Goal: Task Accomplishment & Management: Use online tool/utility

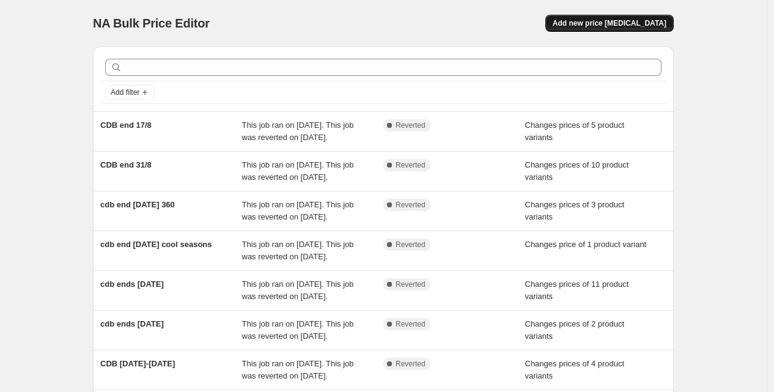
click at [600, 15] on button "Add new price [MEDICAL_DATA]" at bounding box center [609, 23] width 128 height 17
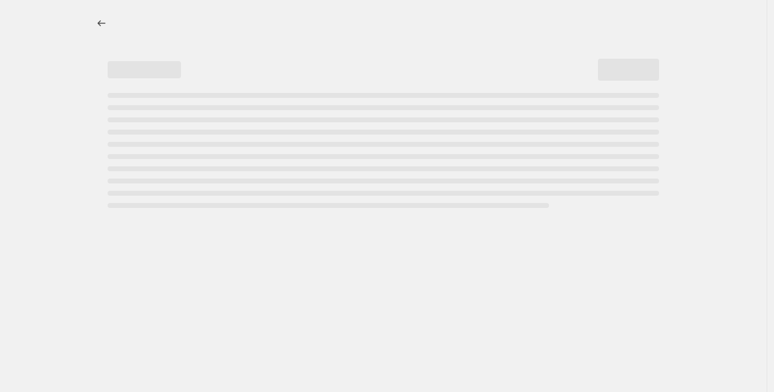
select select "percentage"
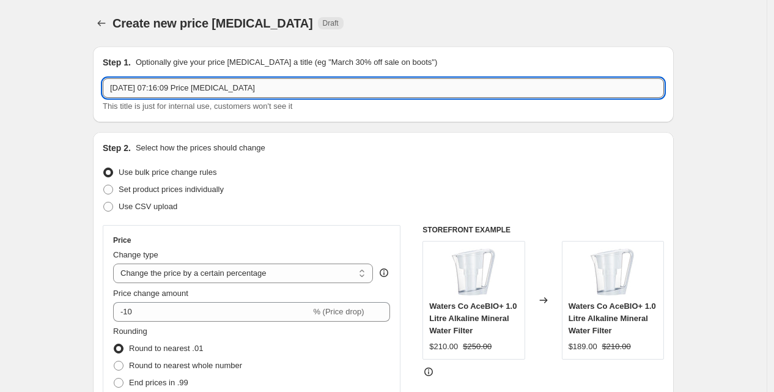
click at [175, 82] on input "[DATE] 07:16:09 Price [MEDICAL_DATA]" at bounding box center [383, 88] width 561 height 20
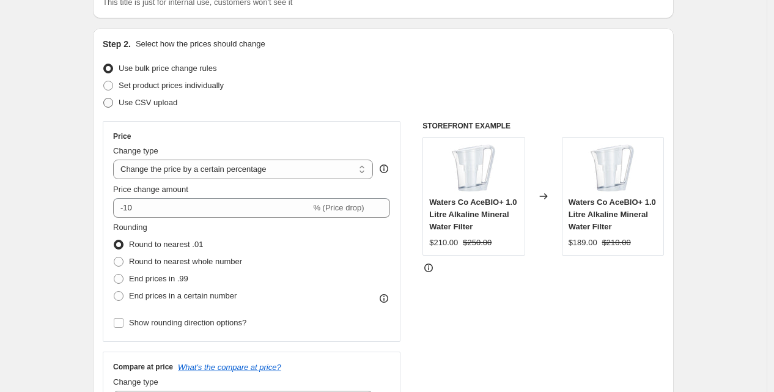
scroll to position [105, 0]
type input "winix pro 5"
click at [190, 165] on select "Change the price to a certain amount Change the price by a certain amount Chang…" at bounding box center [243, 169] width 260 height 20
select select "to"
click at [116, 159] on select "Change the price to a certain amount Change the price by a certain amount Chang…" at bounding box center [243, 169] width 260 height 20
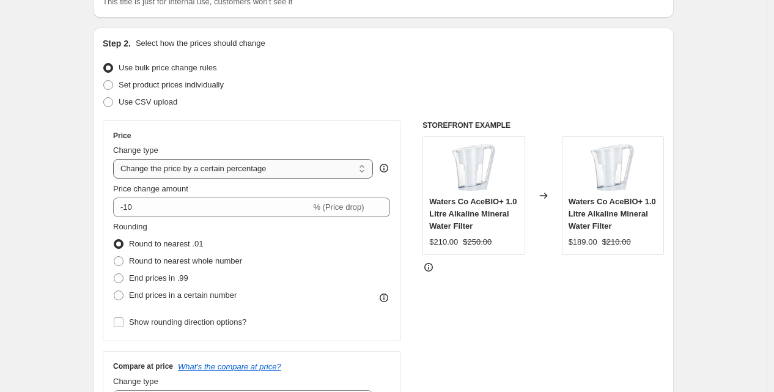
type input "80.00"
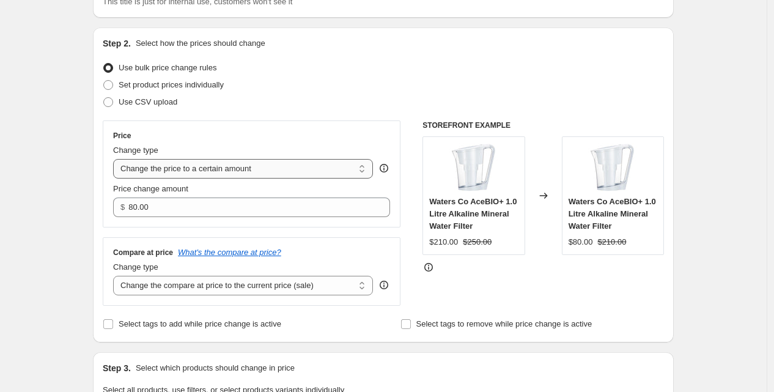
click at [182, 163] on select "Change the price to a certain amount Change the price by a certain amount Chang…" at bounding box center [243, 169] width 260 height 20
click at [201, 126] on div "Price Change type Change the price to a certain amount Change the price by a ce…" at bounding box center [252, 173] width 298 height 107
click at [196, 82] on span "Set product prices individually" at bounding box center [171, 84] width 105 height 9
click at [104, 81] on input "Set product prices individually" at bounding box center [103, 80] width 1 height 1
radio input "true"
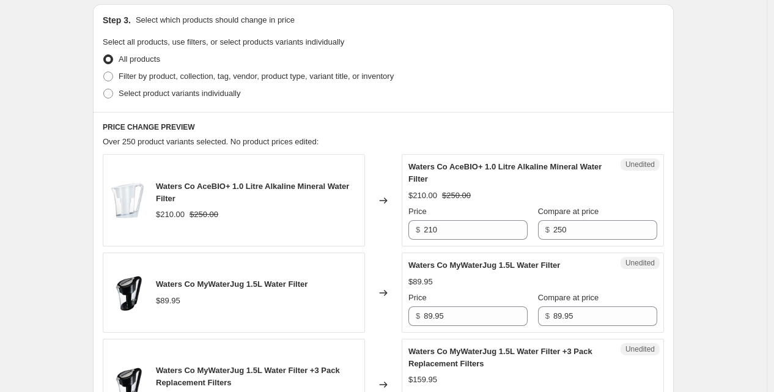
scroll to position [259, 0]
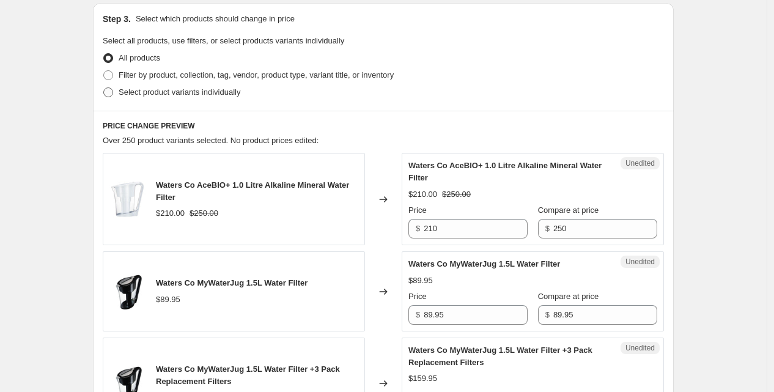
click at [190, 94] on span "Select product variants individually" at bounding box center [180, 91] width 122 height 9
click at [104, 88] on input "Select product variants individually" at bounding box center [103, 87] width 1 height 1
radio input "true"
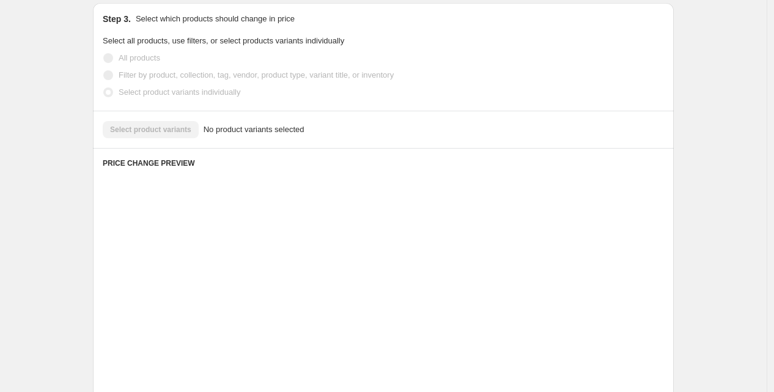
scroll to position [249, 0]
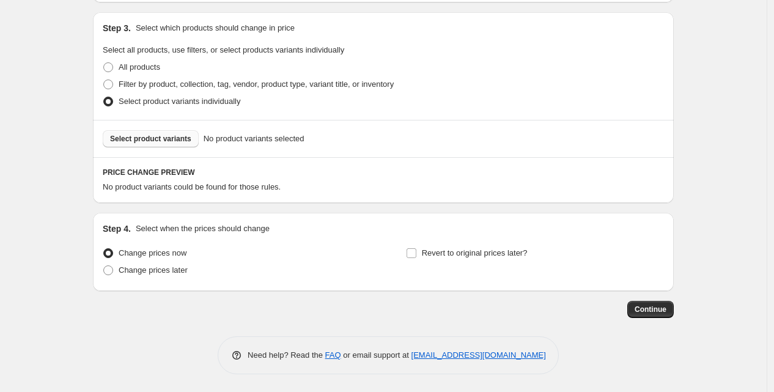
click at [155, 139] on span "Select product variants" at bounding box center [150, 139] width 81 height 10
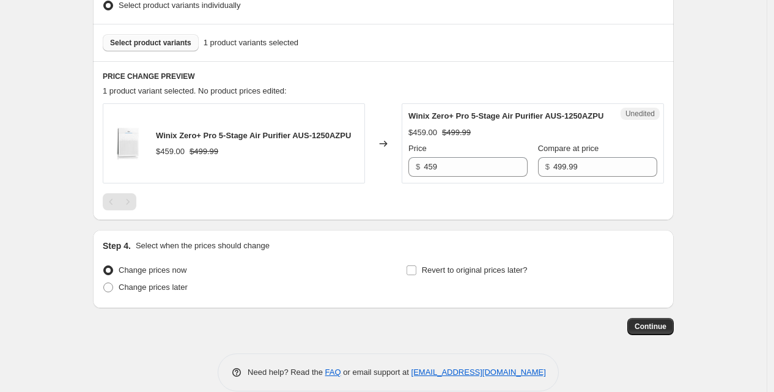
scroll to position [346, 0]
click at [444, 176] on input "459" at bounding box center [476, 167] width 104 height 20
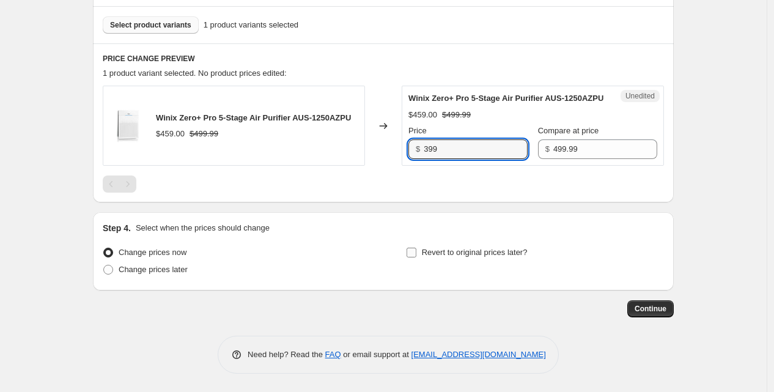
type input "399"
click at [416, 249] on input "Revert to original prices later?" at bounding box center [412, 253] width 10 height 10
checkbox input "true"
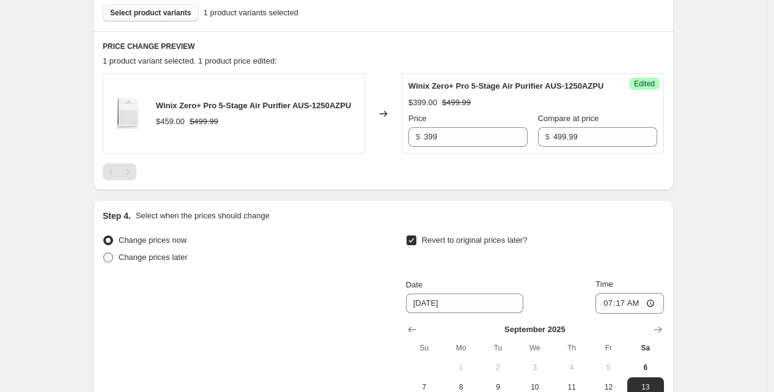
click at [111, 262] on span at bounding box center [108, 257] width 10 height 10
click at [104, 253] on input "Change prices later" at bounding box center [103, 252] width 1 height 1
radio input "true"
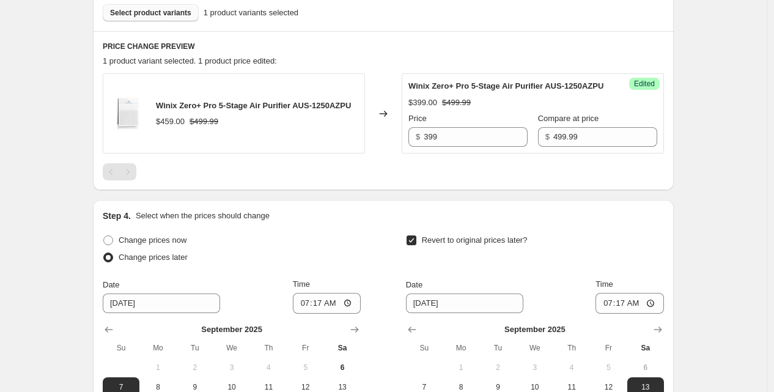
scroll to position [514, 0]
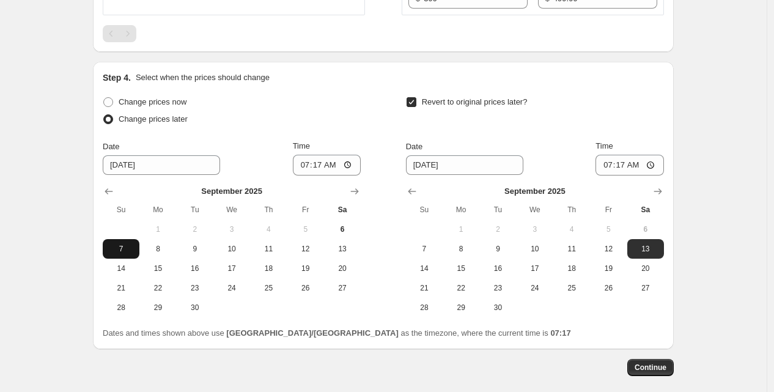
click at [133, 254] on span "7" at bounding box center [121, 249] width 27 height 10
click at [350, 235] on button "6" at bounding box center [342, 229] width 37 height 20
type input "[DATE]"
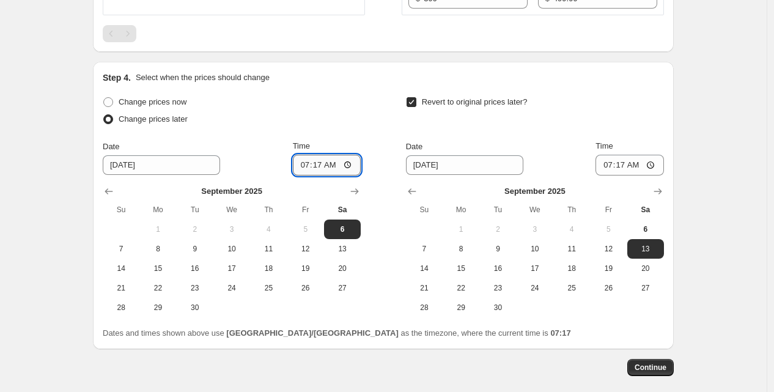
click at [331, 173] on input "07:17" at bounding box center [327, 165] width 68 height 21
click at [311, 175] on input "07:17" at bounding box center [327, 165] width 68 height 21
type input "11:59"
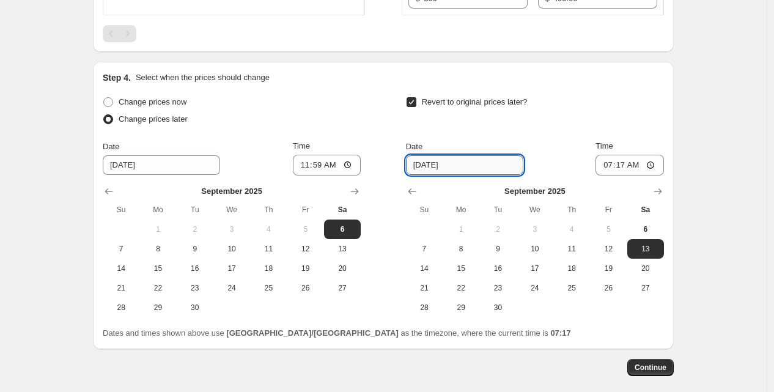
click at [418, 175] on input "[DATE]" at bounding box center [464, 165] width 117 height 20
click at [420, 175] on input "[DATE]" at bounding box center [464, 165] width 117 height 20
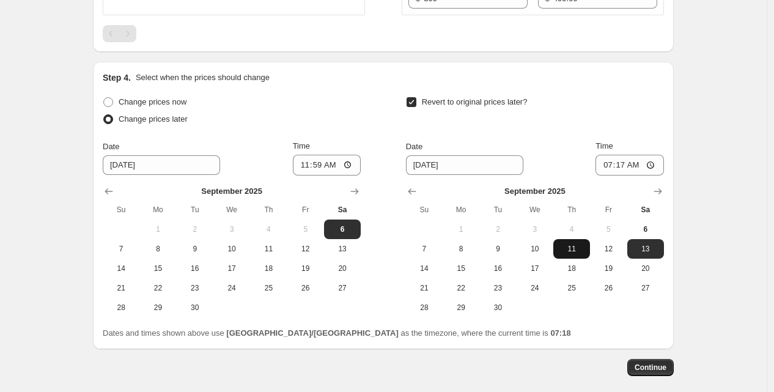
click at [576, 254] on span "11" at bounding box center [571, 249] width 27 height 10
type input "[DATE]"
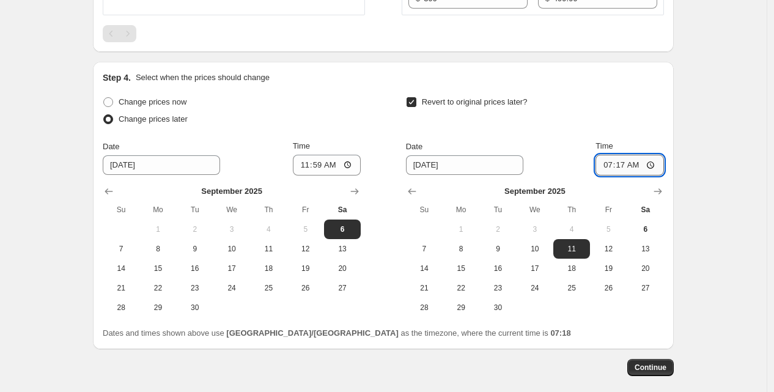
click at [626, 175] on input "07:17" at bounding box center [629, 165] width 68 height 21
click at [606, 175] on input "07:17" at bounding box center [629, 165] width 68 height 21
type input "23:59"
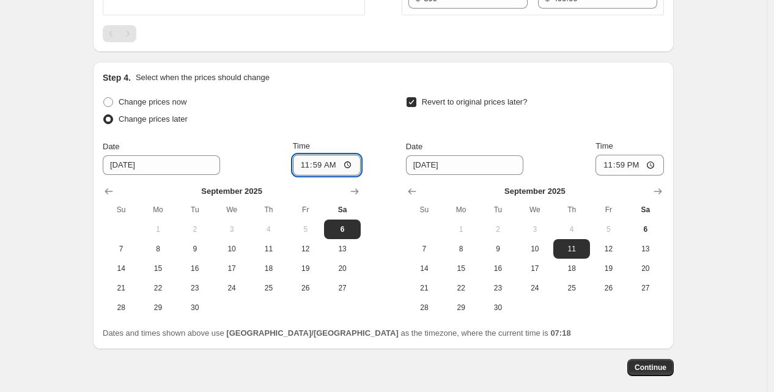
click at [331, 175] on input "11:59" at bounding box center [327, 165] width 68 height 21
type input "23:59"
click at [662, 372] on span "Continue" at bounding box center [651, 368] width 32 height 10
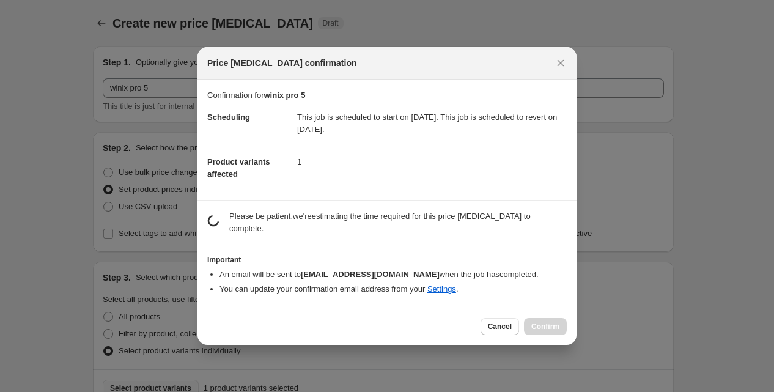
scroll to position [0, 0]
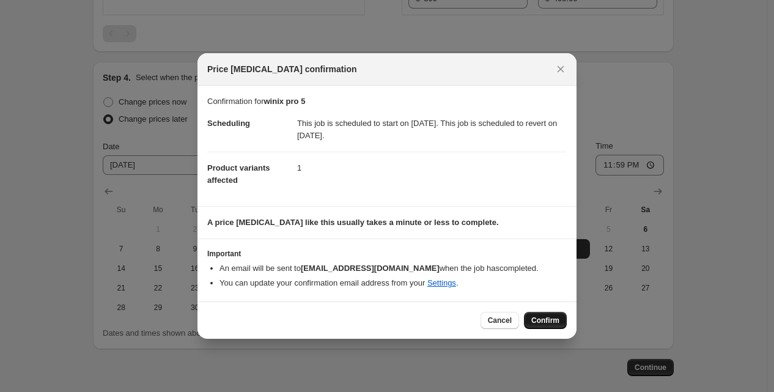
click at [540, 320] on span "Confirm" at bounding box center [545, 320] width 28 height 10
type input "winix pro 5"
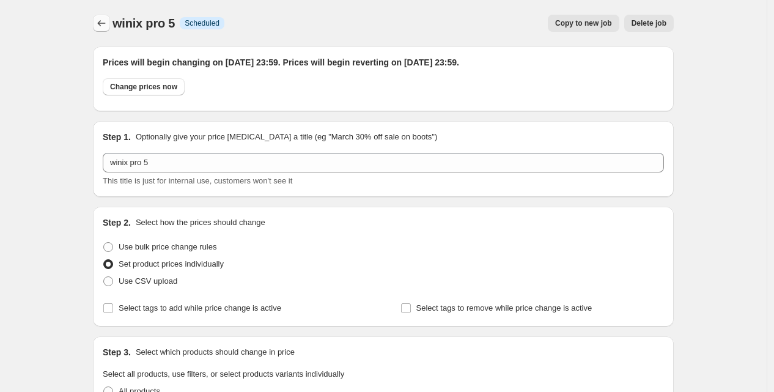
click at [99, 22] on icon "Price change jobs" at bounding box center [101, 23] width 12 height 12
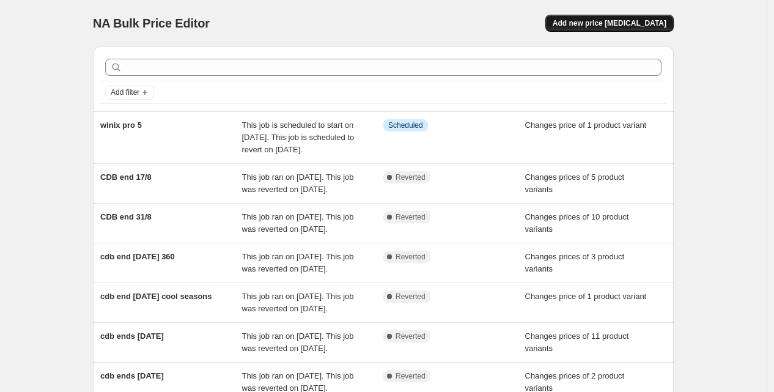
click at [624, 21] on span "Add new price [MEDICAL_DATA]" at bounding box center [610, 23] width 114 height 10
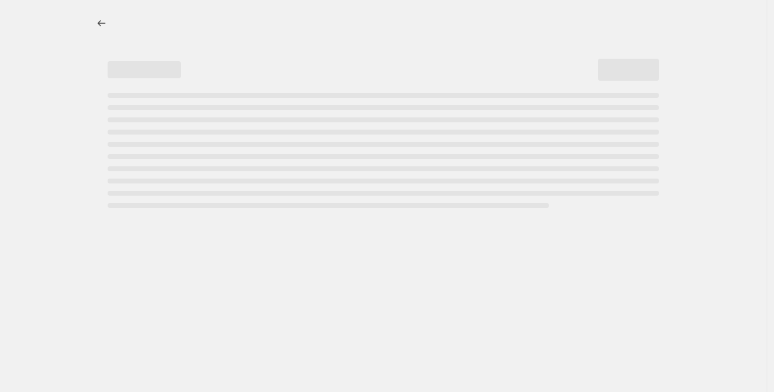
select select "percentage"
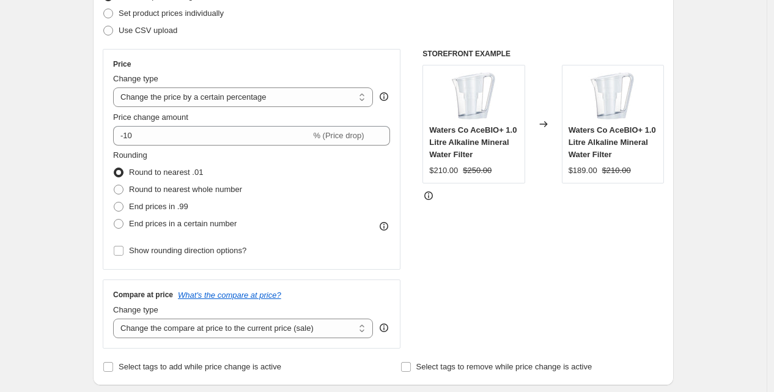
scroll to position [177, 0]
click at [223, 92] on select "Change the price to a certain amount Change the price by a certain amount Chang…" at bounding box center [243, 96] width 260 height 20
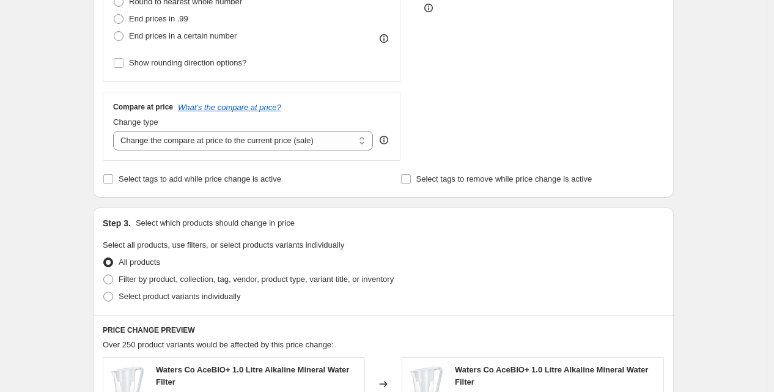
scroll to position [364, 0]
click at [127, 295] on span "Select product variants individually" at bounding box center [180, 295] width 122 height 9
click at [104, 292] on input "Select product variants individually" at bounding box center [103, 291] width 1 height 1
radio input "true"
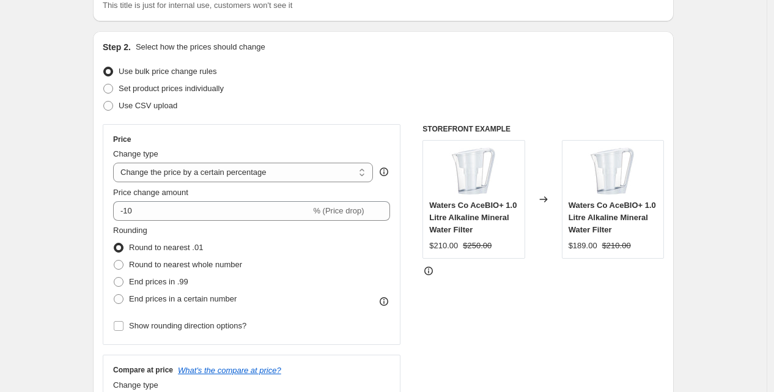
scroll to position [101, 0]
click at [155, 91] on span "Set product prices individually" at bounding box center [171, 87] width 105 height 9
click at [104, 84] on input "Set product prices individually" at bounding box center [103, 83] width 1 height 1
radio input "true"
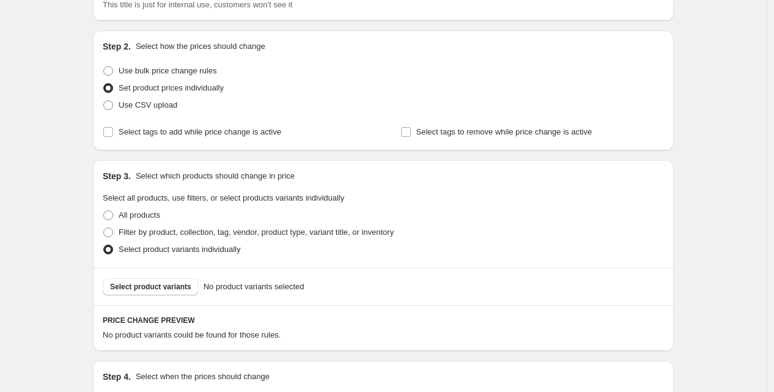
scroll to position [249, 0]
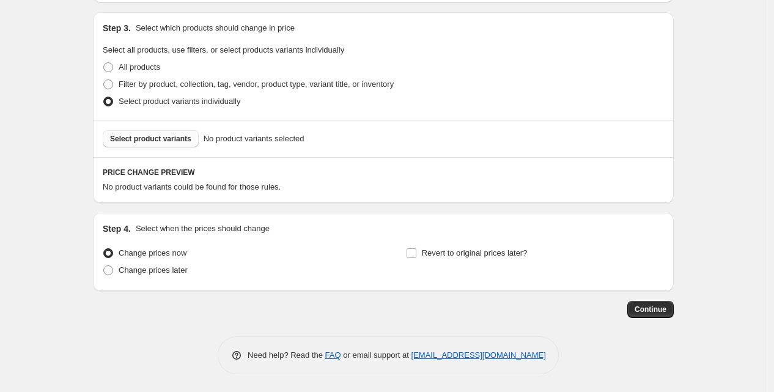
click at [157, 138] on span "Select product variants" at bounding box center [150, 139] width 81 height 10
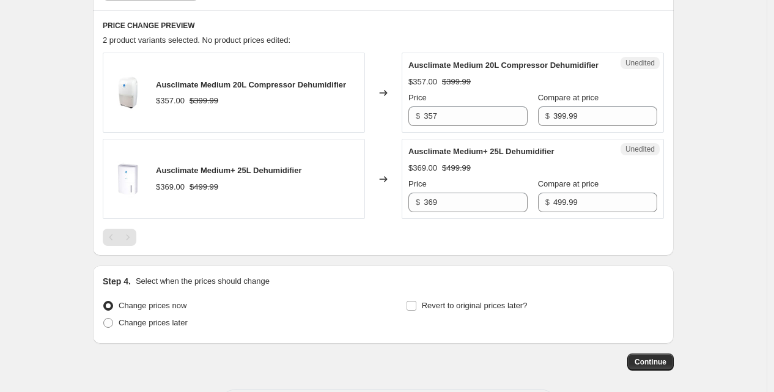
scroll to position [397, 0]
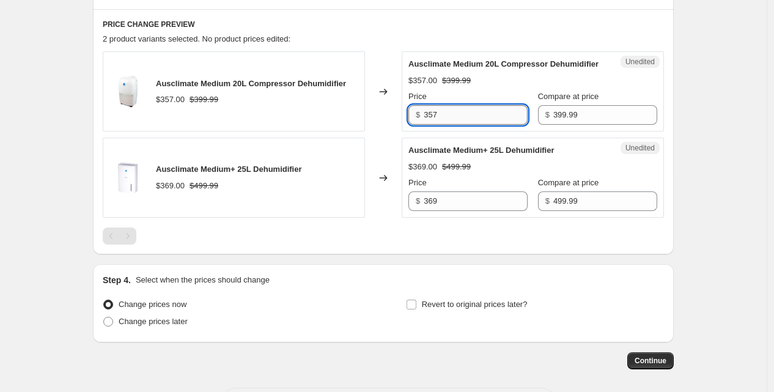
click at [443, 125] on input "357" at bounding box center [476, 115] width 104 height 20
type input "299"
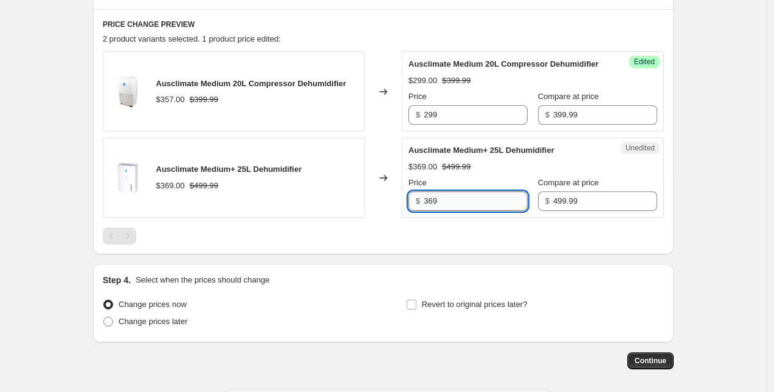
click at [465, 211] on input "369" at bounding box center [476, 201] width 104 height 20
type input "349"
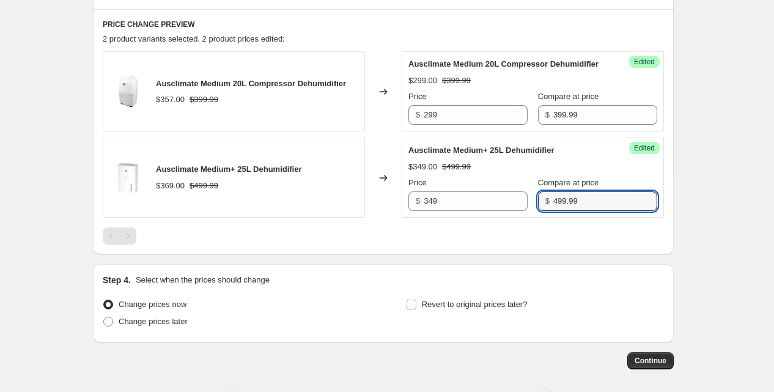
scroll to position [264, 0]
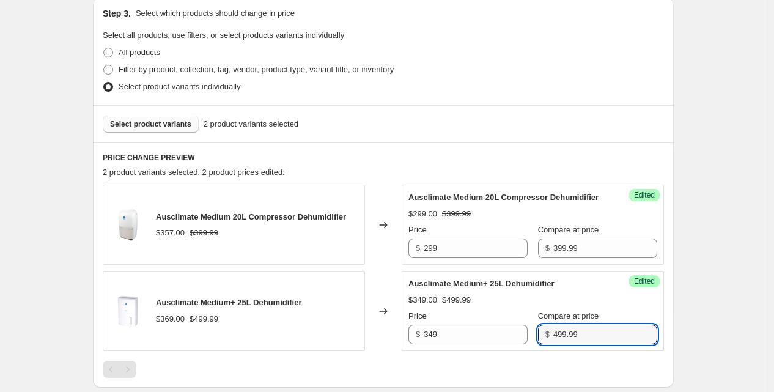
click at [163, 126] on span "Select product variants" at bounding box center [150, 124] width 81 height 10
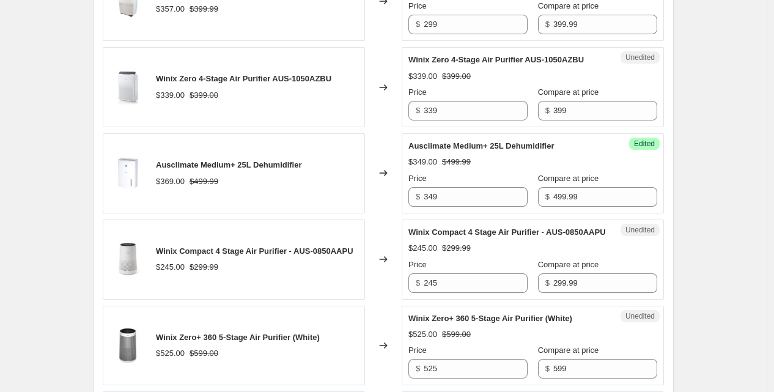
scroll to position [489, 0]
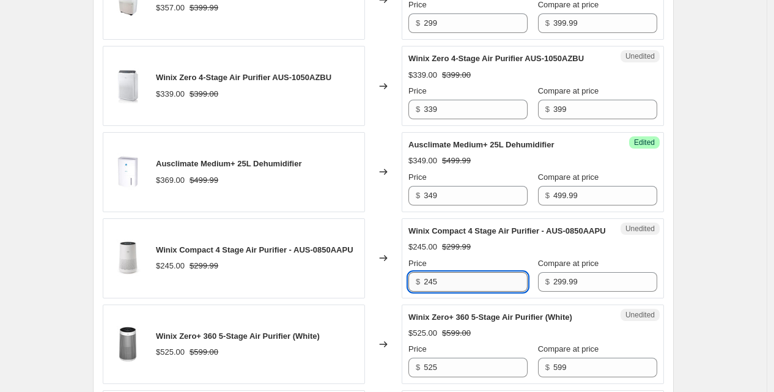
click at [438, 292] on input "245" at bounding box center [476, 282] width 104 height 20
type input "199"
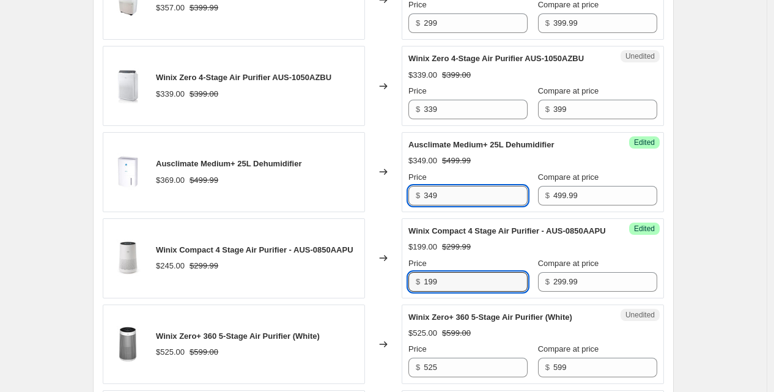
click at [444, 205] on input "349" at bounding box center [476, 196] width 104 height 20
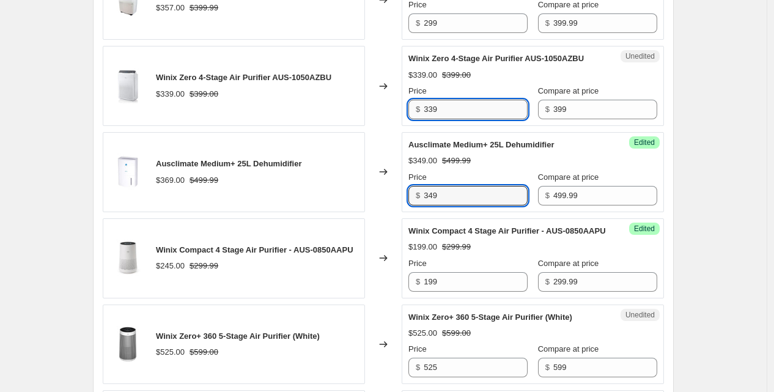
click at [437, 116] on input "339" at bounding box center [476, 110] width 104 height 20
type input "299"
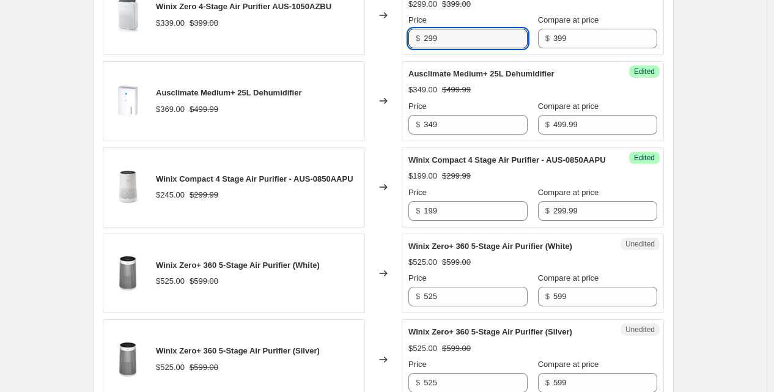
scroll to position [632, 0]
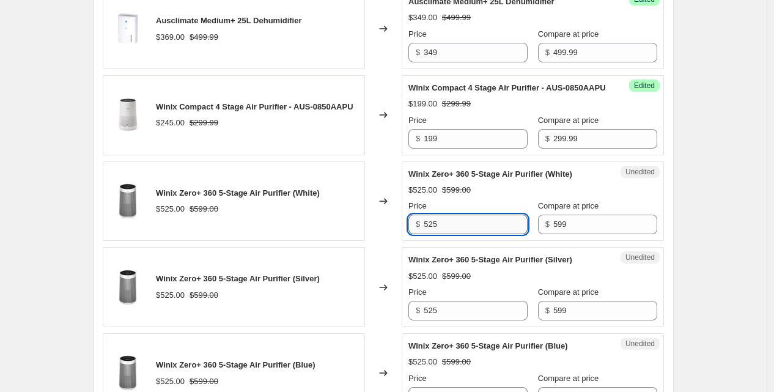
click at [448, 234] on input "525" at bounding box center [476, 225] width 104 height 20
type input "449"
click at [443, 320] on input "525" at bounding box center [476, 311] width 104 height 20
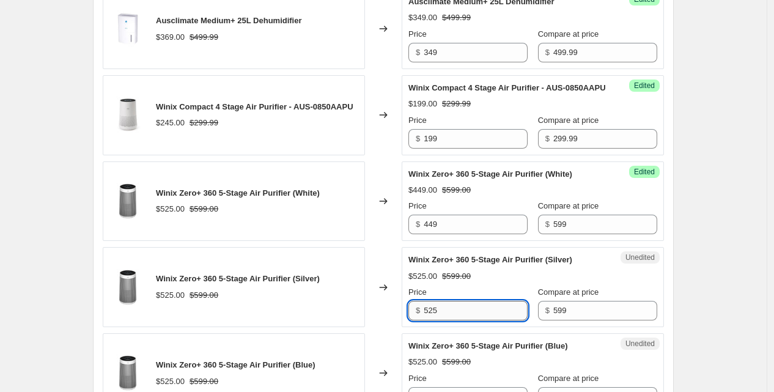
click at [443, 320] on input "525" at bounding box center [476, 311] width 104 height 20
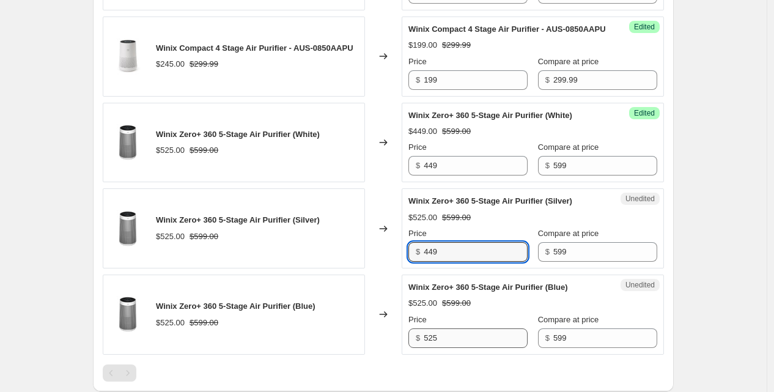
type input "449"
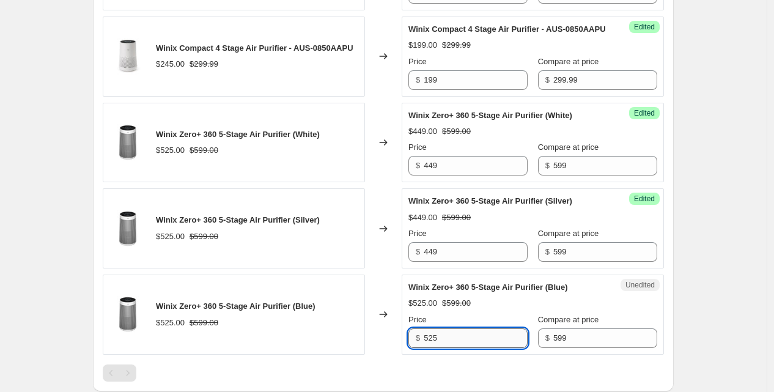
click at [440, 348] on input "525" at bounding box center [476, 338] width 104 height 20
type input "449"
click at [315, 268] on div "Winix Zero+ 360 5-Stage Air Purifier (Silver) $525.00 $599.00" at bounding box center [234, 228] width 262 height 80
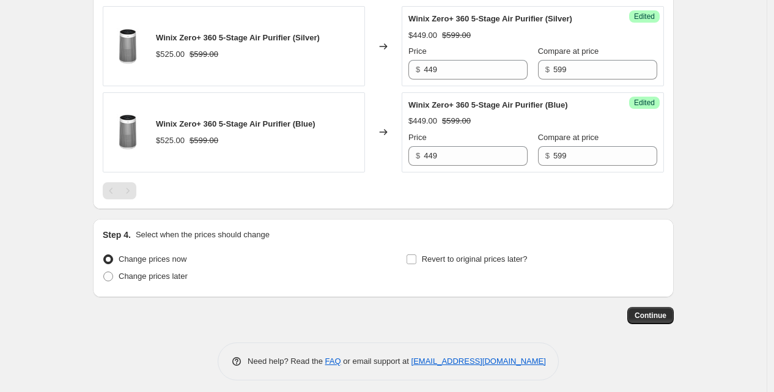
scroll to position [905, 0]
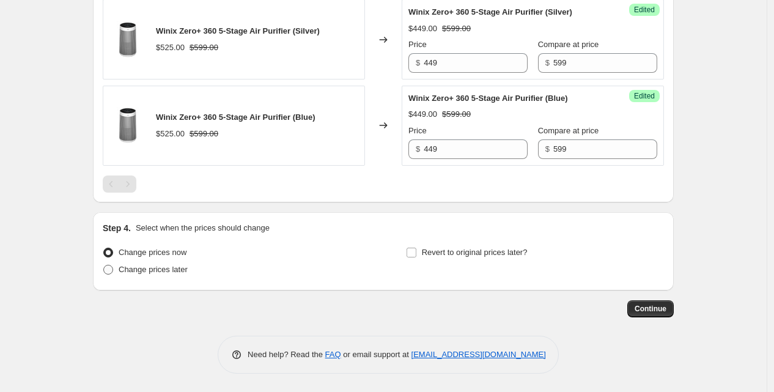
click at [141, 268] on span "Change prices later" at bounding box center [153, 269] width 69 height 9
click at [104, 265] on input "Change prices later" at bounding box center [103, 265] width 1 height 1
radio input "true"
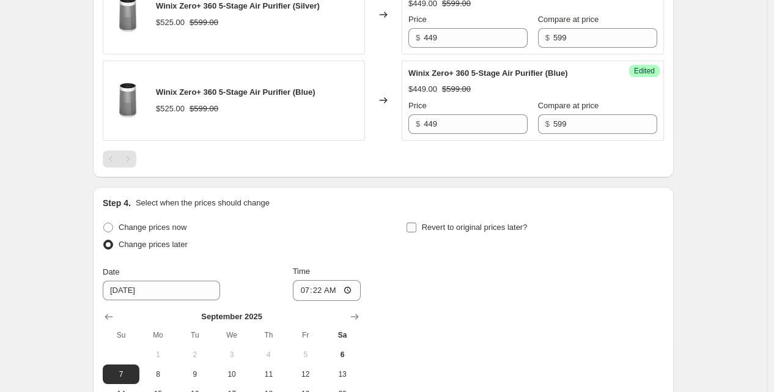
click at [416, 232] on input "Revert to original prices later?" at bounding box center [412, 228] width 10 height 10
checkbox input "true"
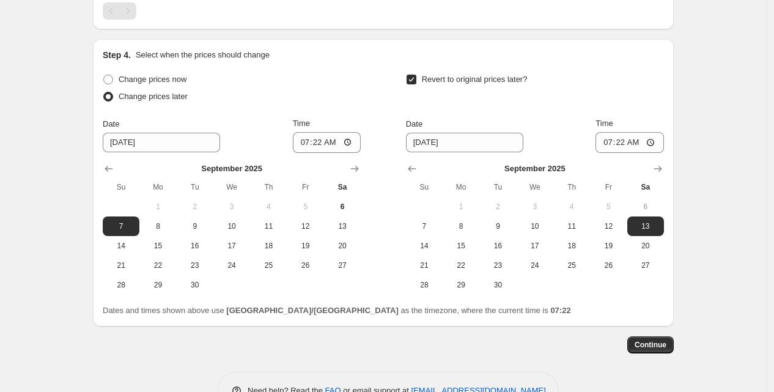
scroll to position [1056, 0]
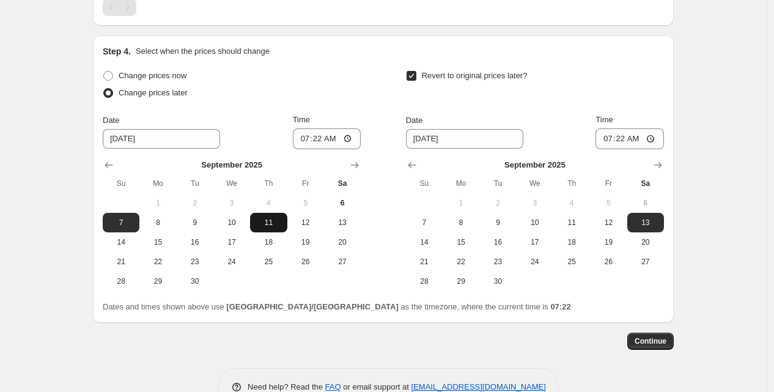
click at [281, 227] on span "11" at bounding box center [268, 223] width 27 height 10
type input "[DATE]"
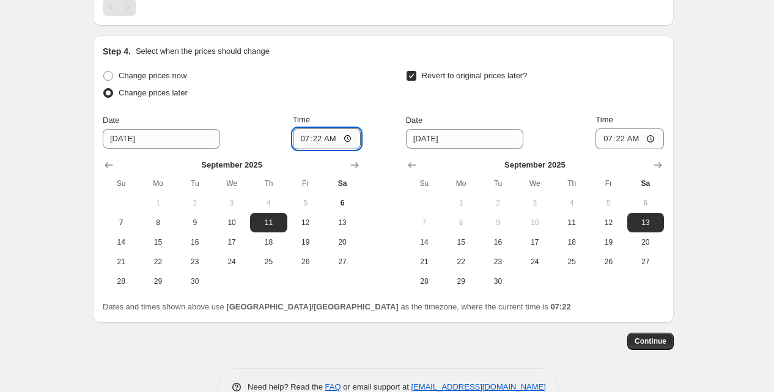
click at [313, 149] on input "07:22" at bounding box center [327, 138] width 68 height 21
type input "23:59"
click at [466, 286] on span "29" at bounding box center [461, 281] width 27 height 10
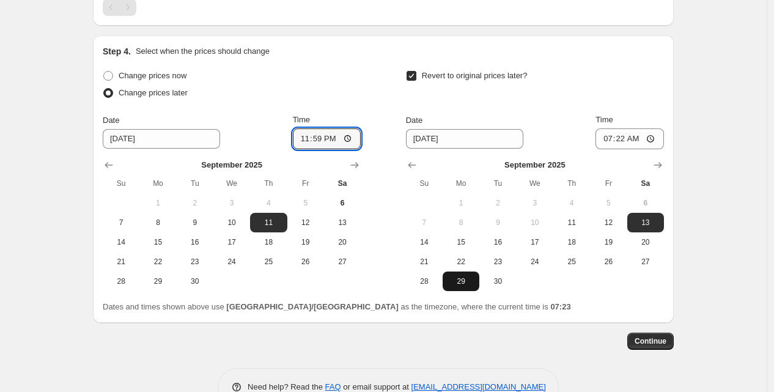
type input "[DATE]"
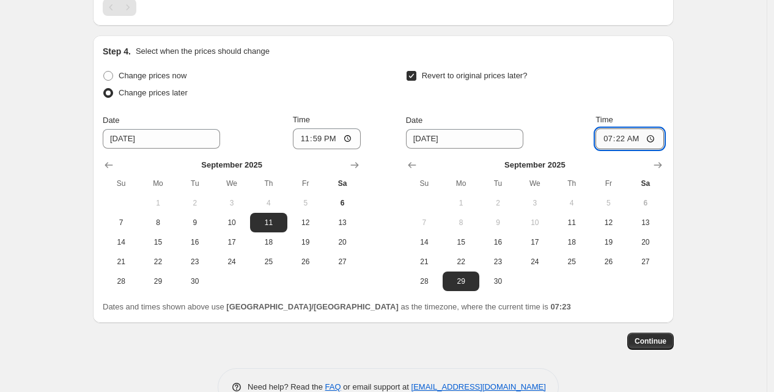
click at [608, 149] on input "07:22" at bounding box center [629, 138] width 68 height 21
type input "23:59"
click at [644, 346] on span "Continue" at bounding box center [651, 341] width 32 height 10
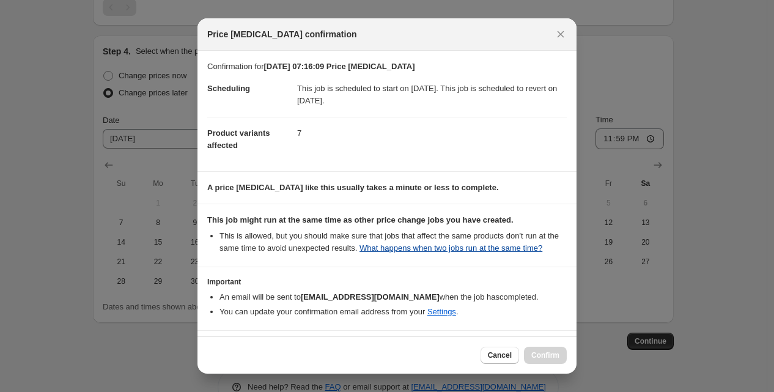
scroll to position [43, 0]
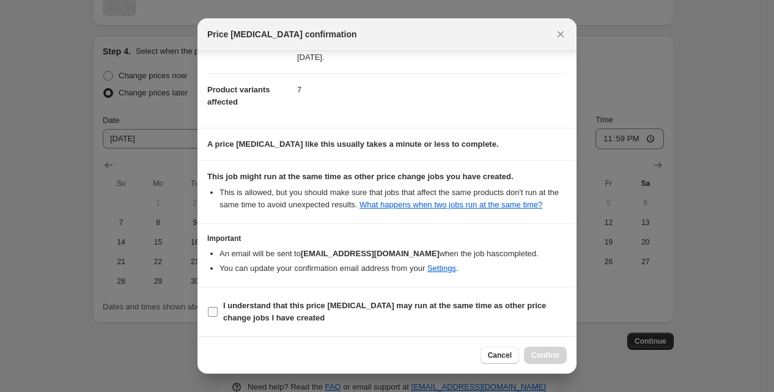
click at [361, 306] on b "I understand that this price [MEDICAL_DATA] may run at the same time as other p…" at bounding box center [384, 311] width 323 height 21
click at [218, 307] on input "I understand that this price [MEDICAL_DATA] may run at the same time as other p…" at bounding box center [213, 312] width 10 height 10
checkbox input "true"
click at [551, 352] on span "Confirm" at bounding box center [545, 355] width 28 height 10
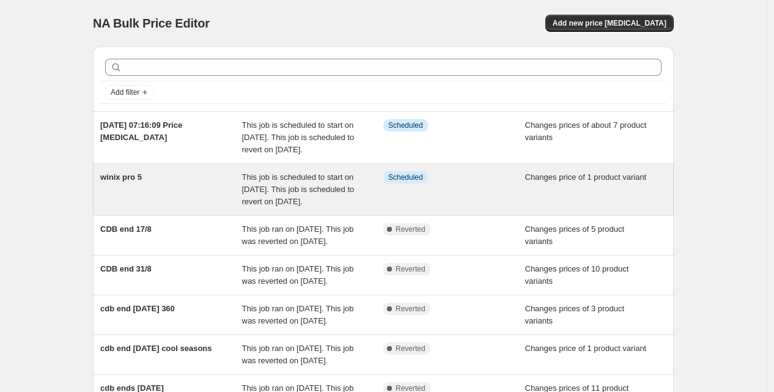
click at [230, 192] on div "winix pro 5" at bounding box center [171, 189] width 142 height 37
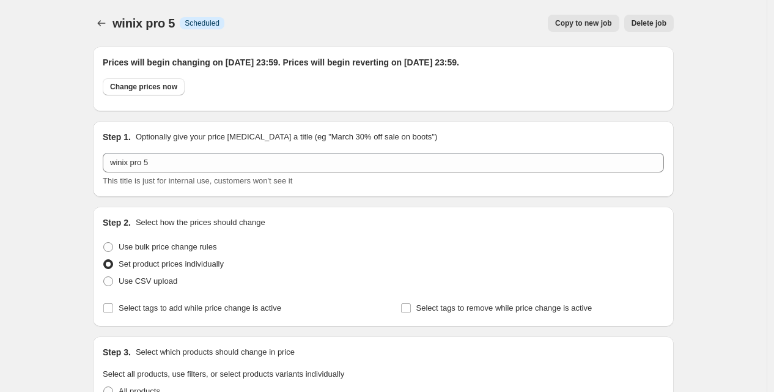
click at [649, 23] on span "Delete job" at bounding box center [649, 23] width 35 height 10
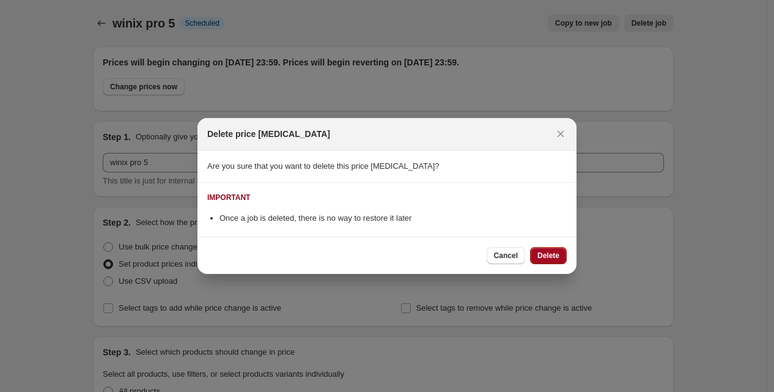
click at [547, 254] on span "Delete" at bounding box center [548, 256] width 22 height 10
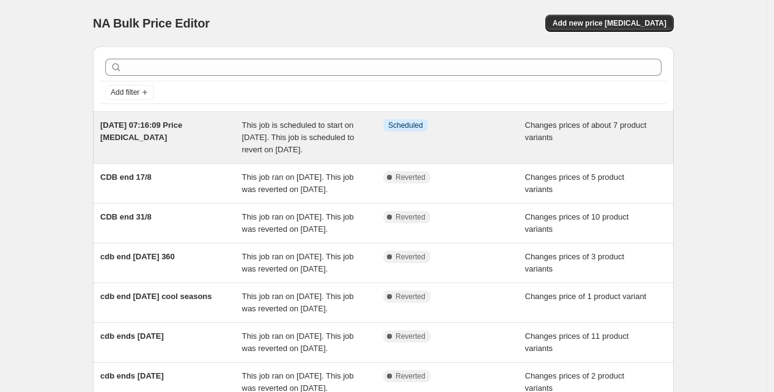
click at [256, 138] on span "This job is scheduled to start on [DATE]. This job is scheduled to revert on [D…" at bounding box center [298, 137] width 112 height 34
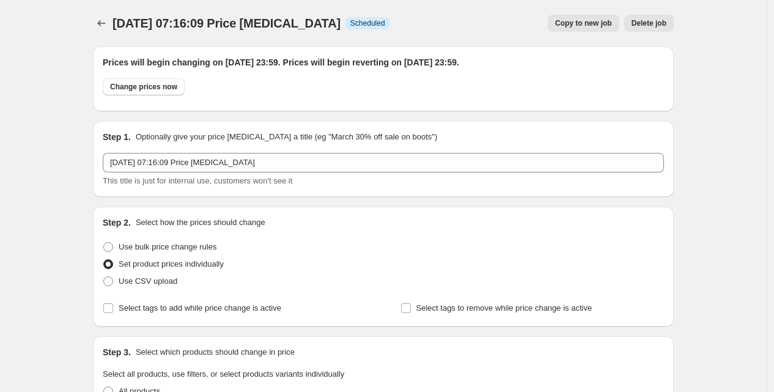
click at [651, 18] on span "Delete job" at bounding box center [649, 23] width 35 height 10
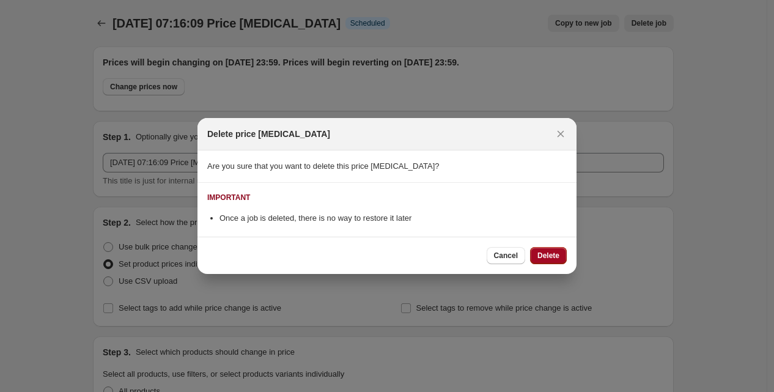
click at [547, 253] on span "Delete" at bounding box center [548, 256] width 22 height 10
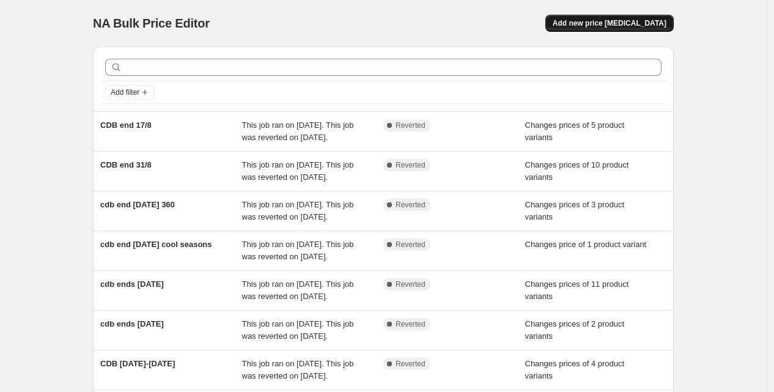
click at [636, 18] on span "Add new price [MEDICAL_DATA]" at bounding box center [610, 23] width 114 height 10
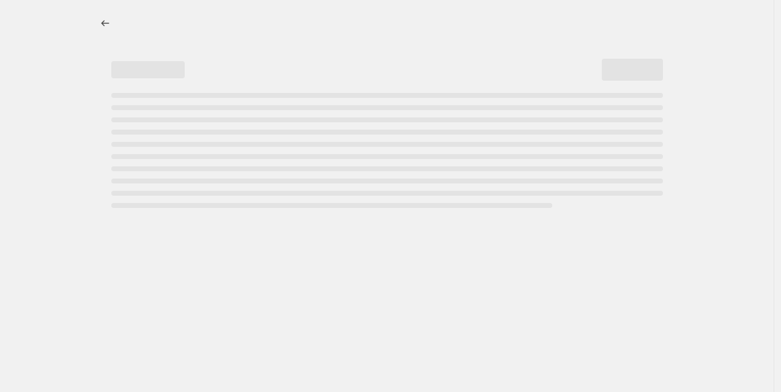
select select "percentage"
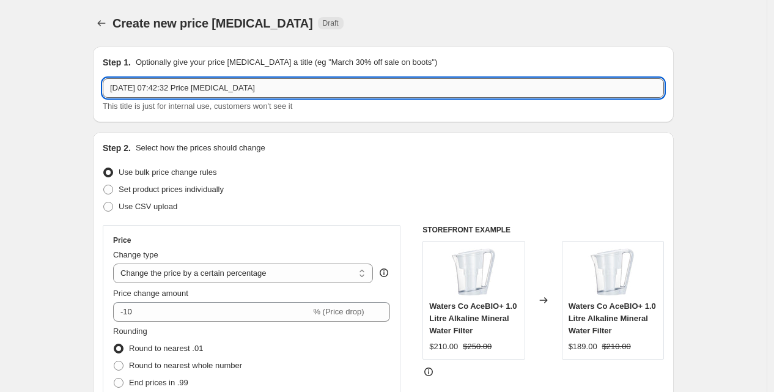
click at [276, 83] on input "[DATE] 07:42:32 Price [MEDICAL_DATA]" at bounding box center [383, 88] width 561 height 20
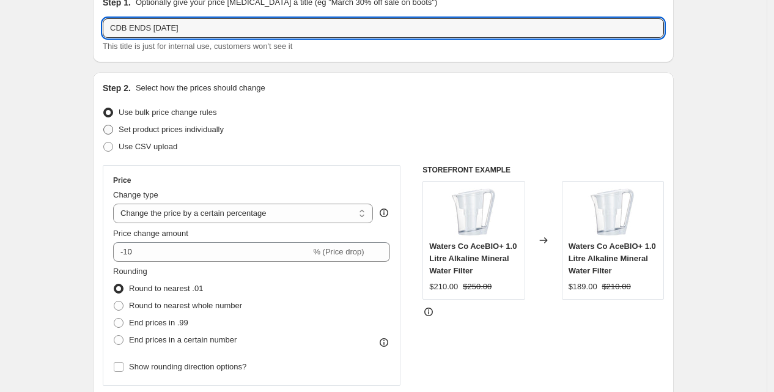
type input "CDB ENDS [DATE]"
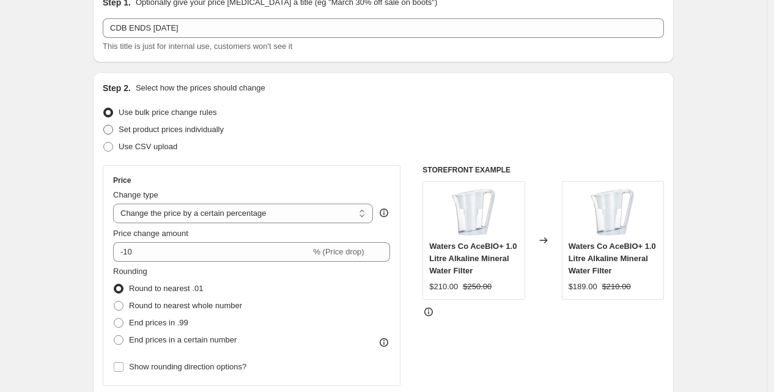
click at [149, 130] on span "Set product prices individually" at bounding box center [171, 129] width 105 height 9
click at [104, 125] on input "Set product prices individually" at bounding box center [103, 125] width 1 height 1
radio input "true"
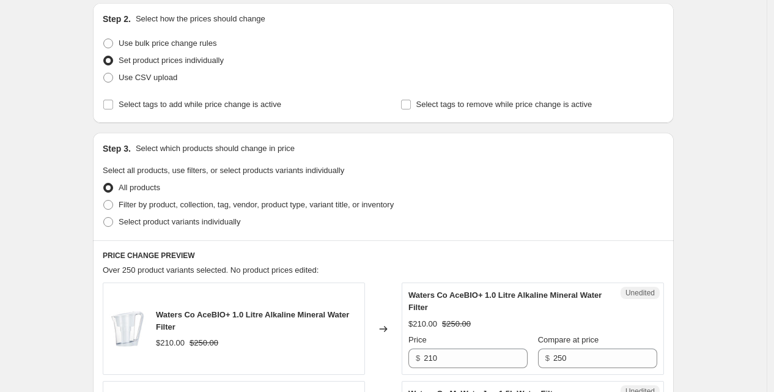
scroll to position [130, 0]
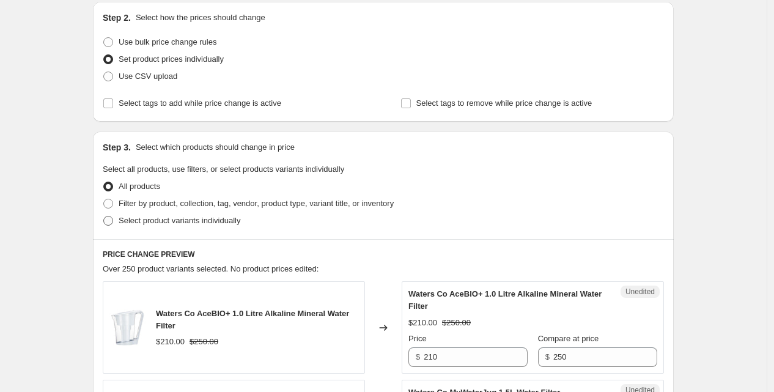
click at [153, 222] on span "Select product variants individually" at bounding box center [180, 220] width 122 height 9
click at [104, 216] on input "Select product variants individually" at bounding box center [103, 216] width 1 height 1
radio input "true"
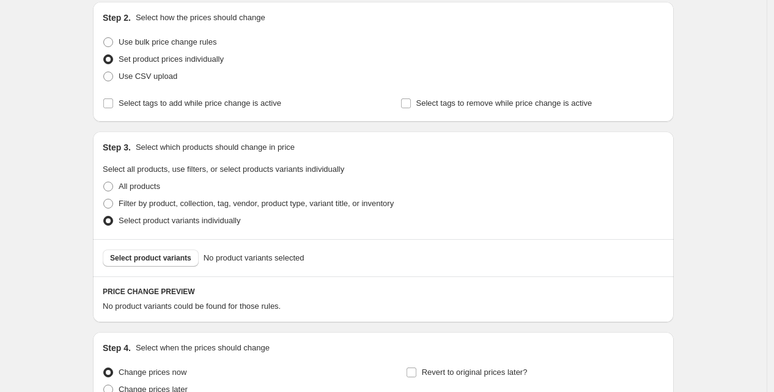
scroll to position [249, 0]
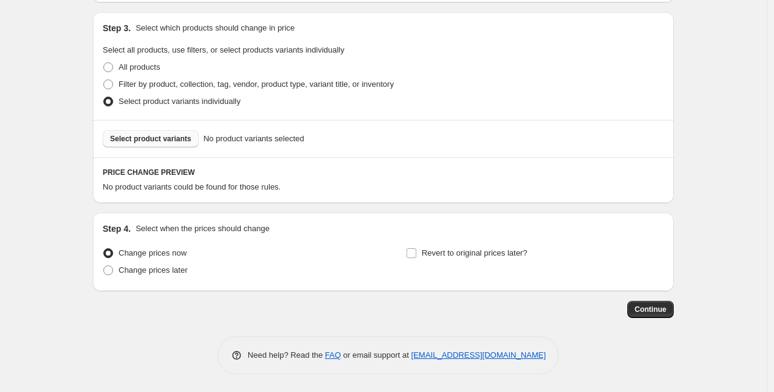
click at [169, 134] on span "Select product variants" at bounding box center [150, 139] width 81 height 10
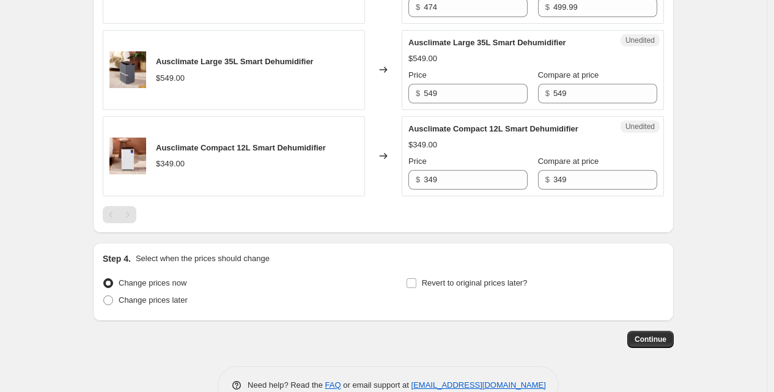
scroll to position [616, 0]
click at [462, 179] on input "349" at bounding box center [476, 179] width 104 height 20
type input "249"
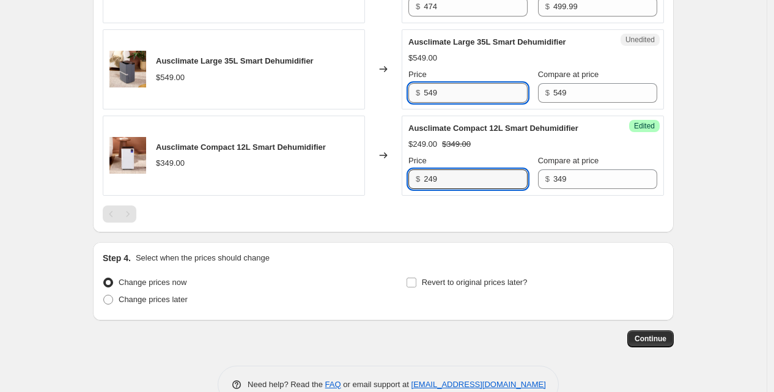
click at [454, 90] on input "549" at bounding box center [476, 93] width 104 height 20
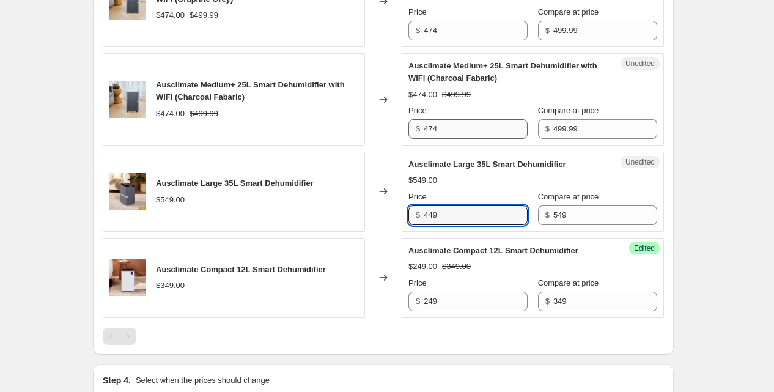
type input "449"
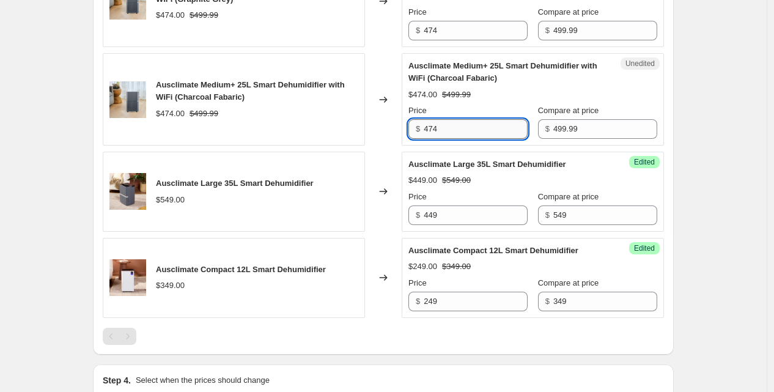
click at [441, 134] on input "474" at bounding box center [476, 129] width 104 height 20
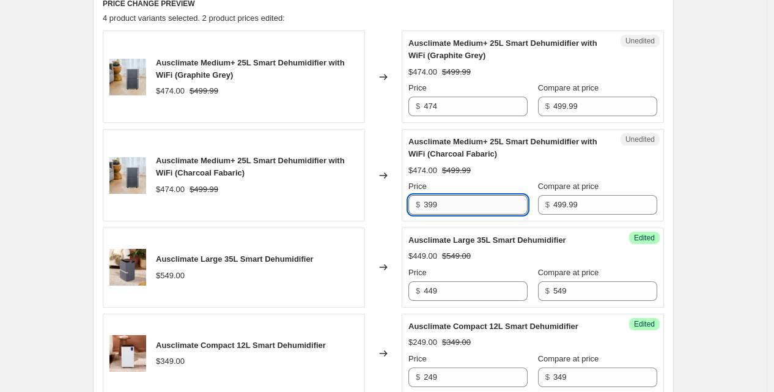
scroll to position [418, 0]
type input "399"
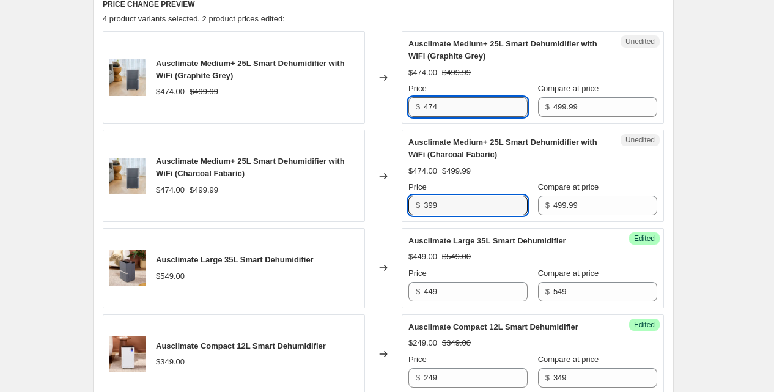
click at [444, 103] on input "474" at bounding box center [476, 107] width 104 height 20
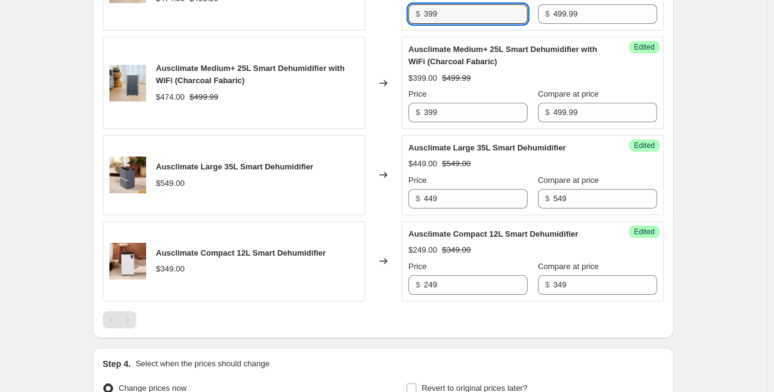
type input "399"
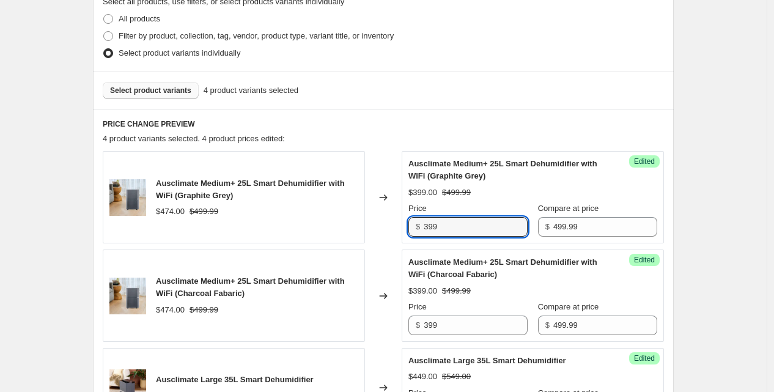
scroll to position [298, 0]
click at [149, 93] on span "Select product variants" at bounding box center [150, 90] width 81 height 10
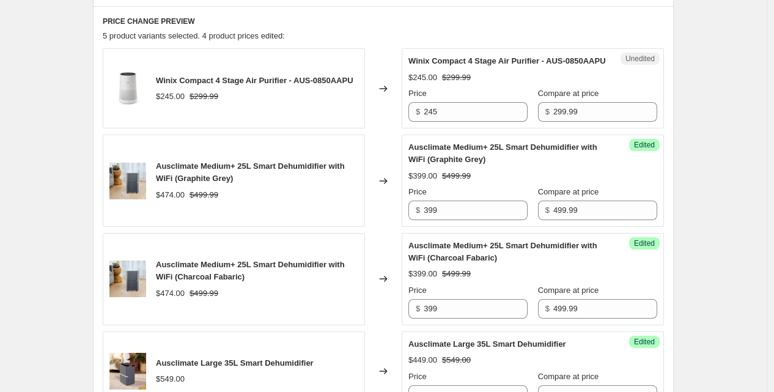
scroll to position [401, 0]
click at [468, 121] on input "245" at bounding box center [476, 111] width 104 height 20
type input "199"
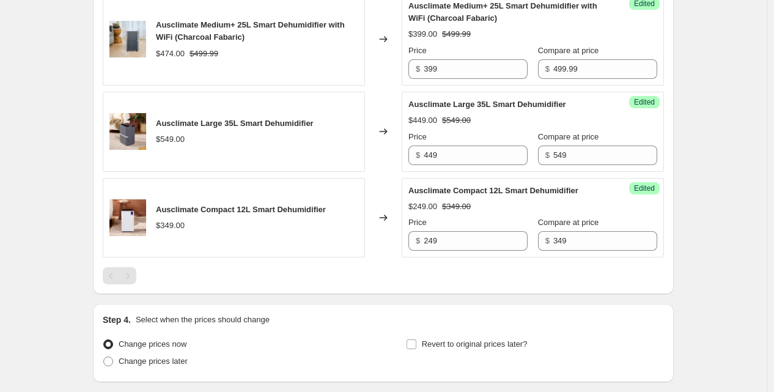
scroll to position [744, 0]
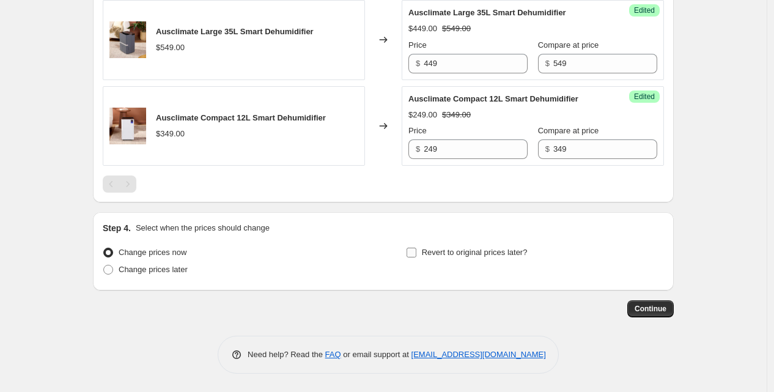
click at [416, 252] on input "Revert to original prices later?" at bounding box center [412, 253] width 10 height 10
checkbox input "true"
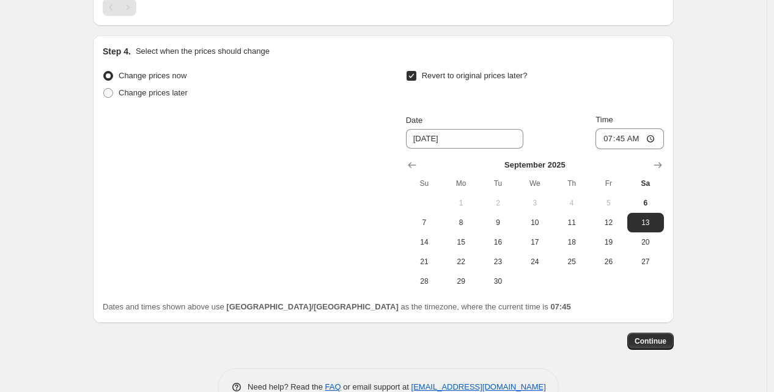
scroll to position [917, 0]
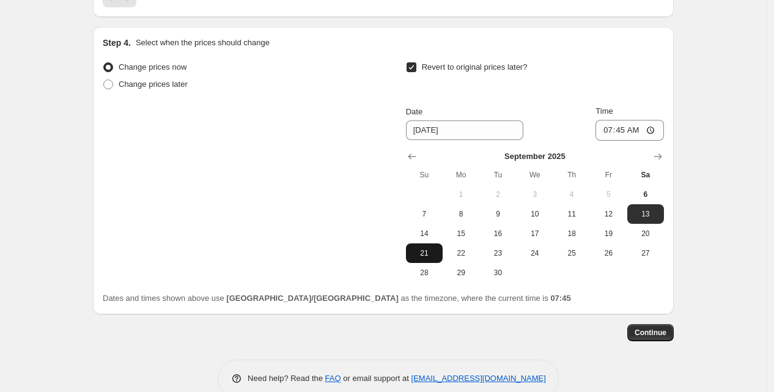
click at [430, 258] on span "21" at bounding box center [424, 253] width 27 height 10
type input "[DATE]"
click at [610, 140] on input "07:45" at bounding box center [629, 130] width 68 height 21
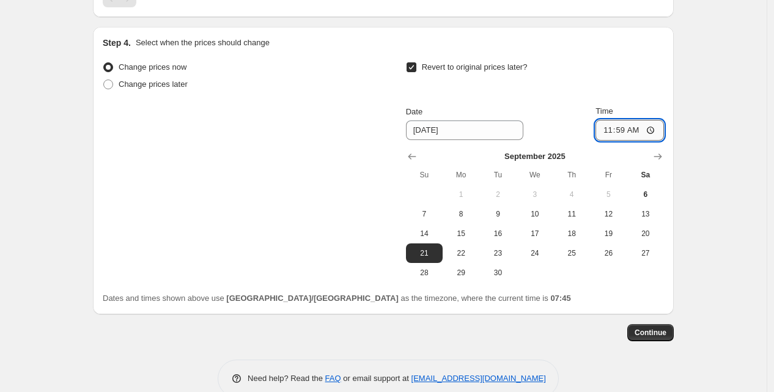
type input "23:59"
click at [654, 337] on span "Continue" at bounding box center [651, 333] width 32 height 10
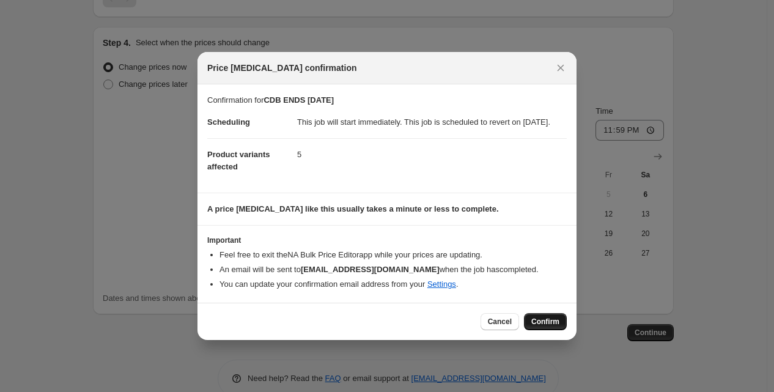
click at [540, 320] on button "Confirm" at bounding box center [545, 321] width 43 height 17
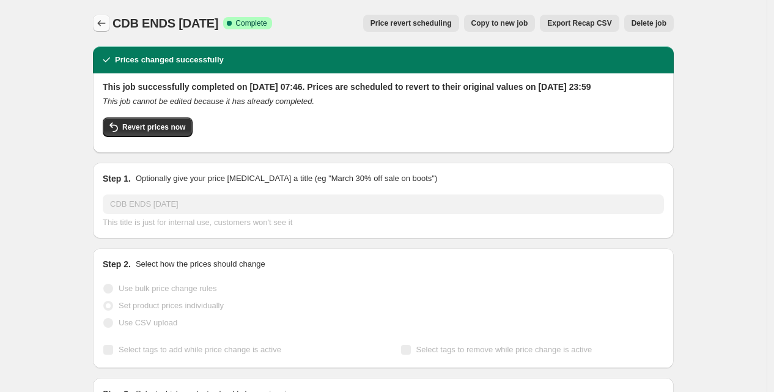
click at [98, 24] on button "Price change jobs" at bounding box center [101, 23] width 17 height 17
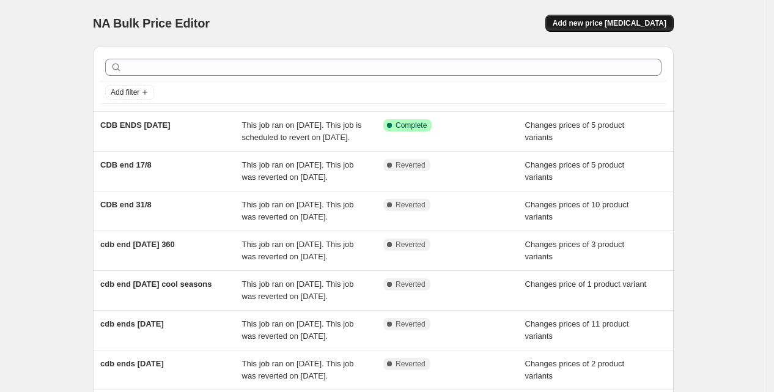
click at [586, 20] on span "Add new price [MEDICAL_DATA]" at bounding box center [610, 23] width 114 height 10
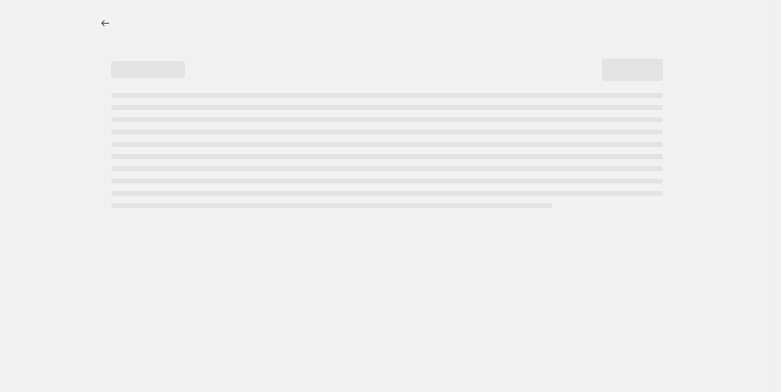
select select "percentage"
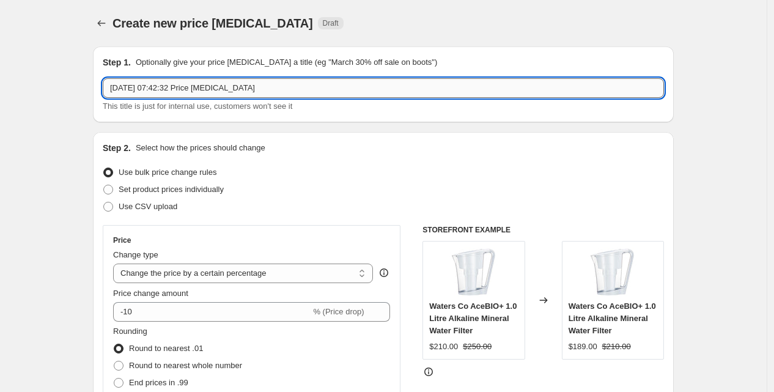
click at [266, 86] on input "[DATE] 07:42:32 Price [MEDICAL_DATA]" at bounding box center [383, 88] width 561 height 20
type input "winix 360"
click at [166, 189] on span "Set product prices individually" at bounding box center [171, 189] width 105 height 9
click at [104, 185] on input "Set product prices individually" at bounding box center [103, 185] width 1 height 1
radio input "true"
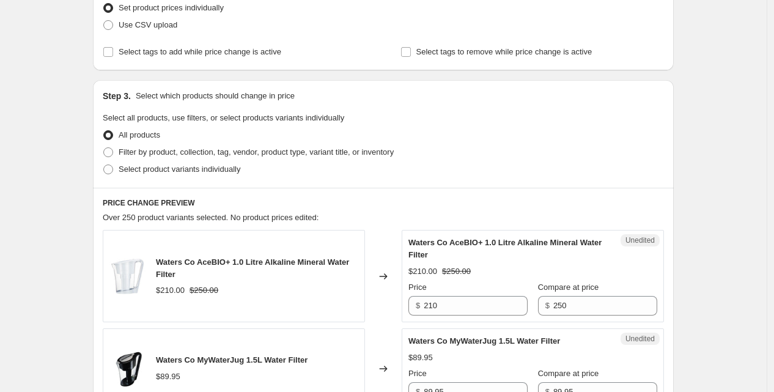
scroll to position [182, 0]
click at [165, 164] on span "Select product variants individually" at bounding box center [180, 168] width 122 height 9
click at [104, 164] on input "Select product variants individually" at bounding box center [103, 164] width 1 height 1
radio input "true"
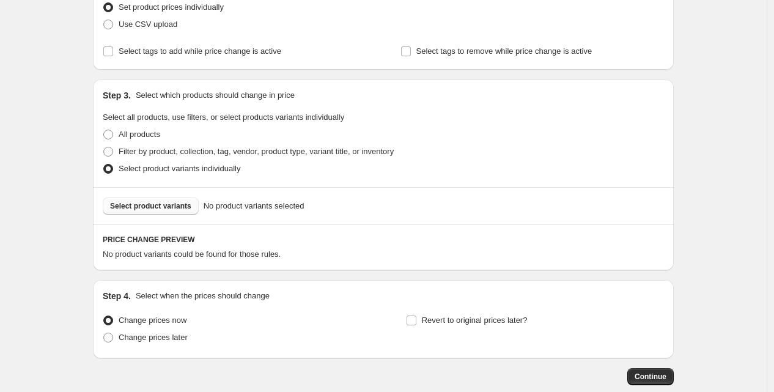
click at [157, 203] on span "Select product variants" at bounding box center [150, 206] width 81 height 10
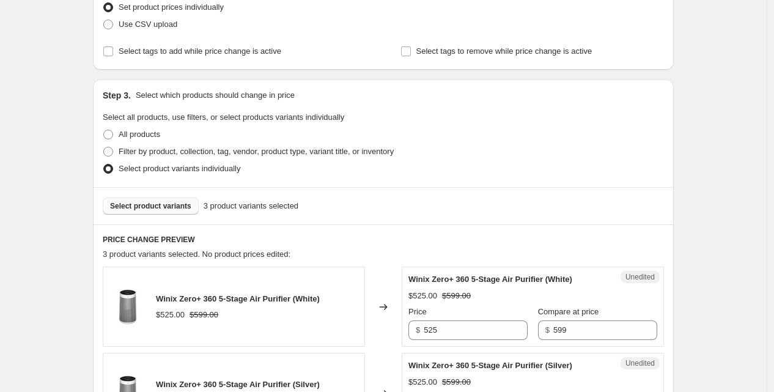
scroll to position [313, 0]
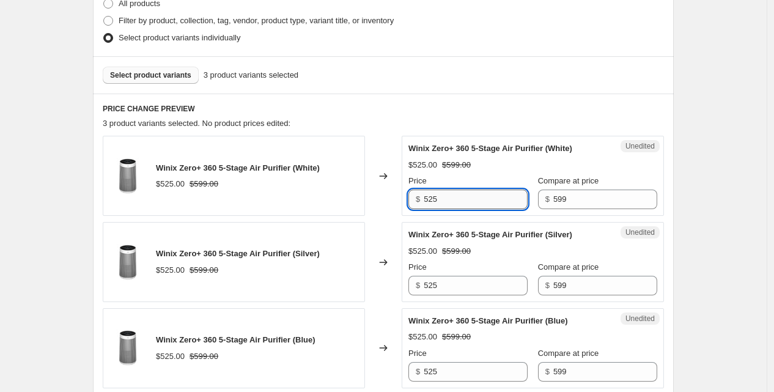
click at [472, 194] on input "525" at bounding box center [476, 200] width 104 height 20
type input "499"
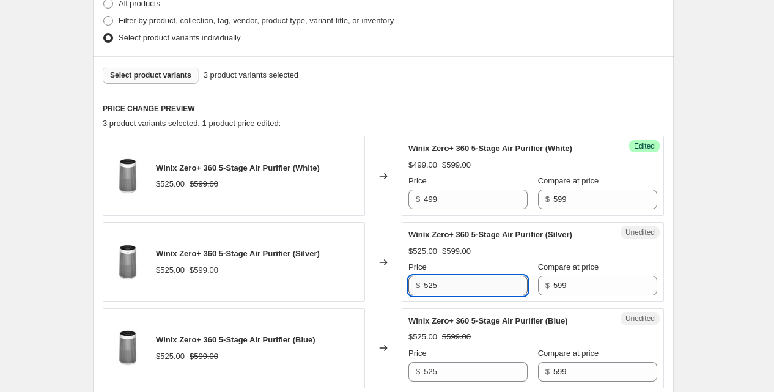
click at [444, 287] on input "525" at bounding box center [476, 286] width 104 height 20
type input "499"
click at [436, 366] on input "525" at bounding box center [476, 372] width 104 height 20
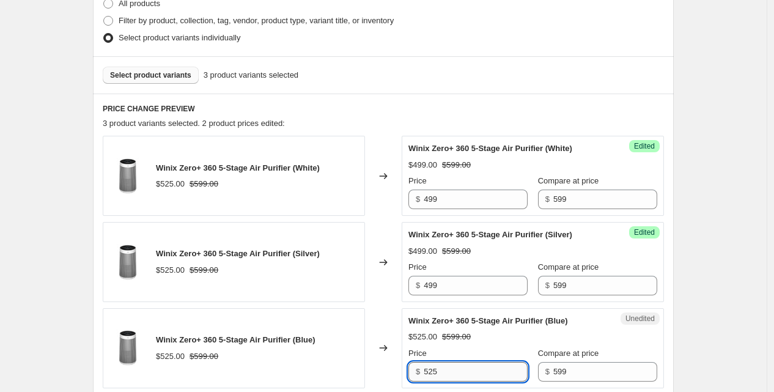
click at [436, 366] on input "525" at bounding box center [476, 372] width 104 height 20
type input "499"
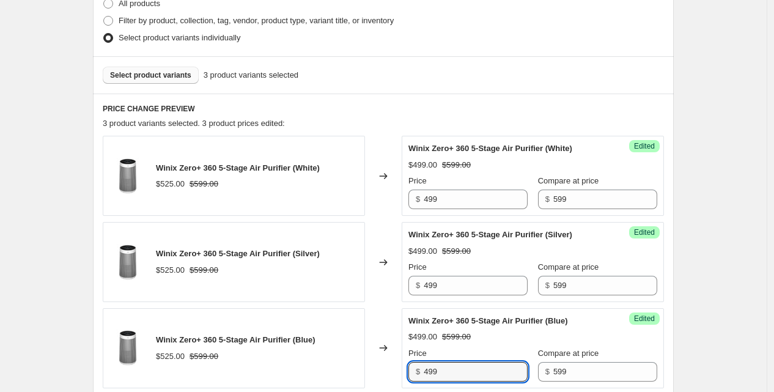
scroll to position [536, 0]
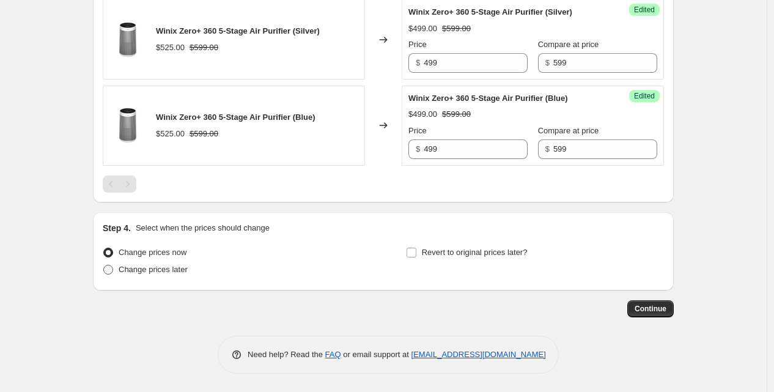
click at [151, 265] on span "Change prices later" at bounding box center [153, 269] width 69 height 9
click at [104, 265] on input "Change prices later" at bounding box center [103, 265] width 1 height 1
radio input "true"
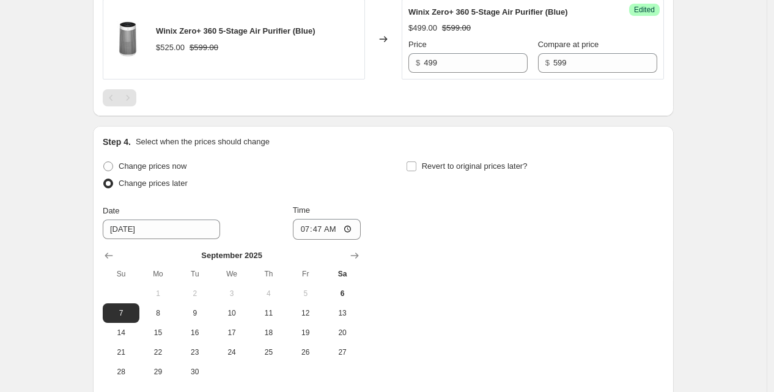
scroll to position [624, 0]
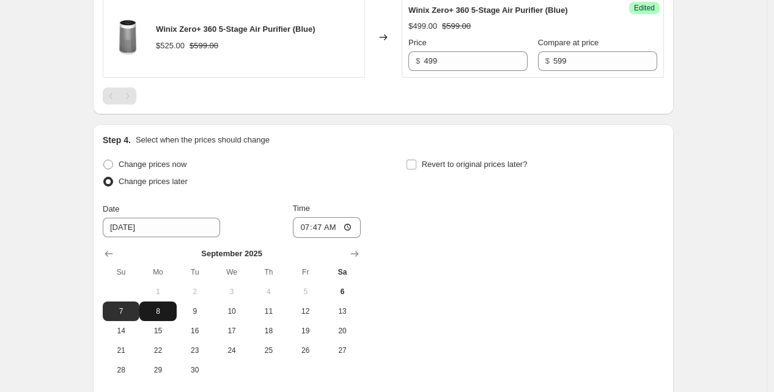
click at [154, 312] on span "8" at bounding box center [157, 311] width 27 height 10
type input "[DATE]"
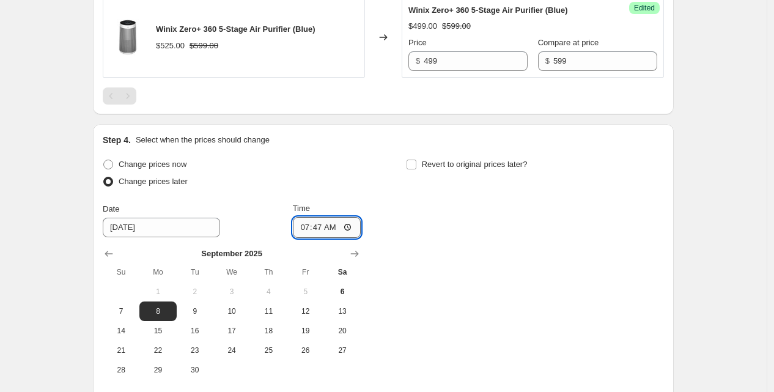
click at [319, 228] on input "07:47" at bounding box center [327, 227] width 68 height 21
click at [319, 228] on input "23:47" at bounding box center [327, 227] width 68 height 21
type input "23:59"
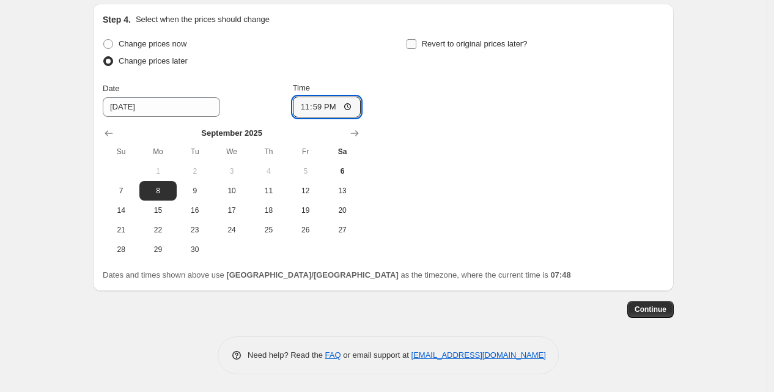
click at [414, 46] on input "Revert to original prices later?" at bounding box center [412, 44] width 10 height 10
checkbox input "true"
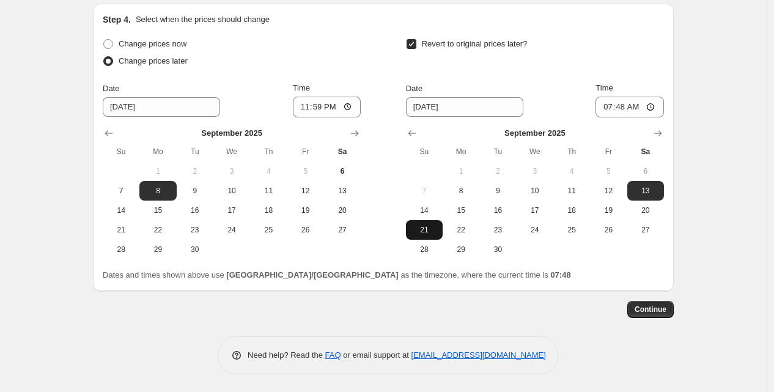
click at [429, 227] on span "21" at bounding box center [424, 230] width 27 height 10
type input "[DATE]"
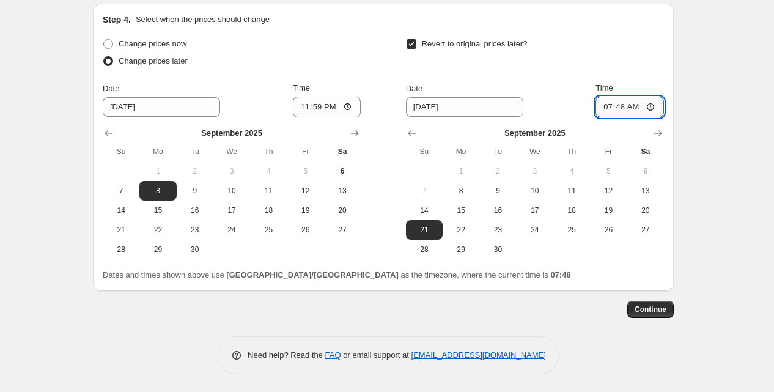
click at [602, 107] on input "07:48" at bounding box center [629, 107] width 68 height 21
type input "23:59"
click at [650, 309] on span "Continue" at bounding box center [651, 309] width 32 height 10
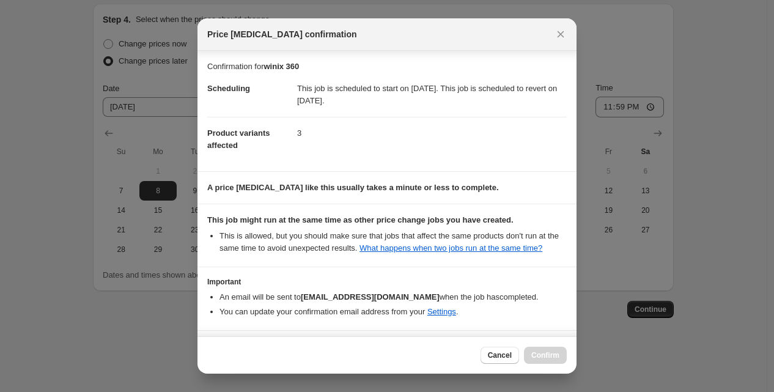
scroll to position [43, 0]
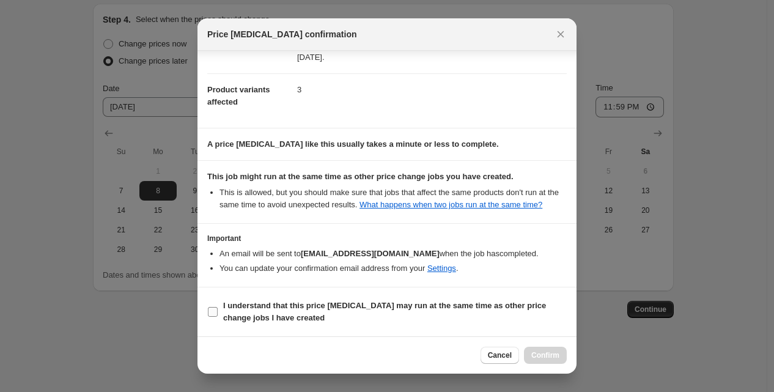
click at [375, 305] on b "I understand that this price [MEDICAL_DATA] may run at the same time as other p…" at bounding box center [384, 311] width 323 height 21
click at [218, 307] on input "I understand that this price [MEDICAL_DATA] may run at the same time as other p…" at bounding box center [213, 312] width 10 height 10
checkbox input "true"
click at [560, 357] on button "Confirm" at bounding box center [545, 355] width 43 height 17
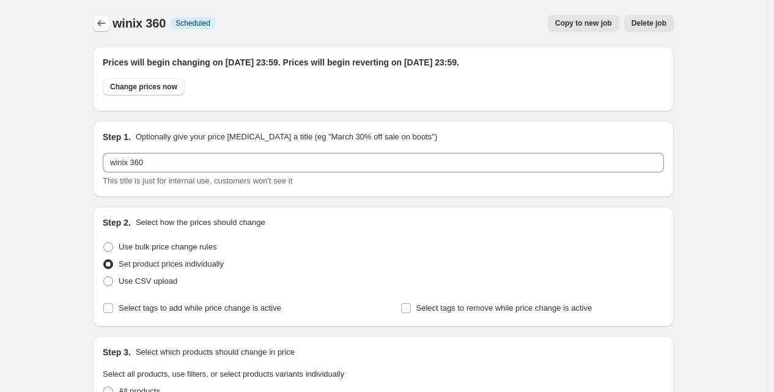
click at [102, 21] on icon "Price change jobs" at bounding box center [101, 23] width 12 height 12
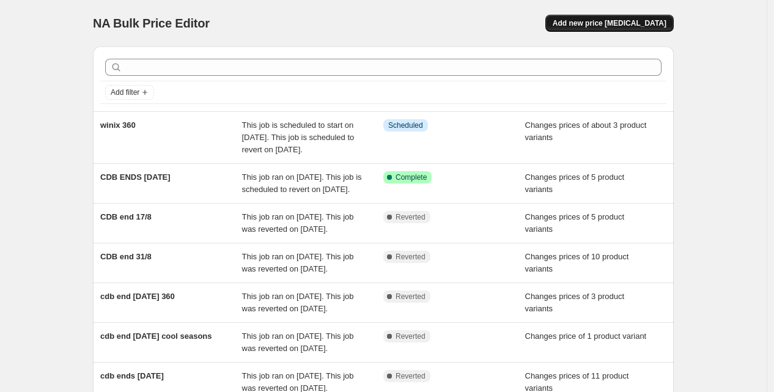
click at [624, 26] on span "Add new price [MEDICAL_DATA]" at bounding box center [610, 23] width 114 height 10
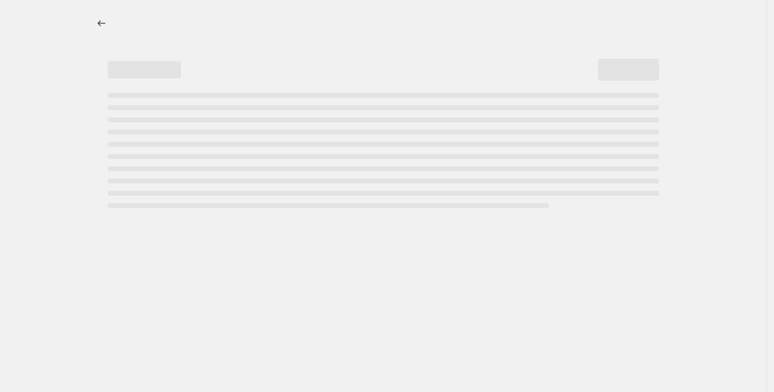
select select "percentage"
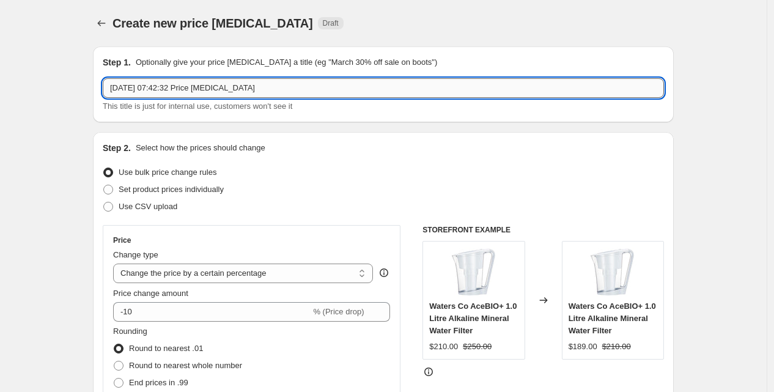
click at [308, 87] on input "[DATE] 07:42:32 Price [MEDICAL_DATA]" at bounding box center [383, 88] width 561 height 20
click at [251, 89] on input "[DATE] 07:42:32 Price change jobcdb ends [DATE]" at bounding box center [383, 88] width 561 height 20
type input "cdb ends [DATE]"
click at [166, 190] on span "Set product prices individually" at bounding box center [171, 189] width 105 height 9
click at [104, 185] on input "Set product prices individually" at bounding box center [103, 185] width 1 height 1
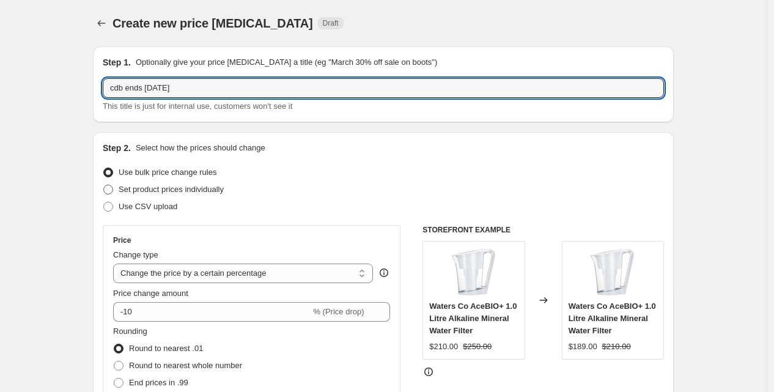
radio input "true"
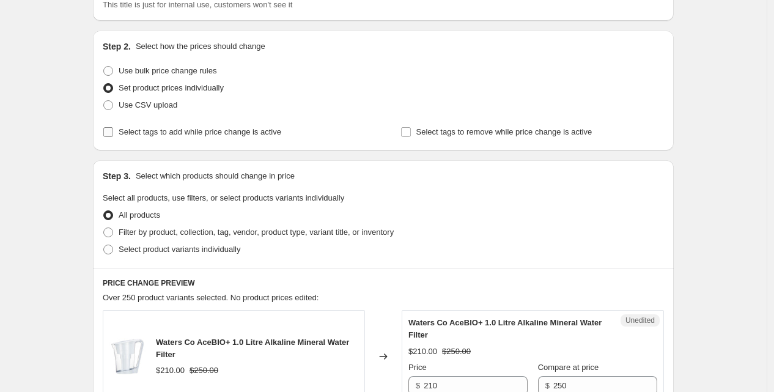
scroll to position [102, 0]
click at [150, 251] on span "Select product variants individually" at bounding box center [180, 248] width 122 height 9
click at [104, 245] on input "Select product variants individually" at bounding box center [103, 244] width 1 height 1
radio input "true"
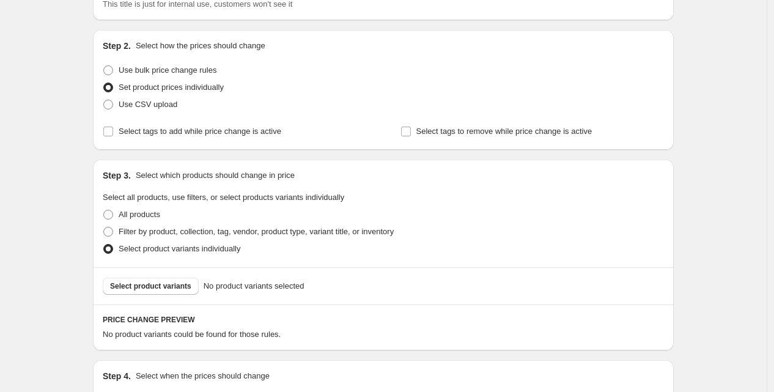
scroll to position [249, 0]
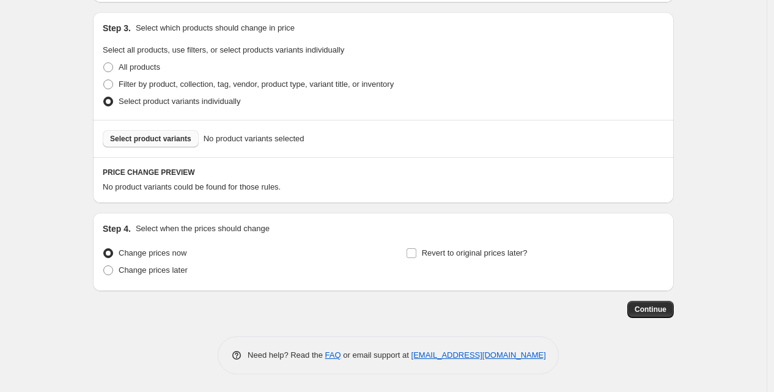
click at [136, 134] on span "Select product variants" at bounding box center [150, 139] width 81 height 10
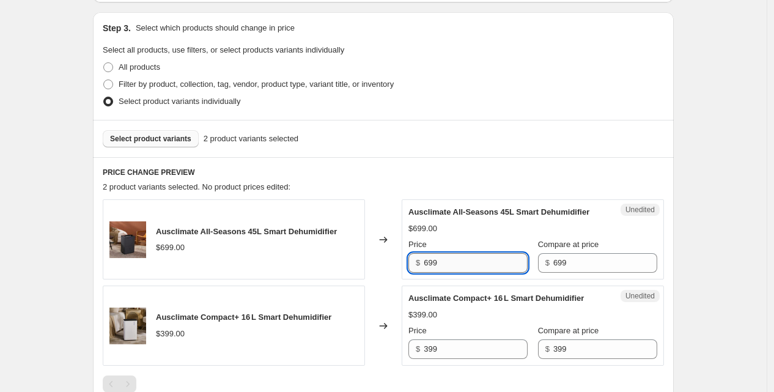
click at [442, 271] on input "699" at bounding box center [476, 263] width 104 height 20
type input "549"
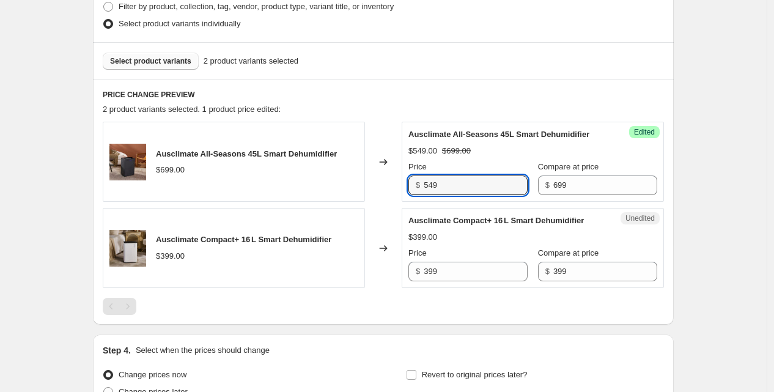
scroll to position [328, 0]
click at [448, 281] on input "399" at bounding box center [476, 271] width 104 height 20
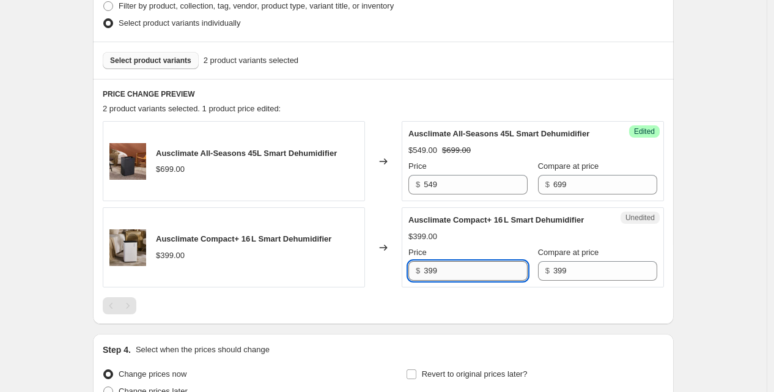
click at [448, 281] on input "399" at bounding box center [476, 271] width 104 height 20
type input "349"
click at [161, 61] on span "Select product variants" at bounding box center [150, 61] width 81 height 10
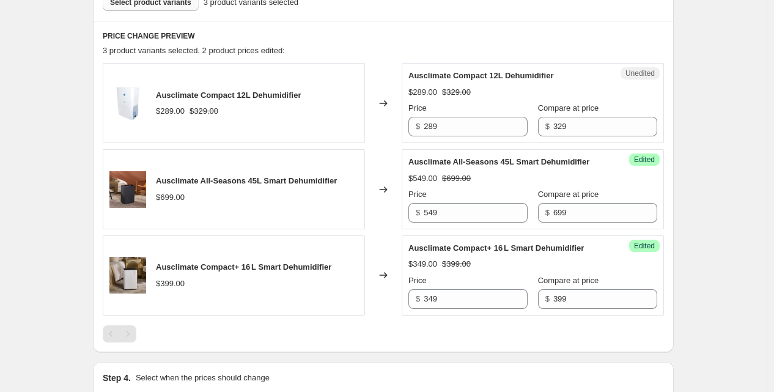
scroll to position [386, 0]
click at [452, 123] on input "289" at bounding box center [476, 126] width 104 height 20
type input "225"
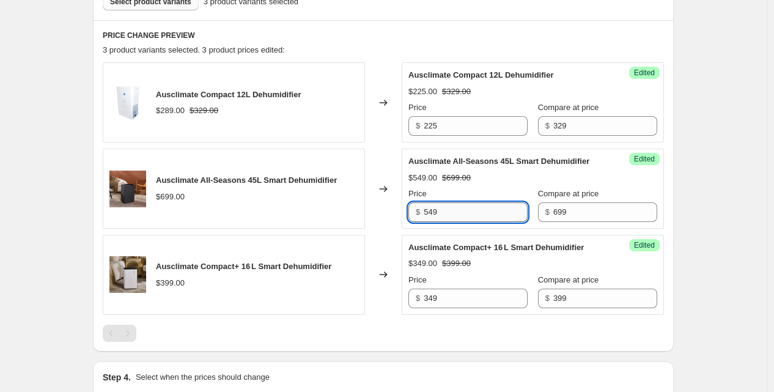
click at [451, 222] on input "549" at bounding box center [476, 212] width 104 height 20
type input "545"
click at [450, 308] on input "349" at bounding box center [476, 299] width 104 height 20
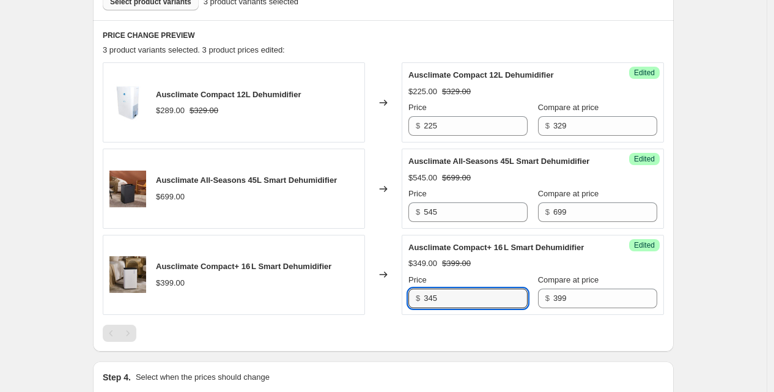
type input "345"
click at [141, 2] on span "Select product variants" at bounding box center [150, 2] width 81 height 10
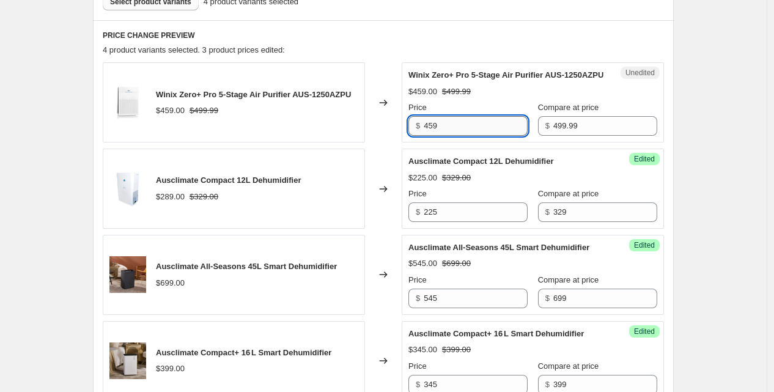
click at [446, 136] on input "459" at bounding box center [476, 126] width 104 height 20
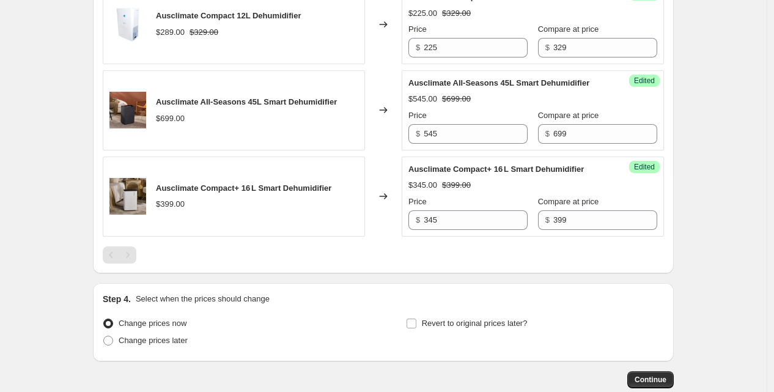
scroll to position [646, 0]
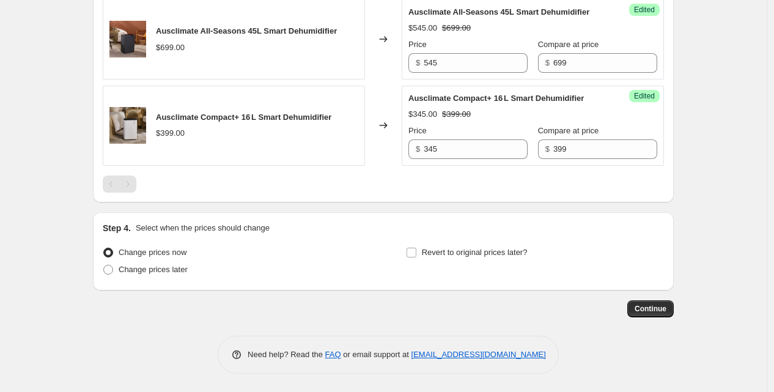
type input "395"
click at [161, 265] on span "Change prices later" at bounding box center [153, 269] width 69 height 9
click at [104, 265] on input "Change prices later" at bounding box center [103, 265] width 1 height 1
radio input "true"
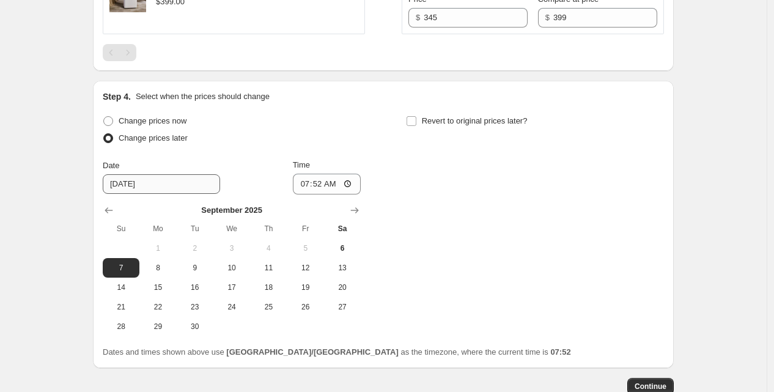
scroll to position [754, 0]
click at [225, 272] on span "10" at bounding box center [231, 267] width 27 height 10
type input "[DATE]"
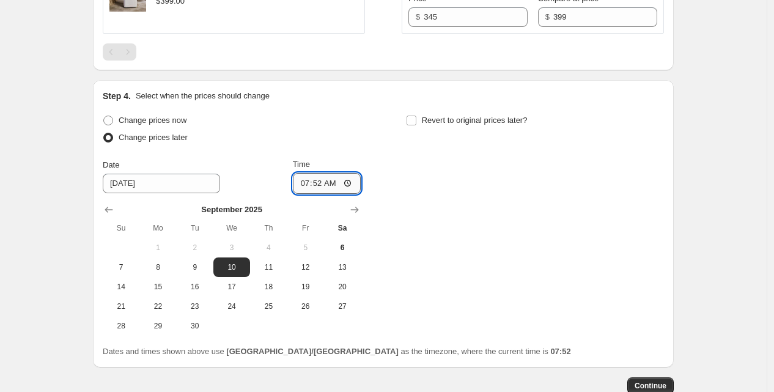
click at [303, 194] on input "07:52" at bounding box center [327, 183] width 68 height 21
type input "23:59"
click at [413, 125] on input "Revert to original prices later?" at bounding box center [412, 121] width 10 height 10
checkbox input "true"
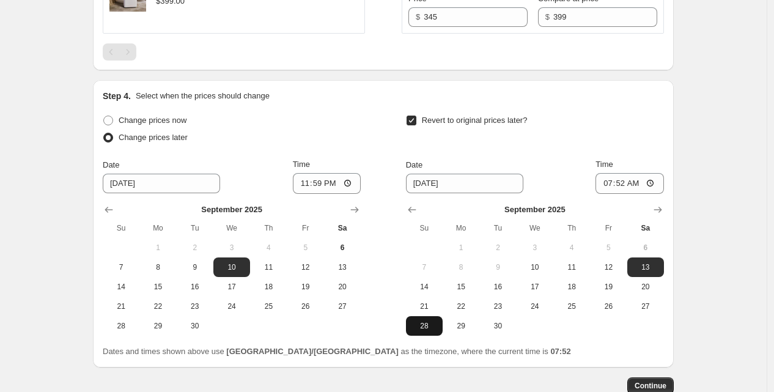
click at [426, 331] on span "28" at bounding box center [424, 326] width 27 height 10
type input "[DATE]"
click at [603, 194] on input "07:52" at bounding box center [629, 183] width 68 height 21
type input "23:59"
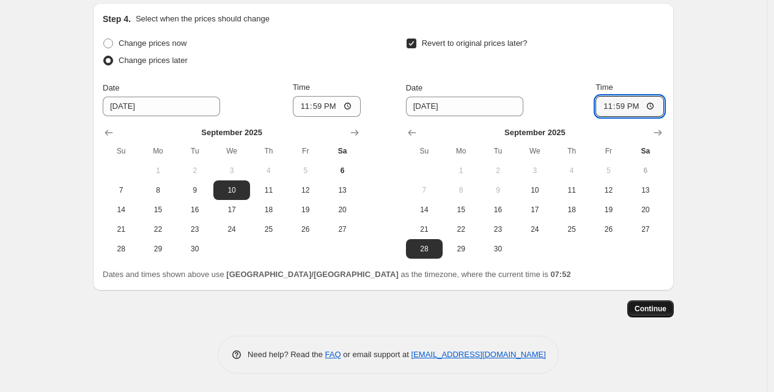
click at [646, 309] on span "Continue" at bounding box center [651, 309] width 32 height 10
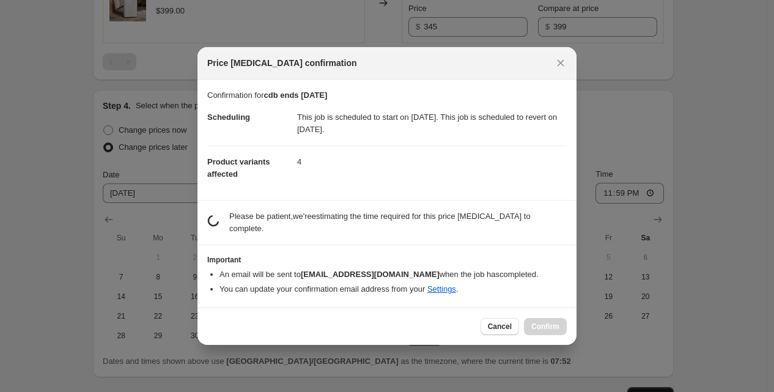
scroll to position [0, 0]
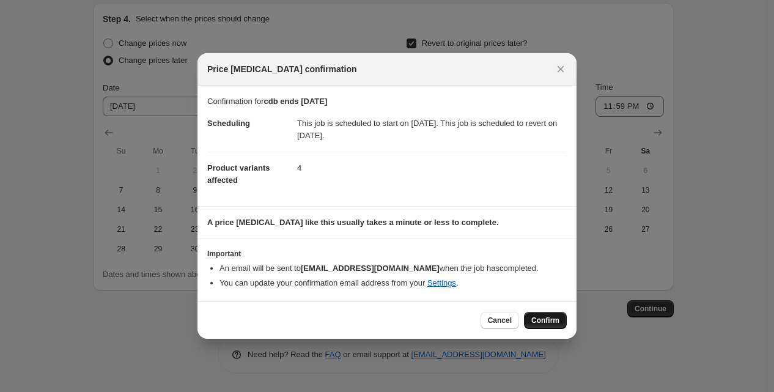
click at [551, 325] on span "Confirm" at bounding box center [545, 320] width 28 height 10
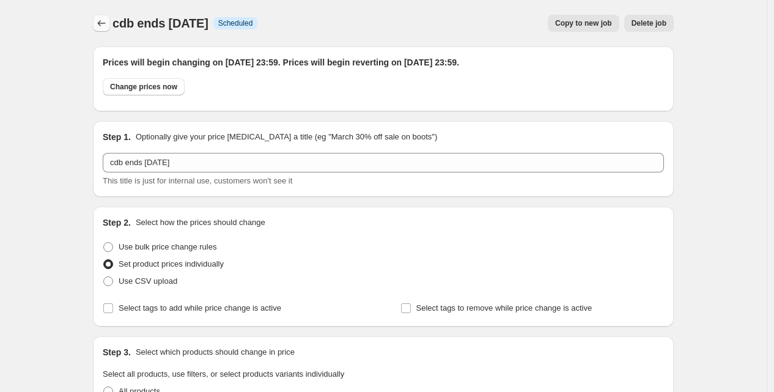
click at [103, 22] on icon "Price change jobs" at bounding box center [101, 23] width 12 height 12
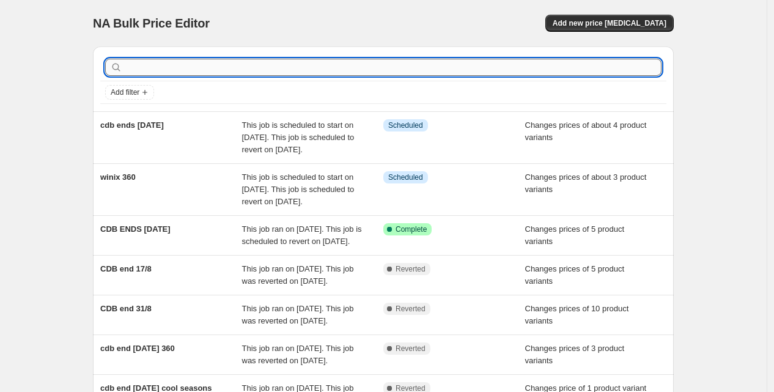
click at [141, 63] on input "text" at bounding box center [393, 67] width 537 height 17
type input "cdb"
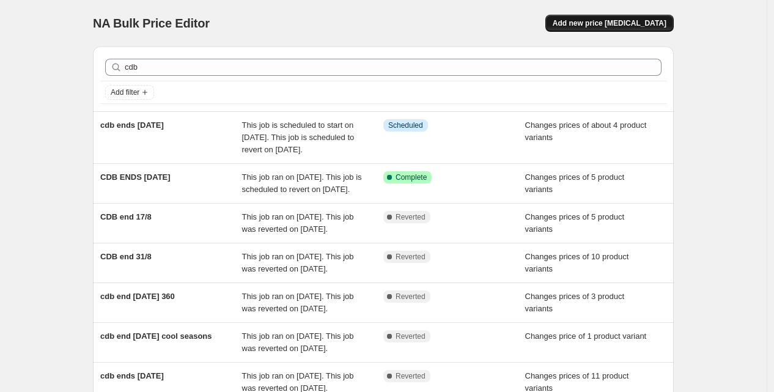
click at [589, 24] on span "Add new price [MEDICAL_DATA]" at bounding box center [610, 23] width 114 height 10
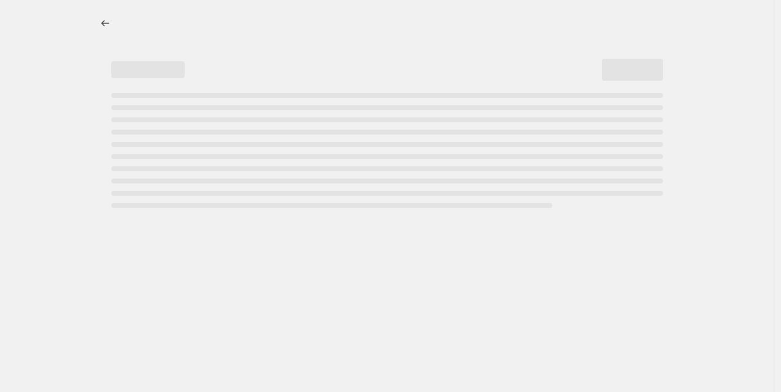
select select "percentage"
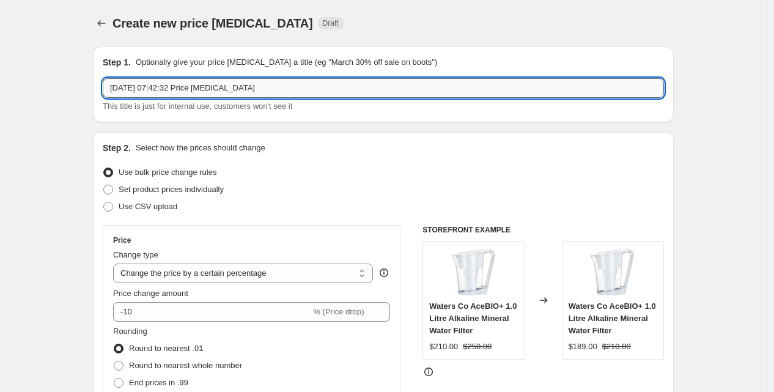
click at [149, 85] on input "[DATE] 07:42:32 Price [MEDICAL_DATA]" at bounding box center [383, 88] width 561 height 20
type input "cdb ends [DATE]"
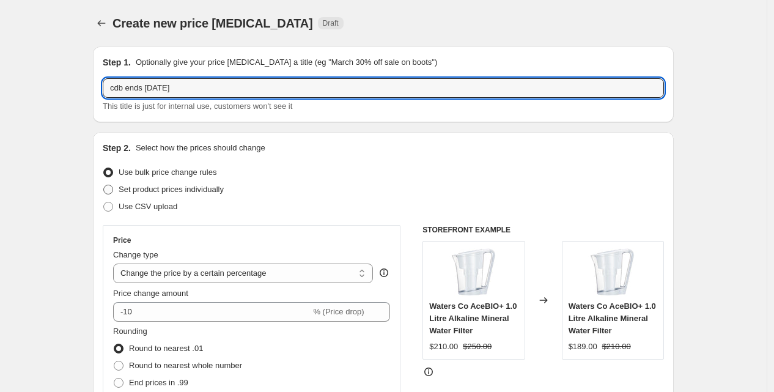
click at [224, 193] on span "Set product prices individually" at bounding box center [171, 189] width 105 height 9
click at [104, 185] on input "Set product prices individually" at bounding box center [103, 185] width 1 height 1
radio input "true"
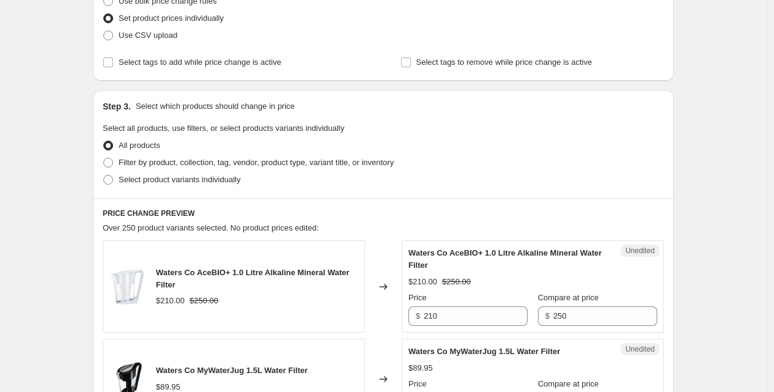
scroll to position [172, 0]
click at [218, 179] on span "Select product variants individually" at bounding box center [180, 178] width 122 height 9
click at [104, 175] on input "Select product variants individually" at bounding box center [103, 174] width 1 height 1
radio input "true"
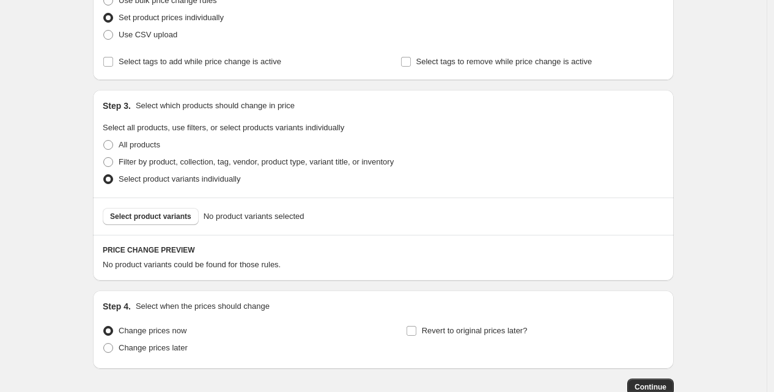
scroll to position [249, 0]
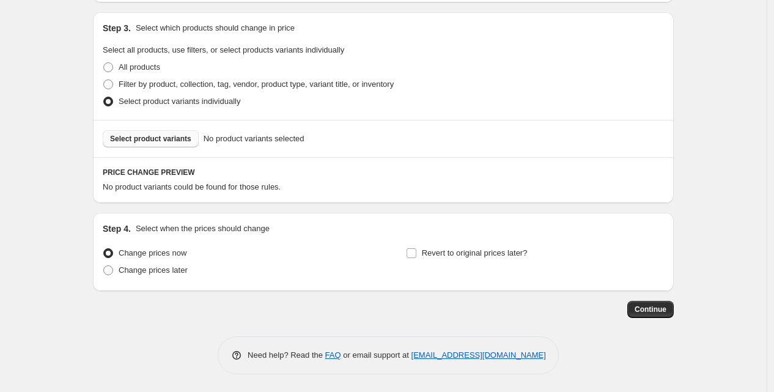
click at [185, 141] on span "Select product variants" at bounding box center [150, 139] width 81 height 10
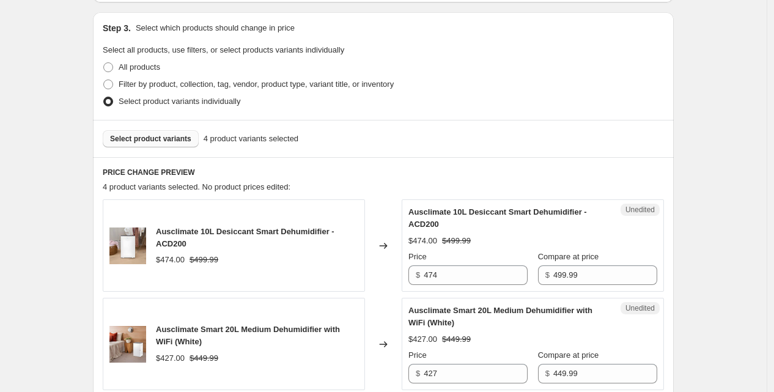
click at [143, 137] on span "Select product variants" at bounding box center [150, 139] width 81 height 10
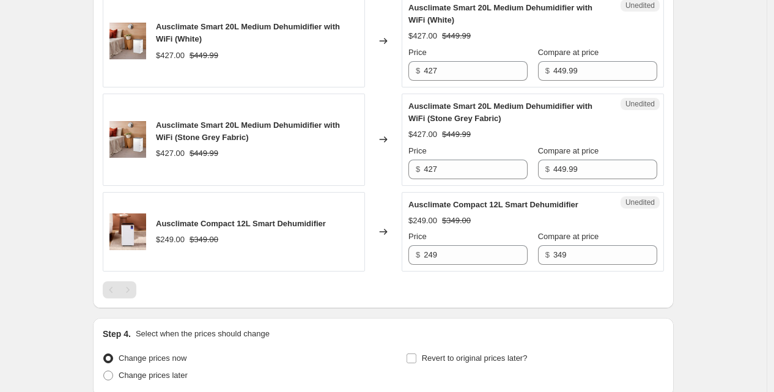
scroll to position [515, 0]
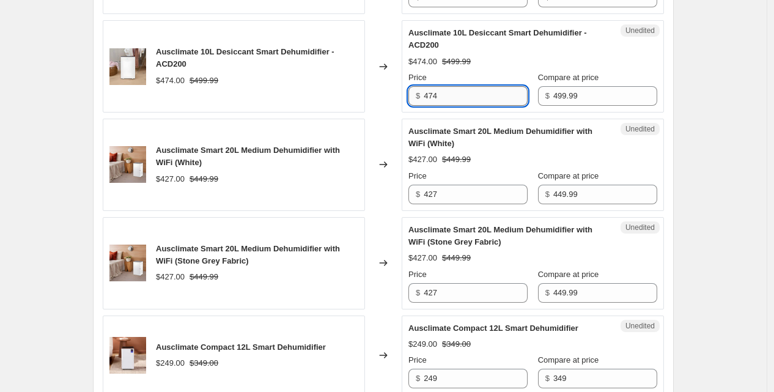
click at [442, 95] on input "474" at bounding box center [476, 96] width 104 height 20
type input "395"
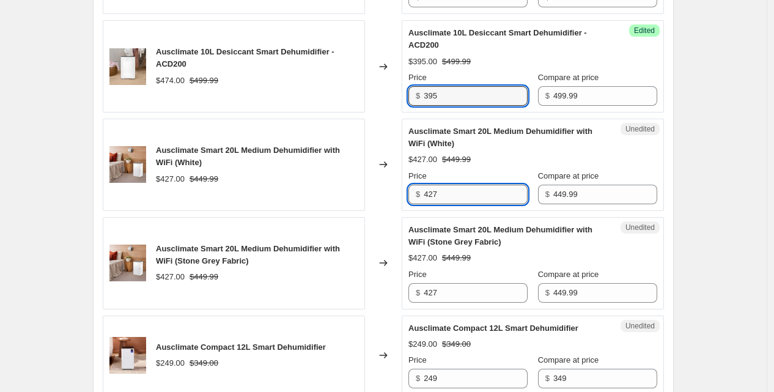
click at [431, 199] on input "427" at bounding box center [476, 195] width 104 height 20
type input "375"
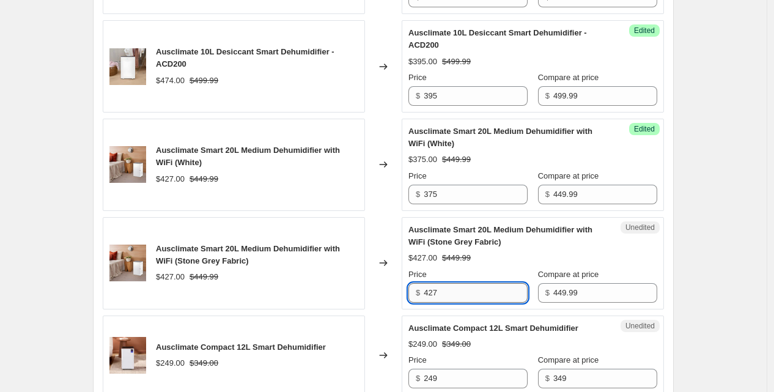
click at [459, 292] on input "427" at bounding box center [476, 293] width 104 height 20
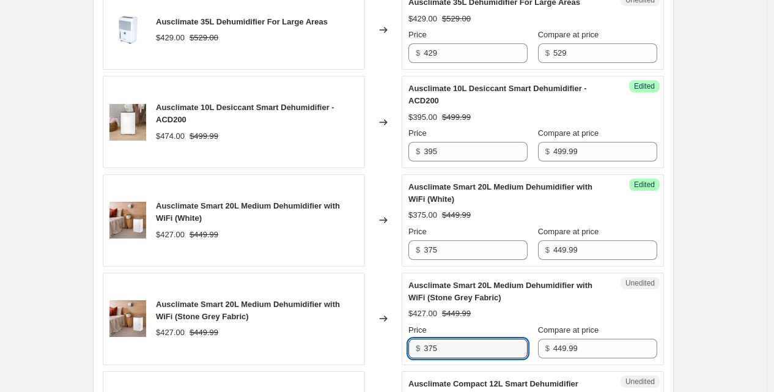
scroll to position [400, 0]
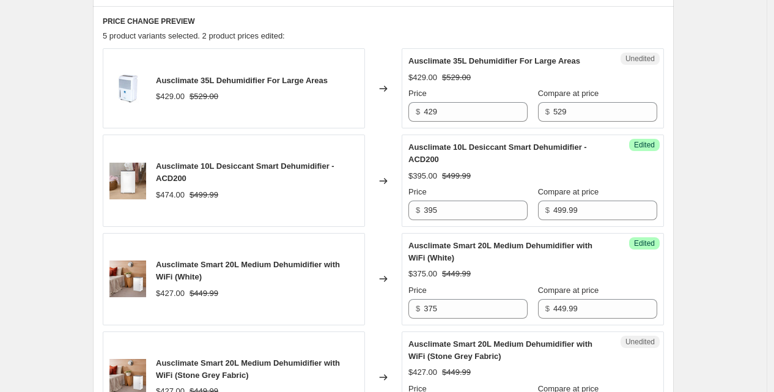
type input "375"
click at [442, 114] on input "429" at bounding box center [476, 112] width 104 height 20
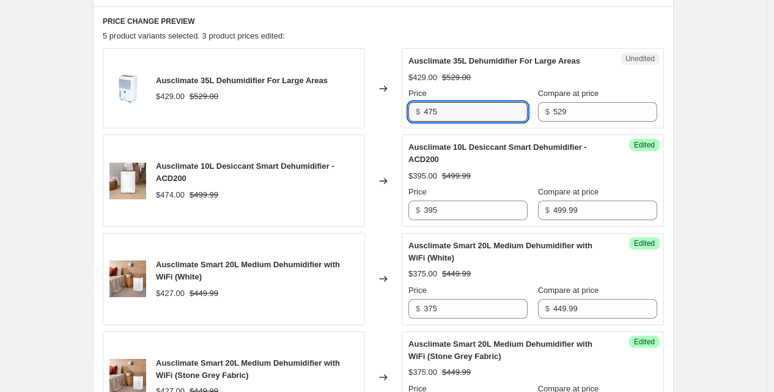
type input "475"
click at [270, 76] on span "Ausclimate 35L Dehumidifier For Large Areas" at bounding box center [242, 80] width 172 height 9
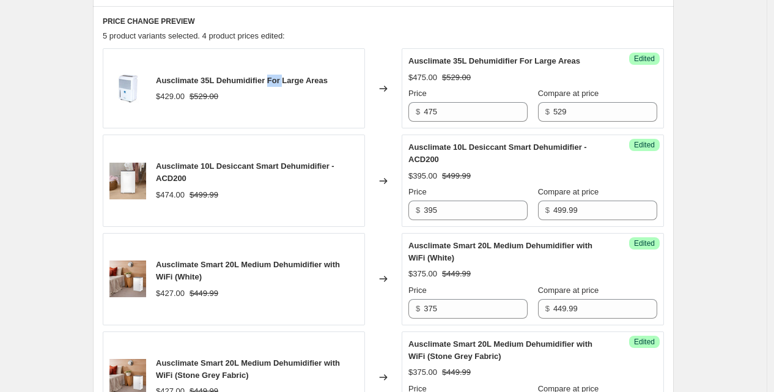
click at [270, 76] on span "Ausclimate 35L Dehumidifier For Large Areas" at bounding box center [242, 80] width 172 height 9
copy span "Ausclimate 35L Dehumidifier For Large Areas"
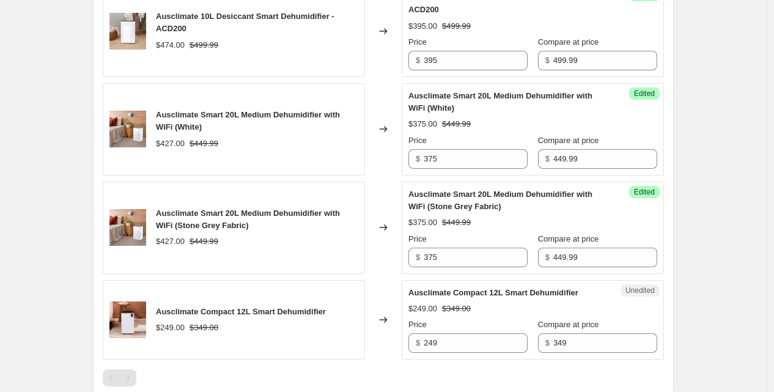
scroll to position [744, 0]
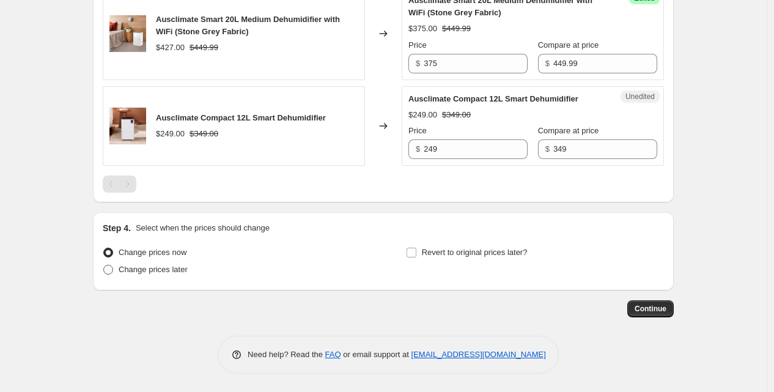
click at [133, 271] on span "Change prices later" at bounding box center [153, 269] width 69 height 9
click at [104, 265] on input "Change prices later" at bounding box center [103, 265] width 1 height 1
radio input "true"
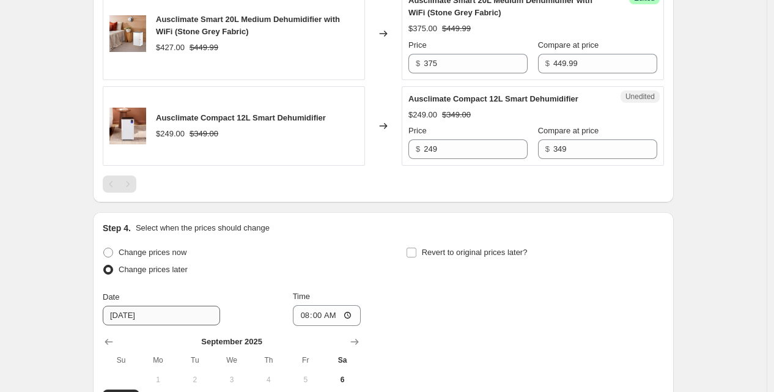
scroll to position [928, 0]
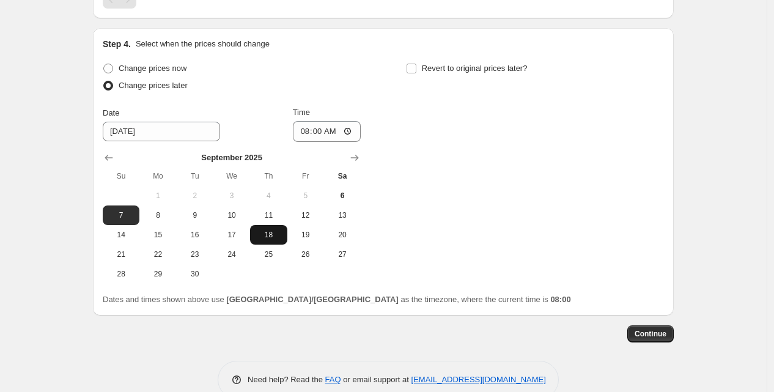
click at [274, 233] on span "18" at bounding box center [268, 235] width 27 height 10
click at [241, 239] on span "17" at bounding box center [231, 235] width 27 height 10
type input "[DATE]"
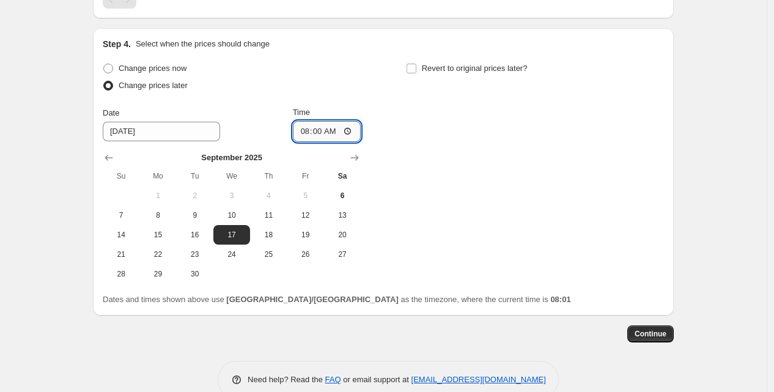
click at [306, 131] on input "08:00" at bounding box center [327, 131] width 68 height 21
type input "23:59"
click at [408, 70] on span at bounding box center [411, 68] width 11 height 11
click at [408, 70] on input "Revert to original prices later?" at bounding box center [412, 69] width 10 height 10
checkbox input "true"
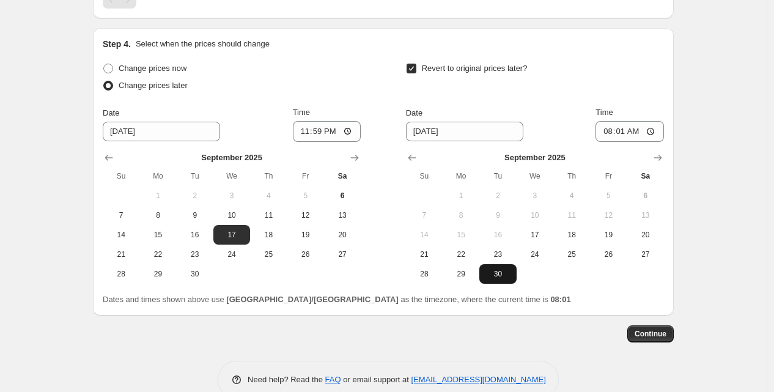
click at [497, 273] on span "30" at bounding box center [497, 274] width 27 height 10
type input "[DATE]"
click at [610, 134] on input "08:01" at bounding box center [629, 131] width 68 height 21
type input "23:59"
click at [666, 333] on span "Continue" at bounding box center [651, 334] width 32 height 10
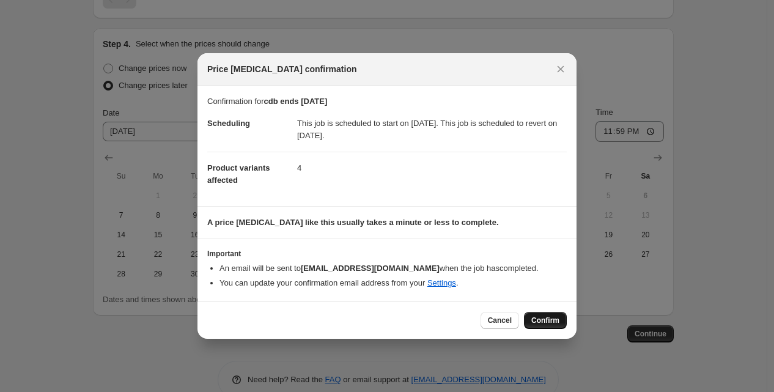
click at [564, 315] on button "Confirm" at bounding box center [545, 320] width 43 height 17
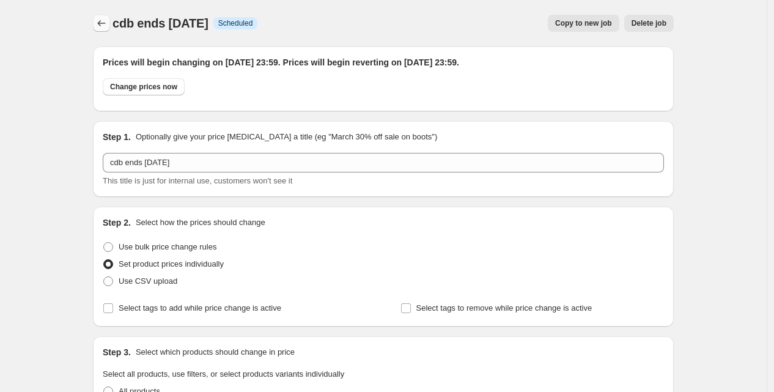
click at [106, 21] on icon "Price change jobs" at bounding box center [101, 23] width 12 height 12
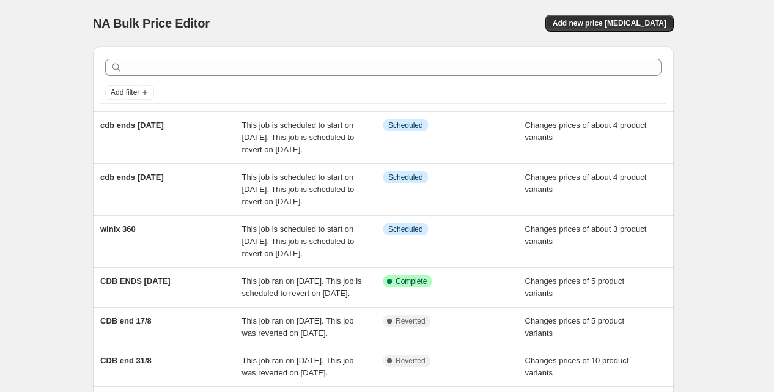
click at [599, 30] on button "Add new price [MEDICAL_DATA]" at bounding box center [609, 23] width 128 height 17
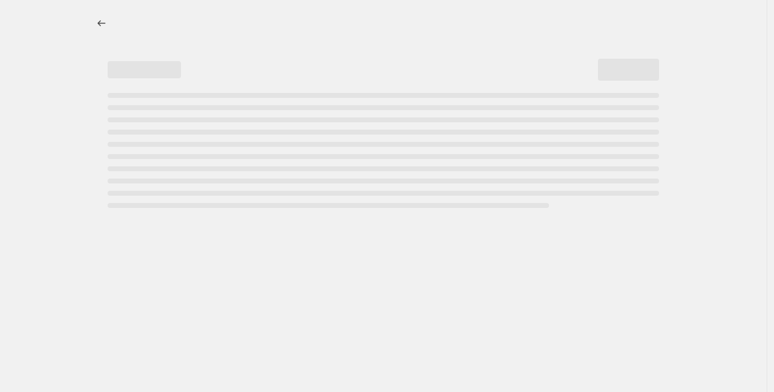
select select "percentage"
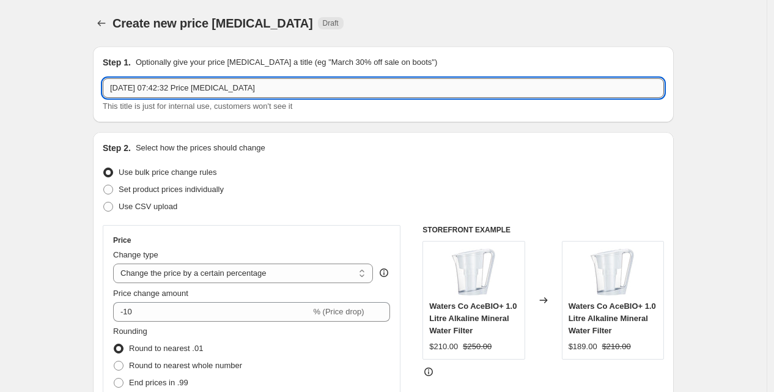
click at [204, 84] on input "[DATE] 07:42:32 Price [MEDICAL_DATA]" at bounding box center [383, 88] width 561 height 20
click at [204, 84] on input "[DATE] 07:42:32 Pric35le [MEDICAL_DATA]" at bounding box center [383, 88] width 561 height 20
type input "35L"
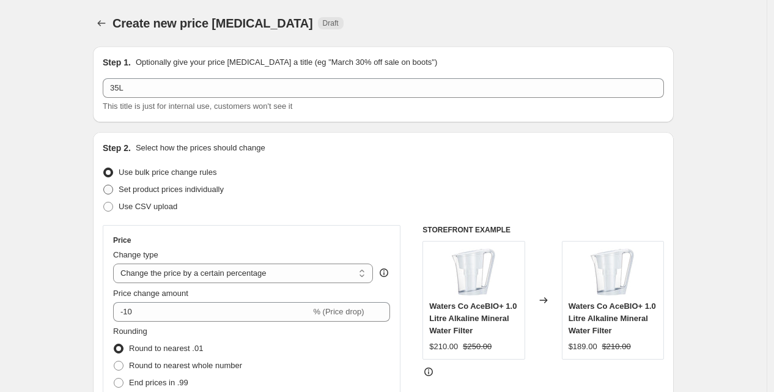
click at [186, 188] on span "Set product prices individually" at bounding box center [171, 189] width 105 height 9
click at [104, 185] on input "Set product prices individually" at bounding box center [103, 185] width 1 height 1
radio input "true"
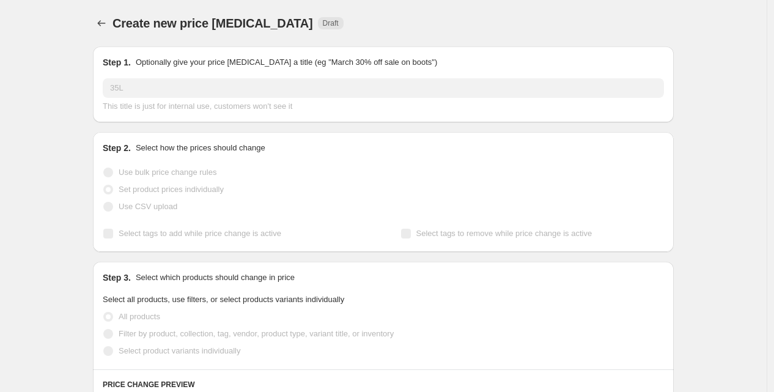
scroll to position [127, 0]
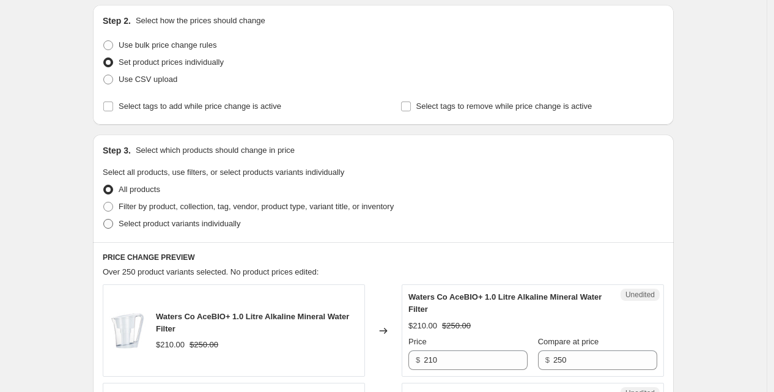
click at [176, 223] on span "Select product variants individually" at bounding box center [180, 223] width 122 height 9
click at [104, 219] on input "Select product variants individually" at bounding box center [103, 219] width 1 height 1
radio input "true"
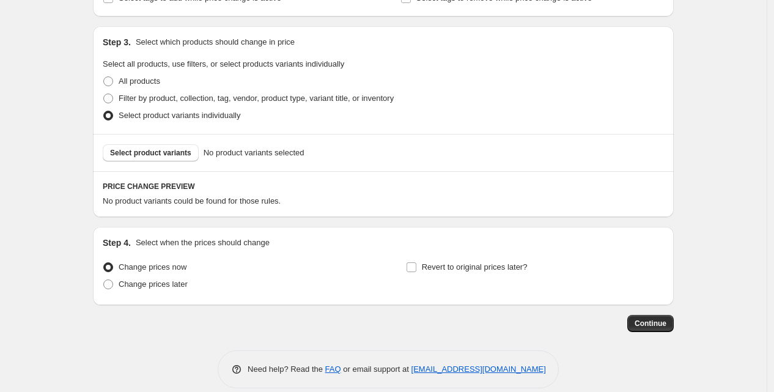
scroll to position [236, 0]
click at [165, 153] on span "Select product variants" at bounding box center [150, 152] width 81 height 10
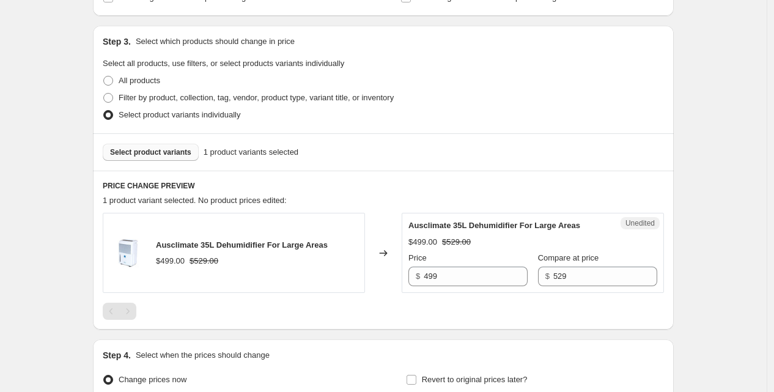
click at [153, 144] on button "Select product variants" at bounding box center [151, 152] width 96 height 17
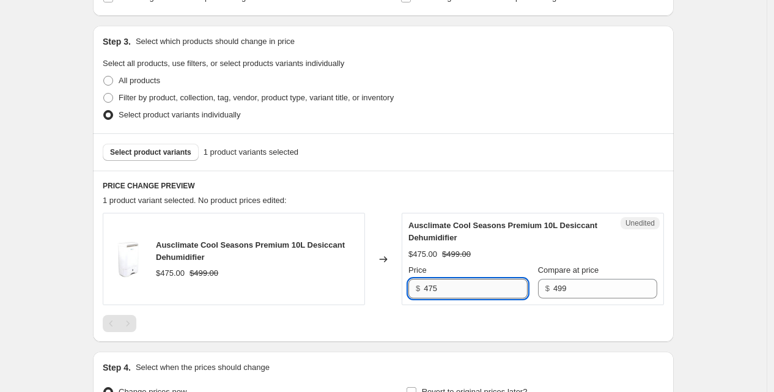
click at [447, 290] on input "475" at bounding box center [476, 289] width 104 height 20
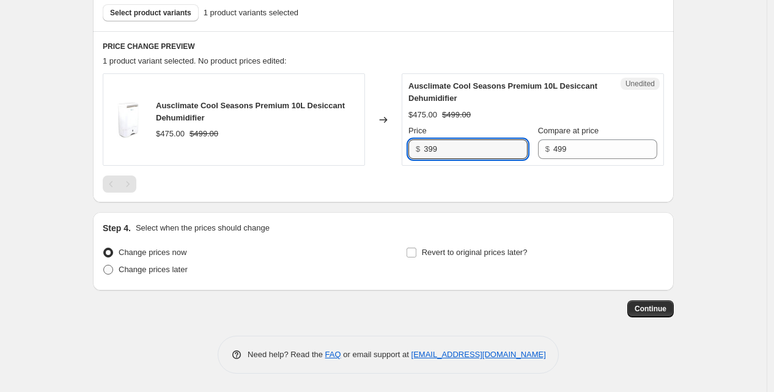
type input "399"
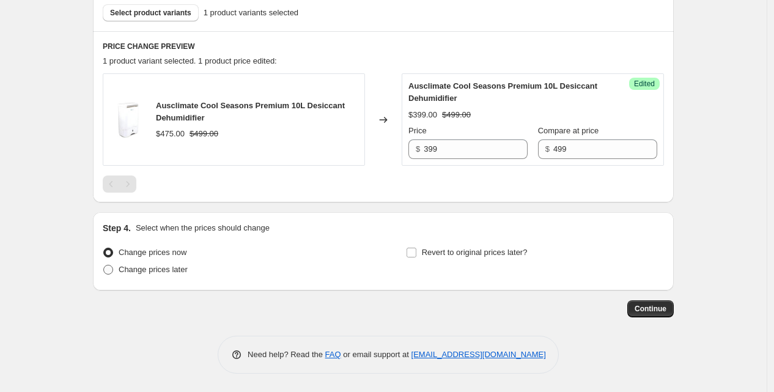
click at [155, 266] on span "Change prices later" at bounding box center [153, 269] width 69 height 9
click at [104, 265] on input "Change prices later" at bounding box center [103, 265] width 1 height 1
radio input "true"
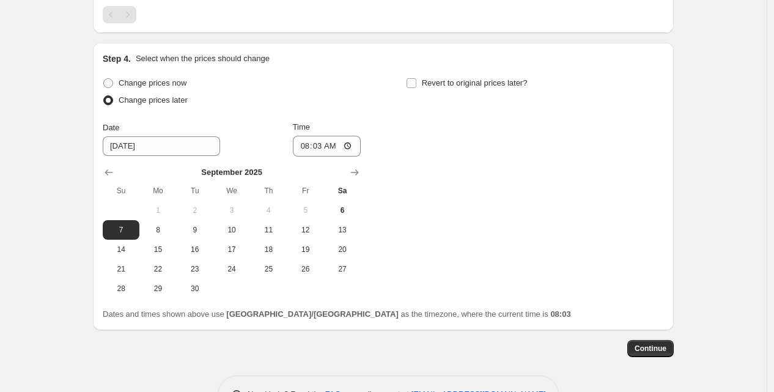
scroll to position [557, 0]
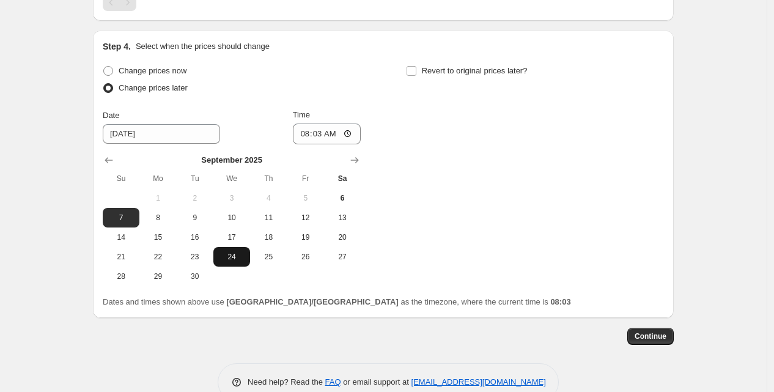
click at [245, 260] on span "24" at bounding box center [231, 257] width 27 height 10
type input "[DATE]"
click at [303, 134] on input "08:03" at bounding box center [327, 133] width 68 height 21
type input "23:59"
click at [416, 73] on input "Revert to original prices later?" at bounding box center [412, 71] width 10 height 10
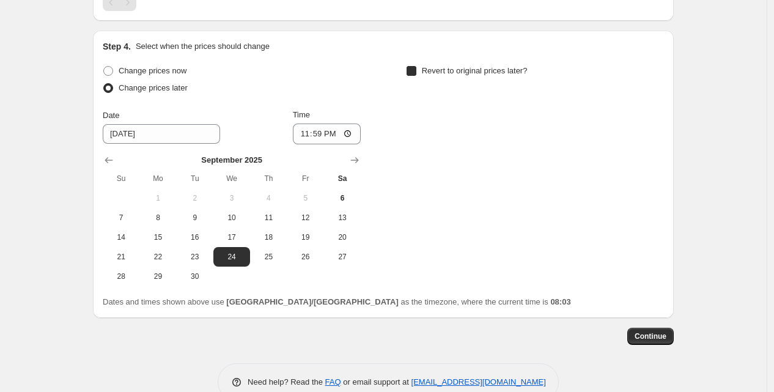
checkbox input "true"
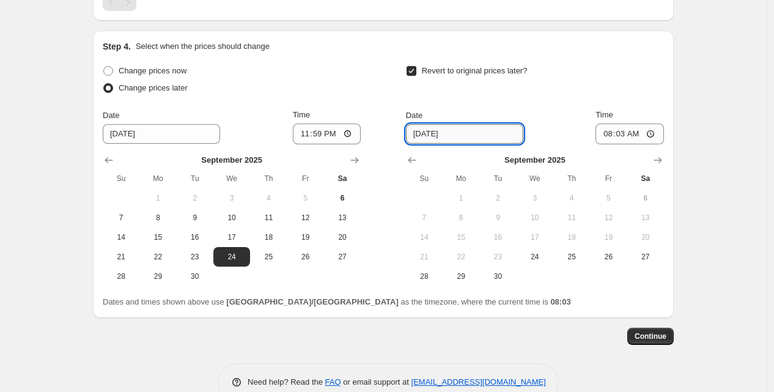
click at [418, 136] on input "[DATE]" at bounding box center [464, 134] width 117 height 20
click at [658, 161] on icon "Show next month, October 2025" at bounding box center [658, 160] width 12 height 12
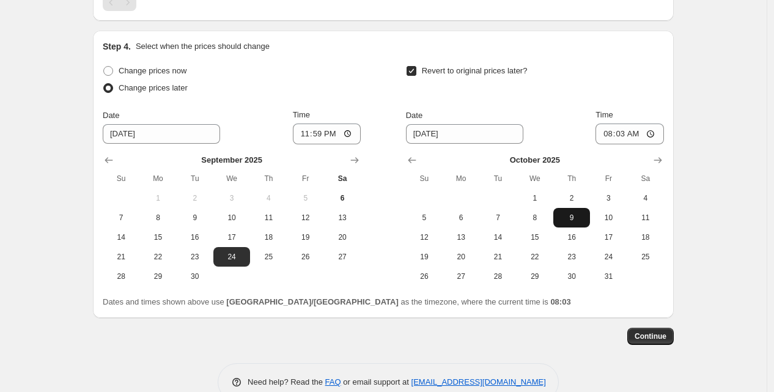
click at [581, 210] on button "9" at bounding box center [571, 218] width 37 height 20
type input "[DATE]"
click at [608, 134] on input "08:03" at bounding box center [629, 133] width 68 height 21
type input "23:59"
click at [648, 339] on span "Continue" at bounding box center [651, 336] width 32 height 10
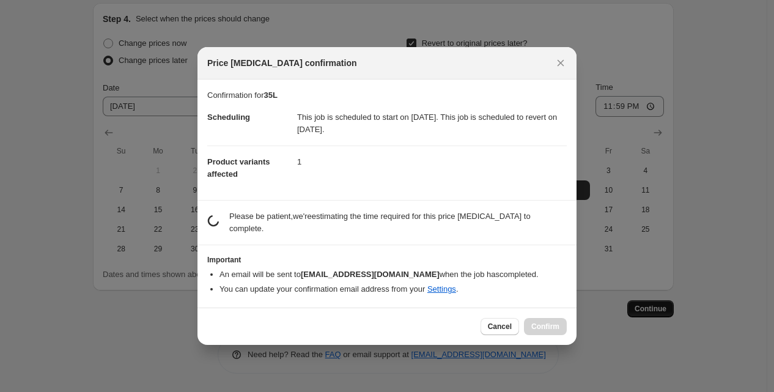
scroll to position [0, 0]
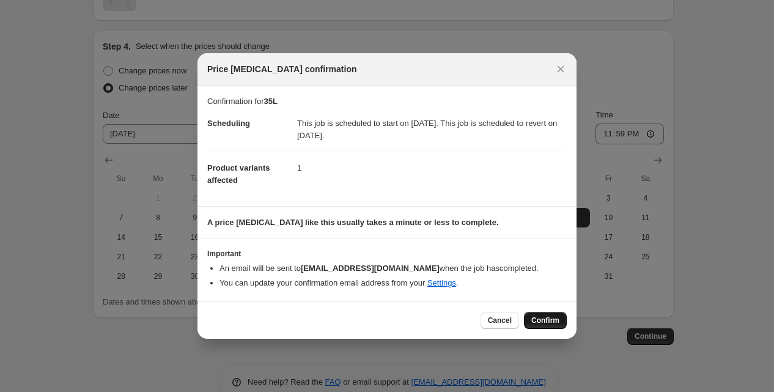
click at [544, 320] on span "Confirm" at bounding box center [545, 320] width 28 height 10
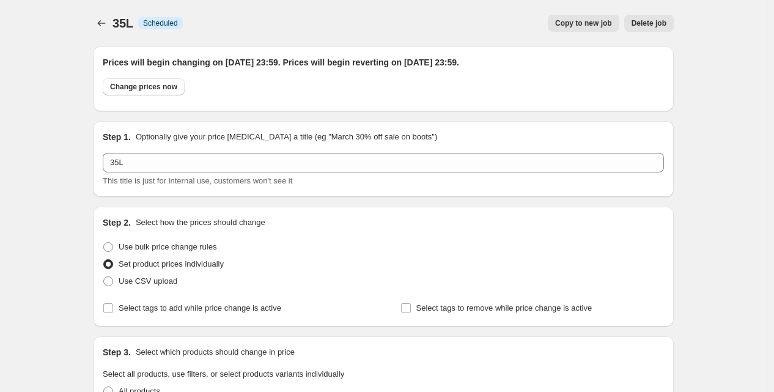
scroll to position [1, 0]
click at [110, 25] on button "Price change jobs" at bounding box center [101, 22] width 17 height 17
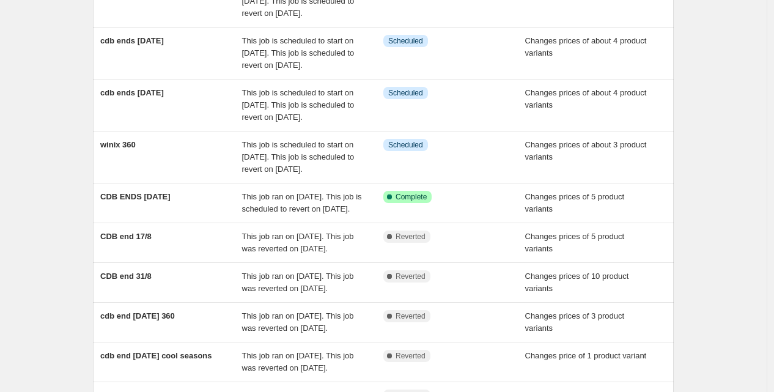
scroll to position [138, 0]
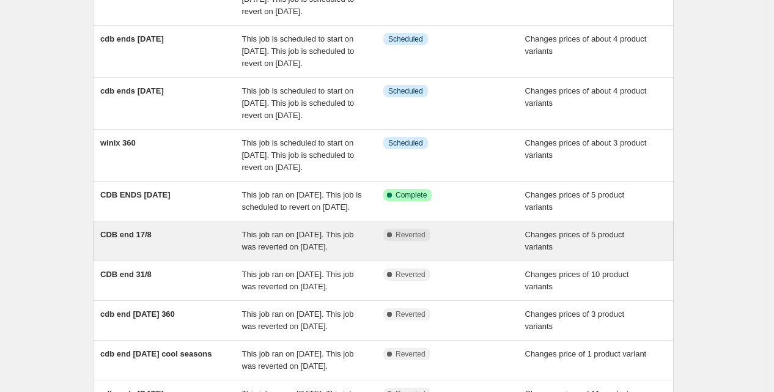
click at [217, 253] on div "CDB end 17/8" at bounding box center [171, 241] width 142 height 24
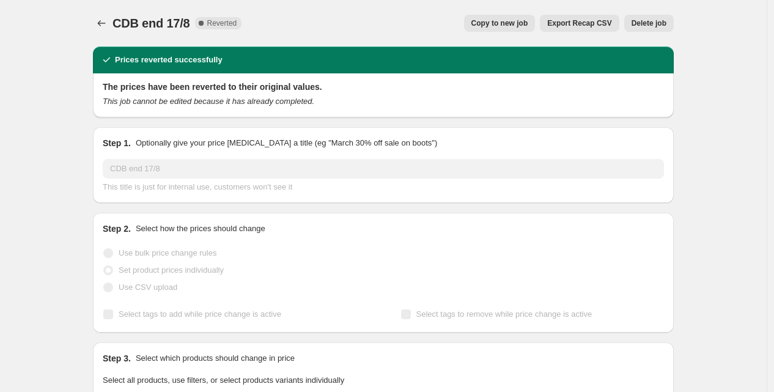
scroll to position [1, 0]
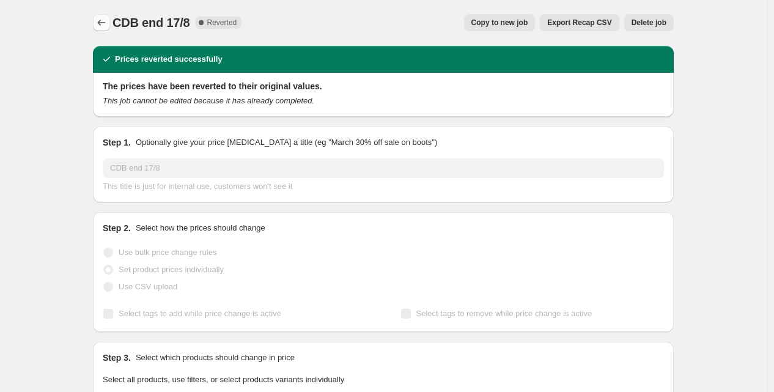
click at [101, 23] on icon "Price change jobs" at bounding box center [102, 23] width 8 height 6
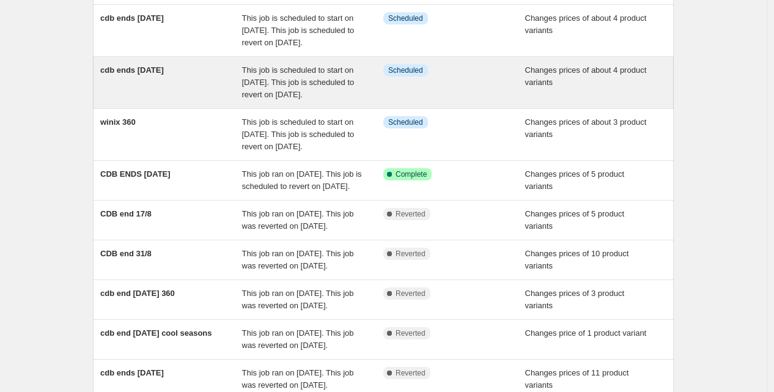
scroll to position [166, 0]
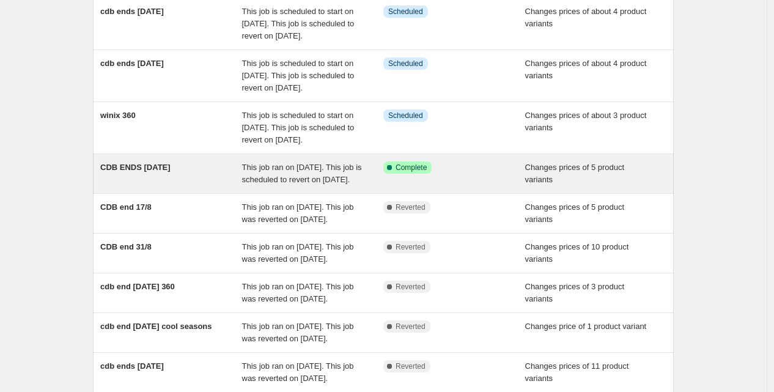
click at [131, 186] on div "CDB ENDS [DATE]" at bounding box center [171, 173] width 142 height 24
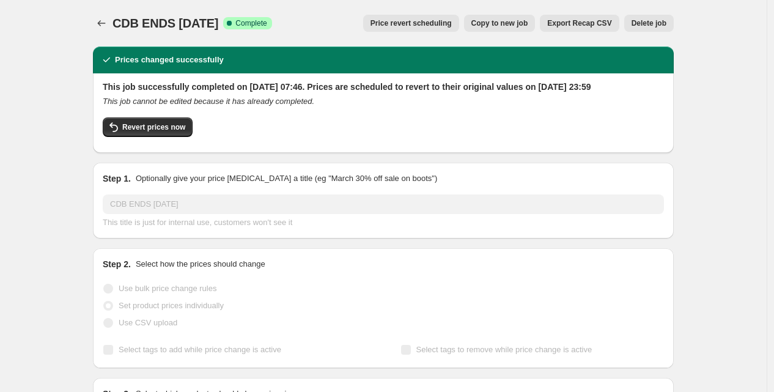
scroll to position [1, 0]
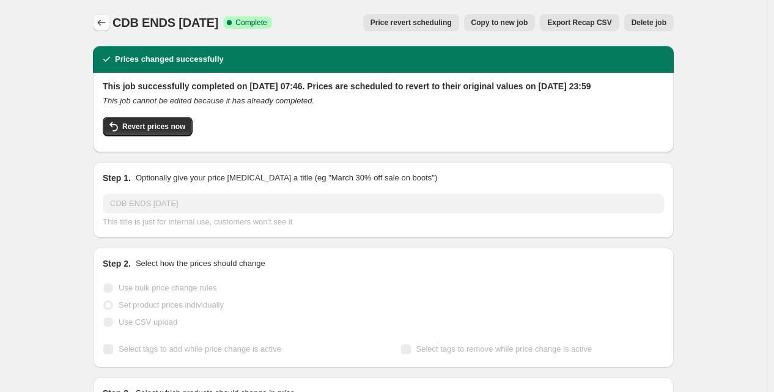
click at [102, 26] on icon "Price change jobs" at bounding box center [101, 23] width 12 height 12
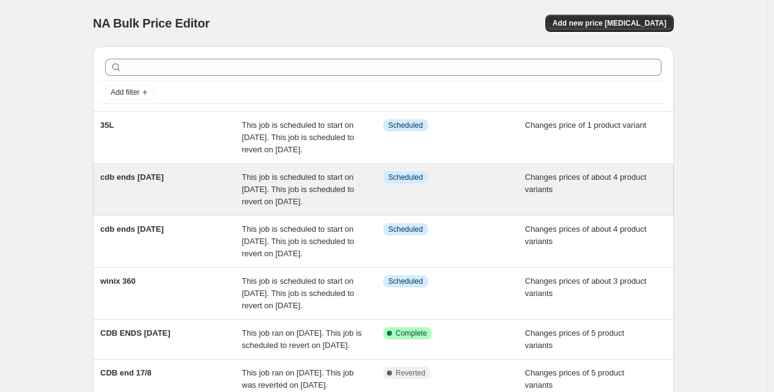
scroll to position [150, 0]
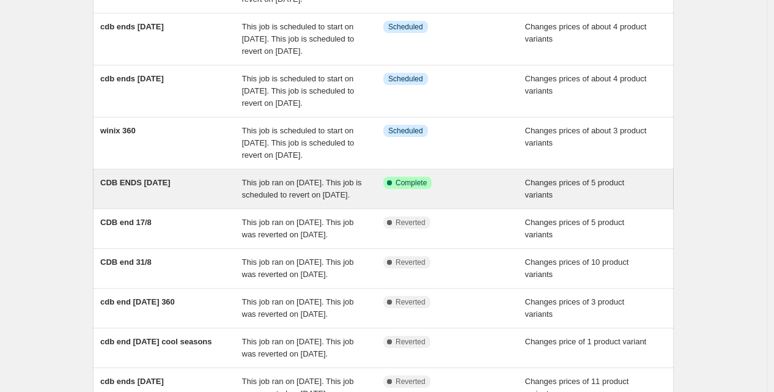
click at [182, 201] on div "CDB ENDS [DATE]" at bounding box center [171, 189] width 142 height 24
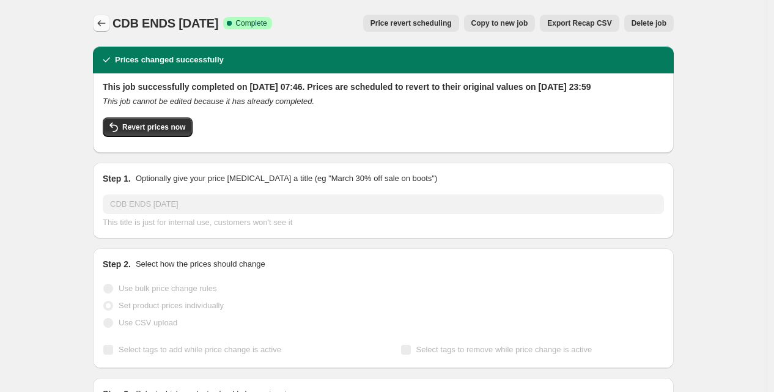
click at [105, 26] on icon "Price change jobs" at bounding box center [101, 23] width 12 height 12
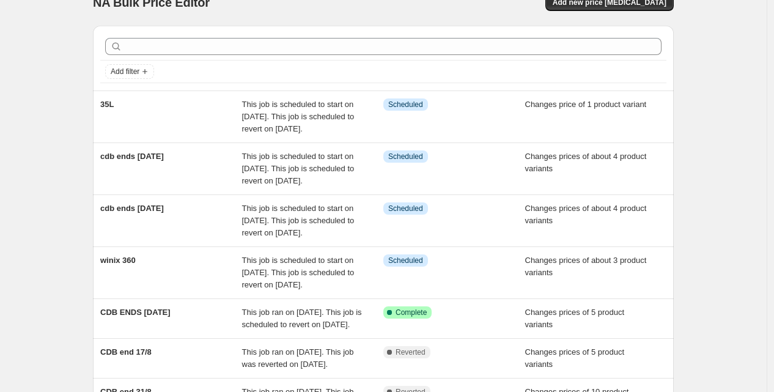
scroll to position [20, 0]
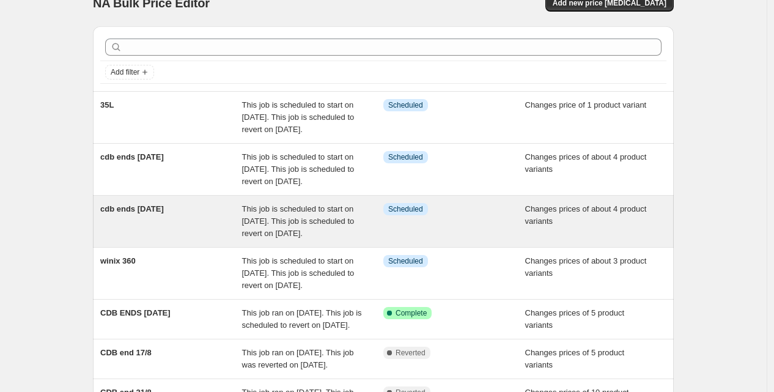
click at [284, 238] on span "This job is scheduled to start on [DATE]. This job is scheduled to revert on [D…" at bounding box center [298, 221] width 112 height 34
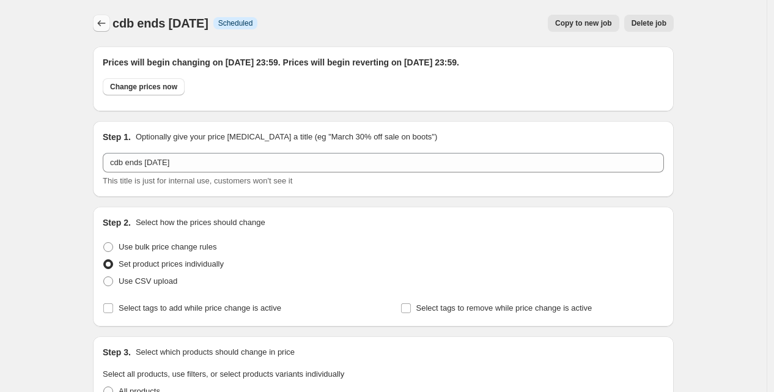
click at [105, 22] on icon "Price change jobs" at bounding box center [101, 23] width 12 height 12
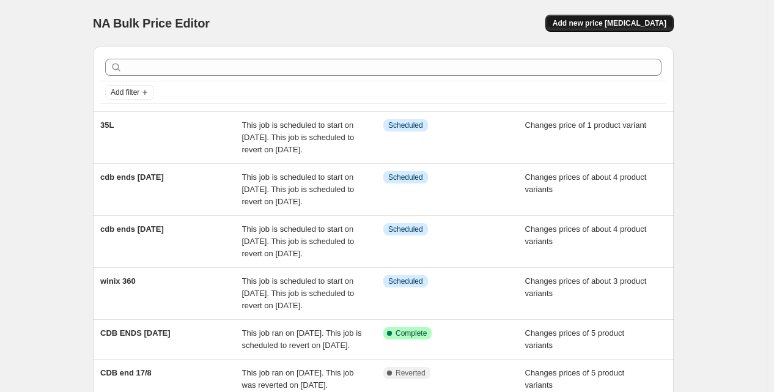
click at [626, 20] on span "Add new price [MEDICAL_DATA]" at bounding box center [610, 23] width 114 height 10
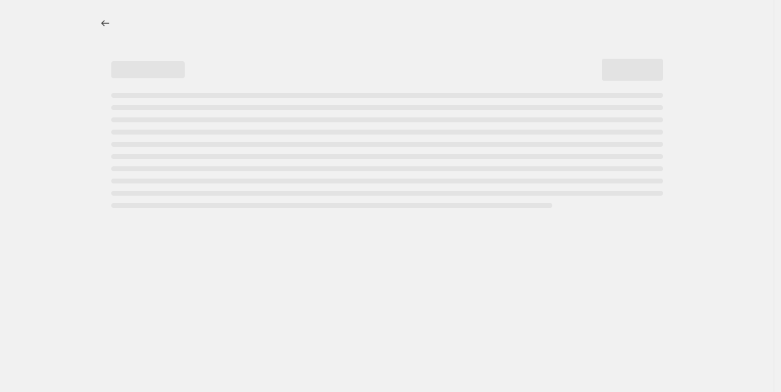
select select "percentage"
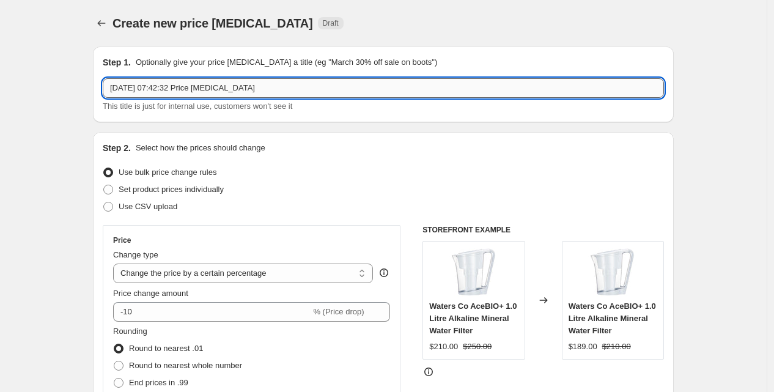
click at [257, 91] on input "[DATE] 07:42:32 Price [MEDICAL_DATA]" at bounding box center [383, 88] width 561 height 20
type input "pro 5 ends [DATE]"
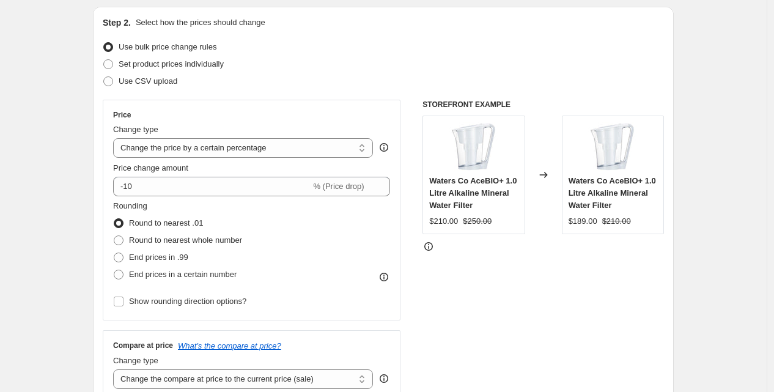
scroll to position [126, 0]
click at [162, 64] on span "Set product prices individually" at bounding box center [171, 63] width 105 height 9
click at [104, 59] on input "Set product prices individually" at bounding box center [103, 59] width 1 height 1
radio input "true"
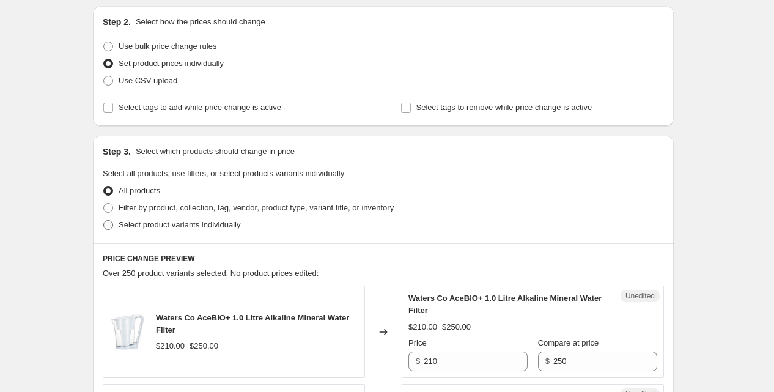
click at [157, 226] on span "Select product variants individually" at bounding box center [180, 224] width 122 height 9
click at [104, 221] on input "Select product variants individually" at bounding box center [103, 220] width 1 height 1
radio input "true"
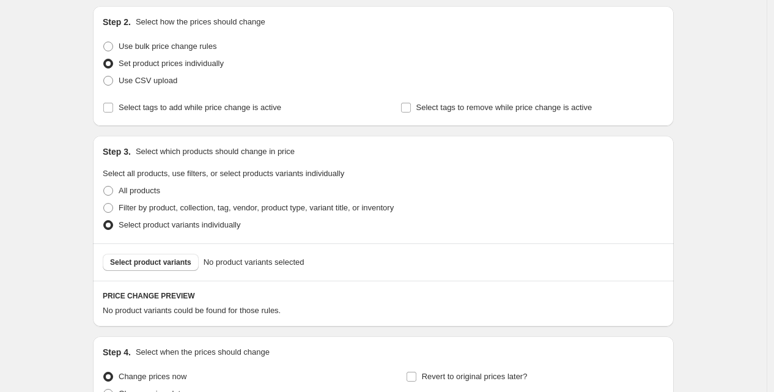
scroll to position [249, 0]
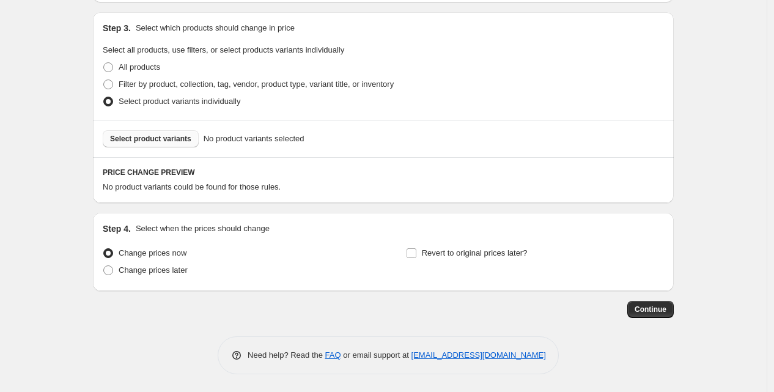
click at [161, 135] on span "Select product variants" at bounding box center [150, 139] width 81 height 10
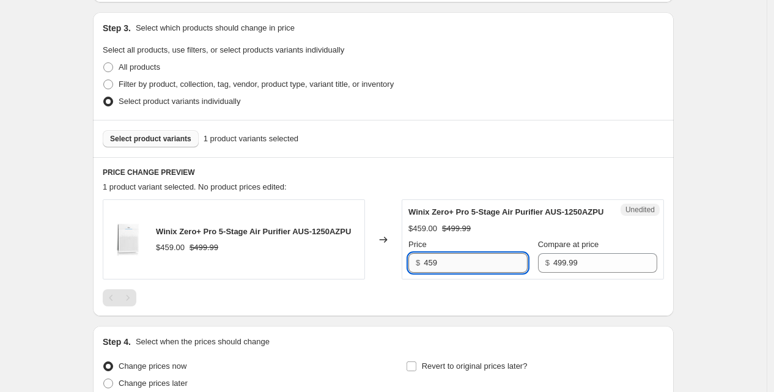
click at [437, 273] on input "459" at bounding box center [476, 263] width 104 height 20
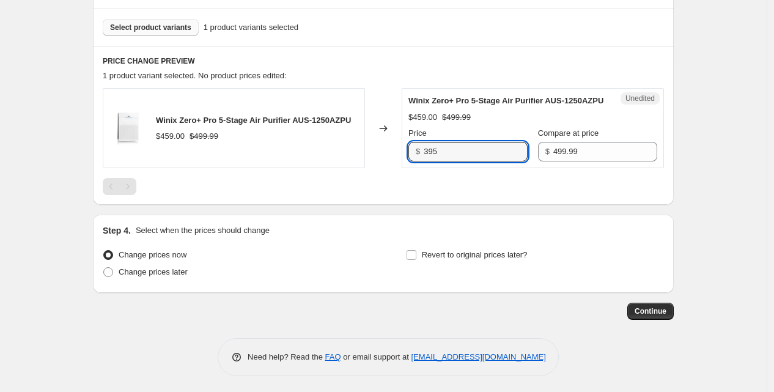
scroll to position [361, 0]
type input "395"
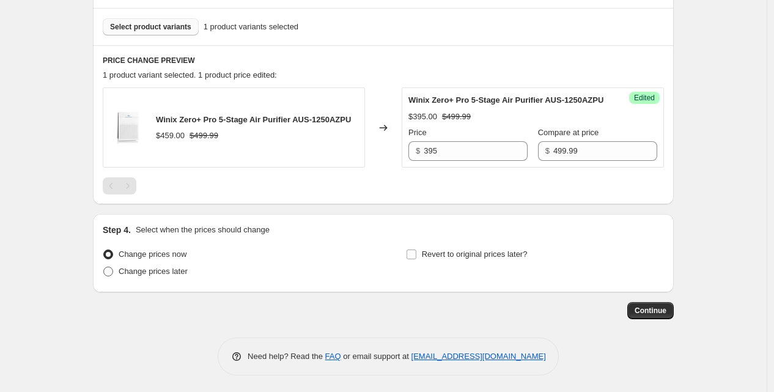
click at [126, 276] on span "Change prices later" at bounding box center [153, 271] width 69 height 9
click at [104, 267] on input "Change prices later" at bounding box center [103, 267] width 1 height 1
radio input "true"
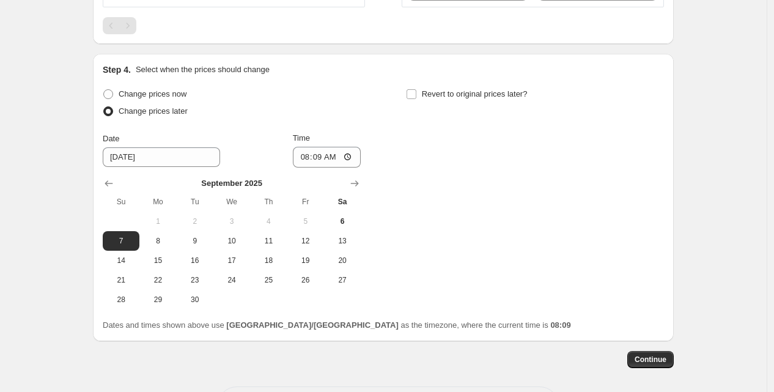
scroll to position [522, 0]
click at [345, 226] on span "6" at bounding box center [342, 221] width 27 height 10
type input "[DATE]"
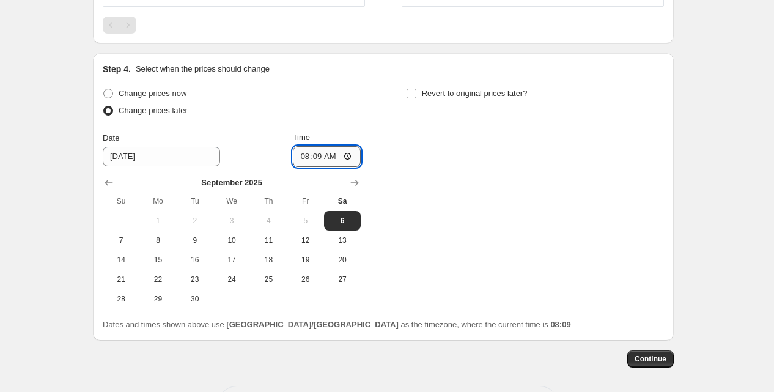
click at [308, 167] on input "08:09" at bounding box center [327, 156] width 68 height 21
type input "23:59"
click at [414, 98] on input "Revert to original prices later?" at bounding box center [412, 94] width 10 height 10
checkbox input "true"
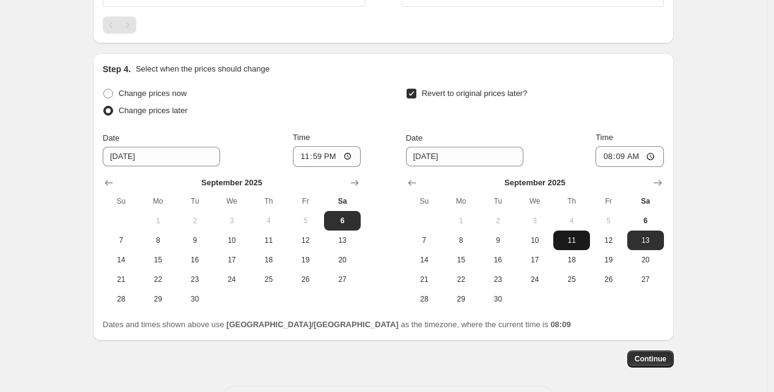
click at [571, 250] on button "11" at bounding box center [571, 240] width 37 height 20
type input "[DATE]"
click at [622, 167] on input "08:09" at bounding box center [629, 156] width 68 height 21
type input "23:59"
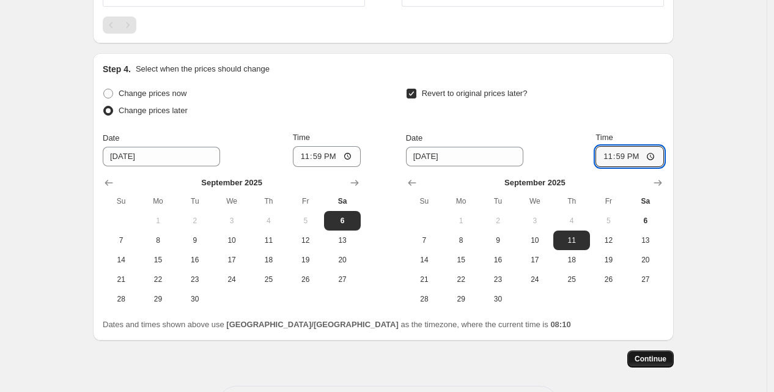
click at [645, 364] on span "Continue" at bounding box center [651, 359] width 32 height 10
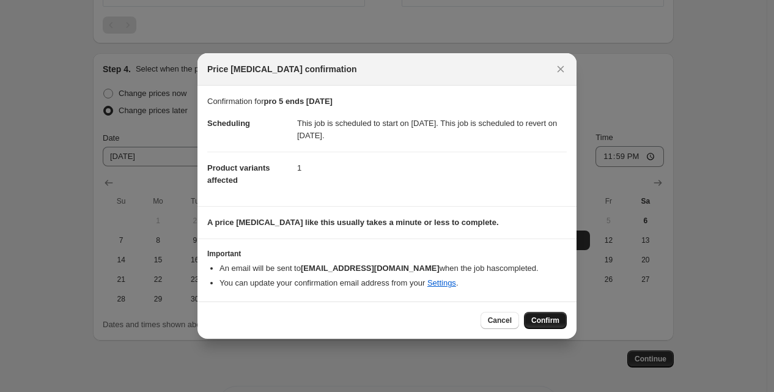
click at [552, 319] on span "Confirm" at bounding box center [545, 320] width 28 height 10
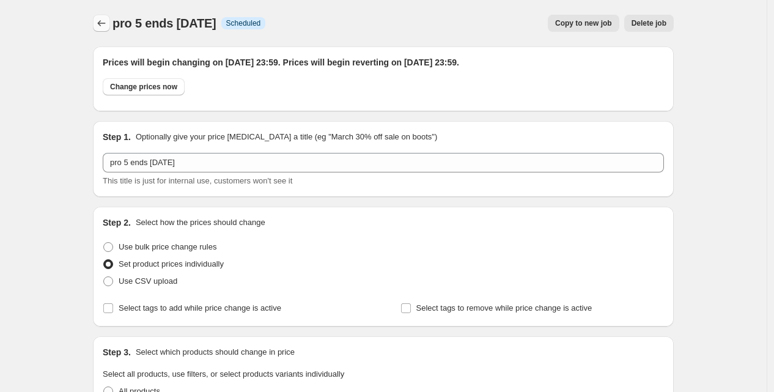
click at [101, 21] on icon "Price change jobs" at bounding box center [101, 23] width 12 height 12
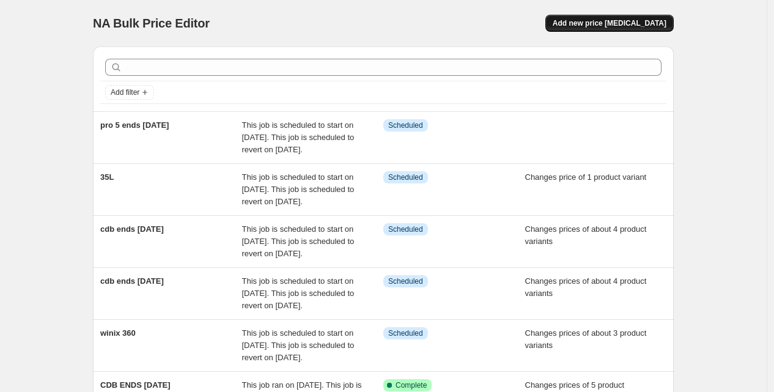
click at [595, 21] on span "Add new price [MEDICAL_DATA]" at bounding box center [610, 23] width 114 height 10
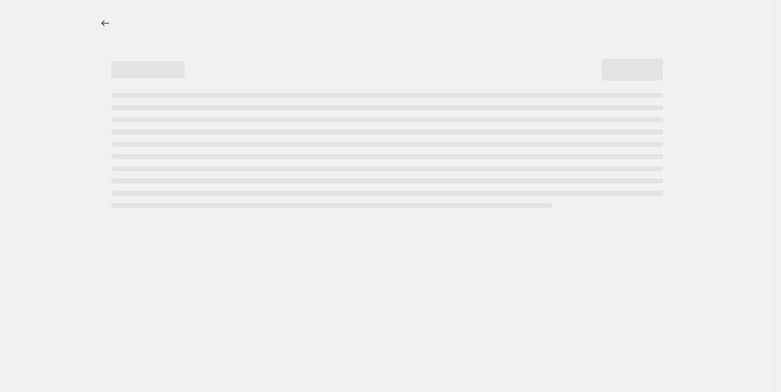
select select "percentage"
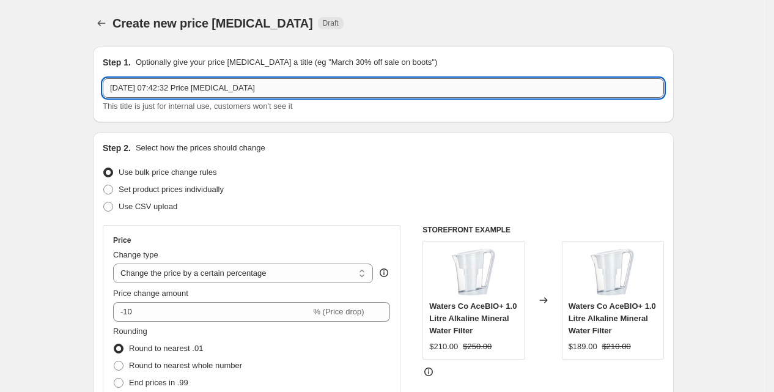
click at [348, 89] on input "[DATE] 07:42:32 Price [MEDICAL_DATA]" at bounding box center [383, 88] width 561 height 20
click at [249, 89] on input "[DATE] 07:42:32 Price change jobcdb ends" at bounding box center [383, 88] width 561 height 20
click at [169, 91] on input "cdb ends" at bounding box center [383, 88] width 561 height 20
type input "cdb ends [DATE]-[DATE]"
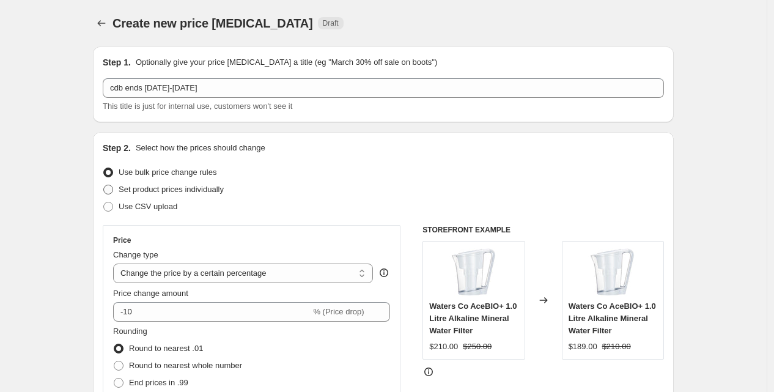
click at [215, 191] on span "Set product prices individually" at bounding box center [171, 189] width 105 height 9
click at [104, 185] on input "Set product prices individually" at bounding box center [103, 185] width 1 height 1
radio input "true"
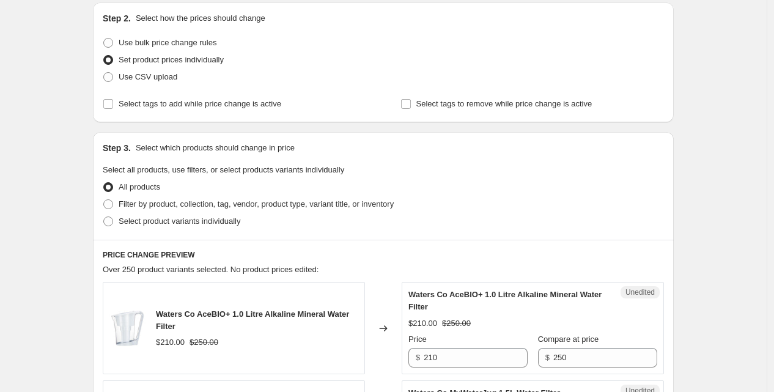
scroll to position [126, 0]
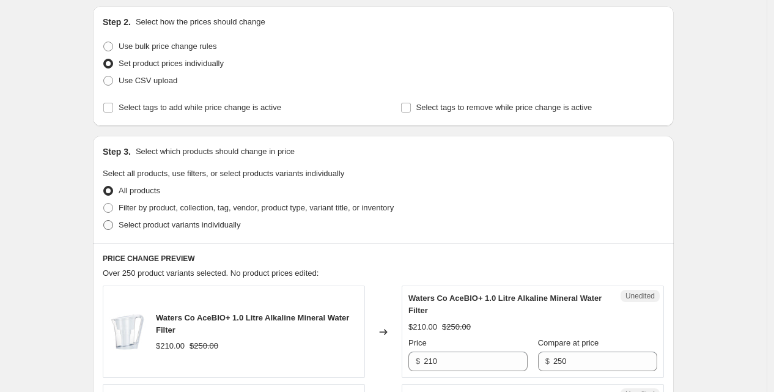
click at [196, 223] on span "Select product variants individually" at bounding box center [180, 224] width 122 height 9
click at [104, 221] on input "Select product variants individually" at bounding box center [103, 220] width 1 height 1
radio input "true"
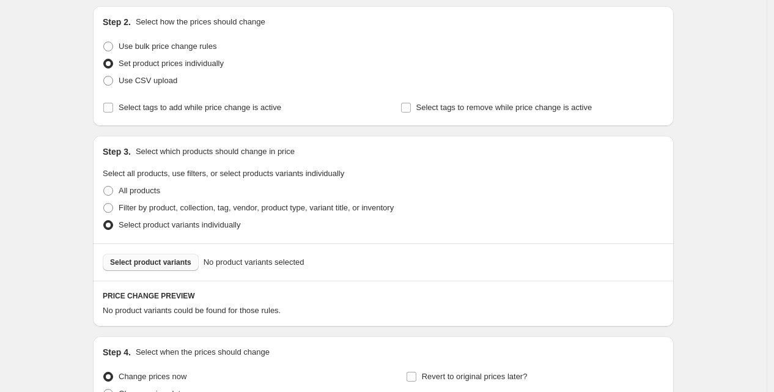
click at [163, 260] on span "Select product variants" at bounding box center [150, 262] width 81 height 10
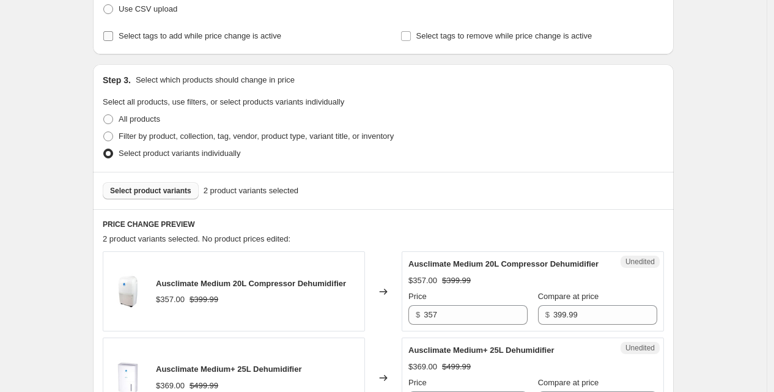
scroll to position [198, 0]
click at [142, 191] on span "Select product variants" at bounding box center [150, 190] width 81 height 10
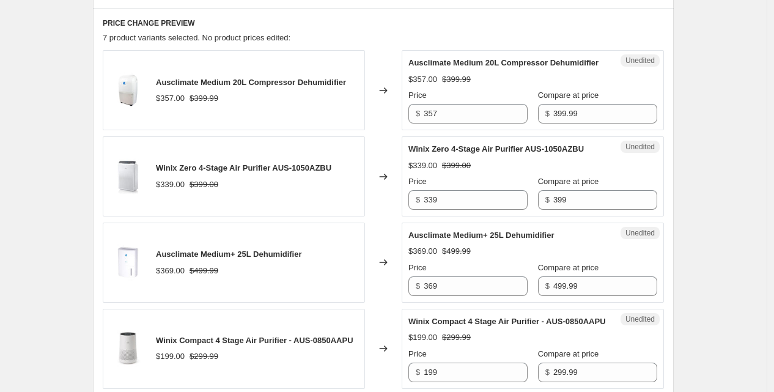
scroll to position [399, 0]
click at [432, 123] on input "357" at bounding box center [476, 113] width 104 height 20
type input "299"
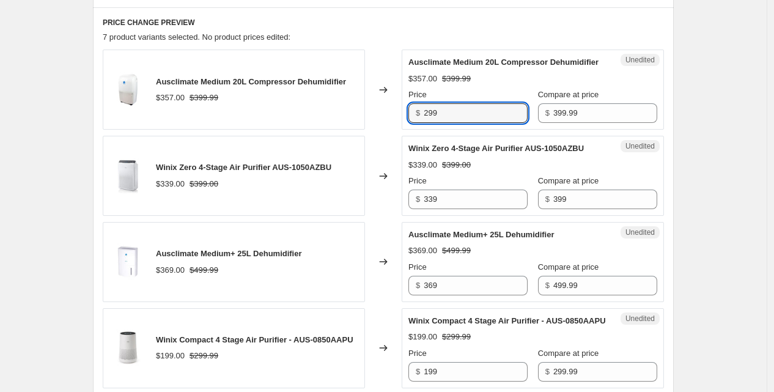
click at [437, 287] on div "Price $ 369" at bounding box center [467, 278] width 119 height 34
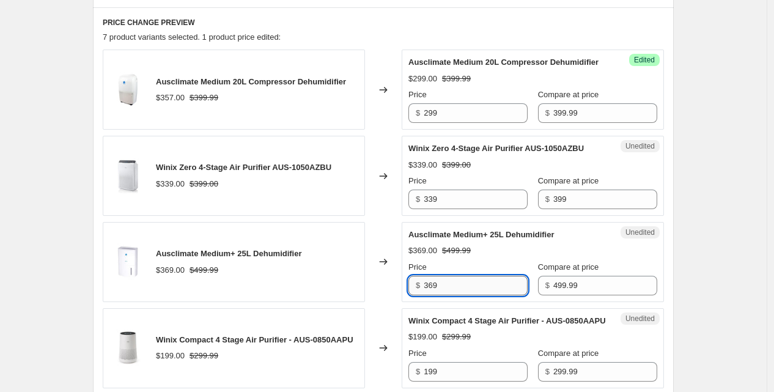
drag, startPoint x: 437, startPoint y: 287, endPoint x: 434, endPoint y: 298, distance: 11.9
click at [434, 295] on input "369" at bounding box center [476, 286] width 104 height 20
type input "349"
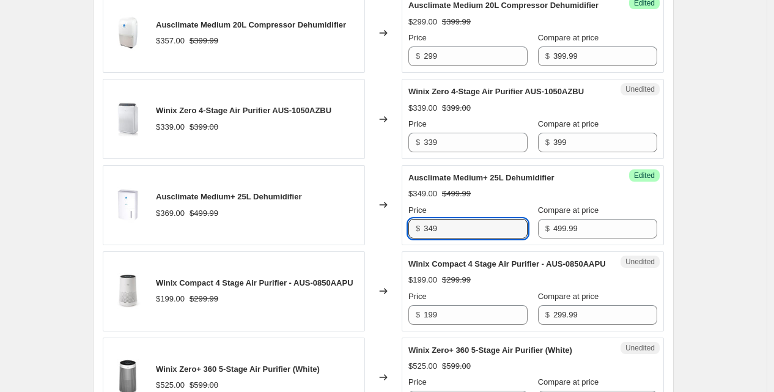
scroll to position [457, 0]
click at [442, 324] on input "199" at bounding box center [476, 314] width 104 height 20
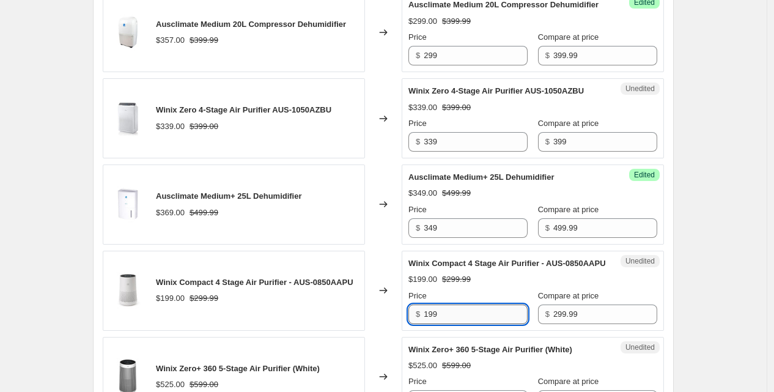
click at [442, 324] on input "199" at bounding box center [476, 314] width 104 height 20
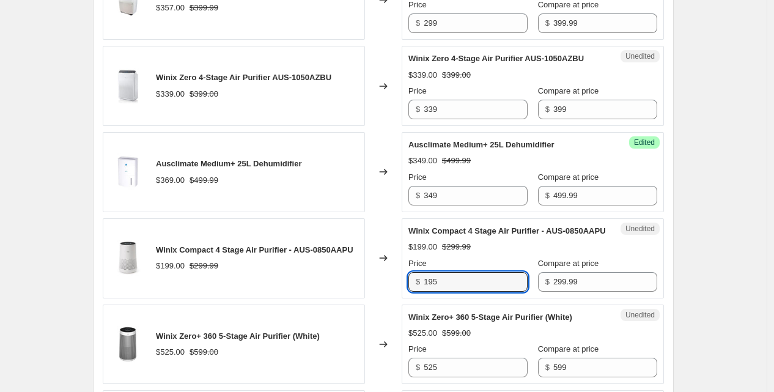
scroll to position [490, 0]
type input "195"
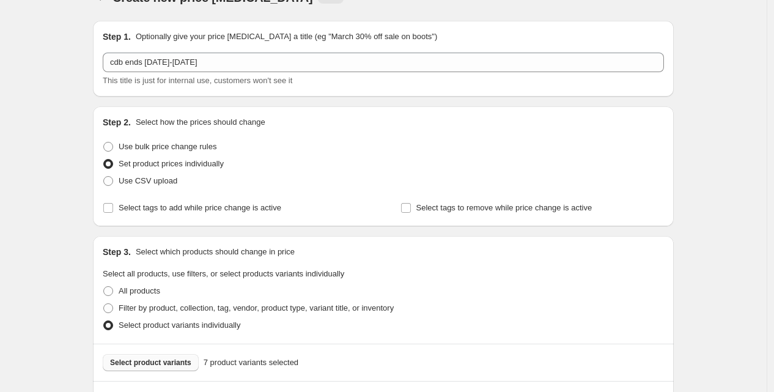
scroll to position [0, 0]
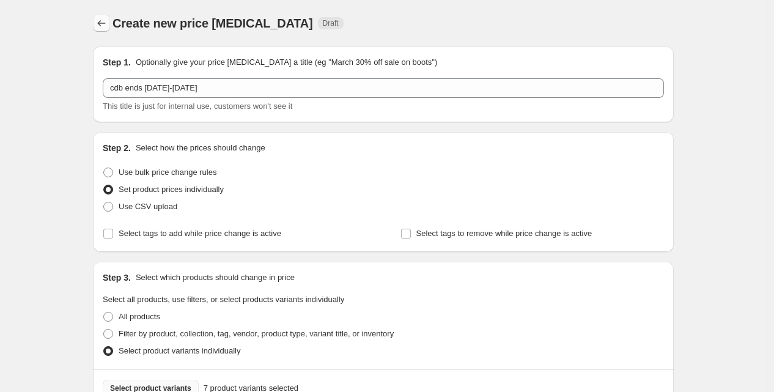
click at [100, 23] on icon "Price change jobs" at bounding box center [101, 23] width 12 height 12
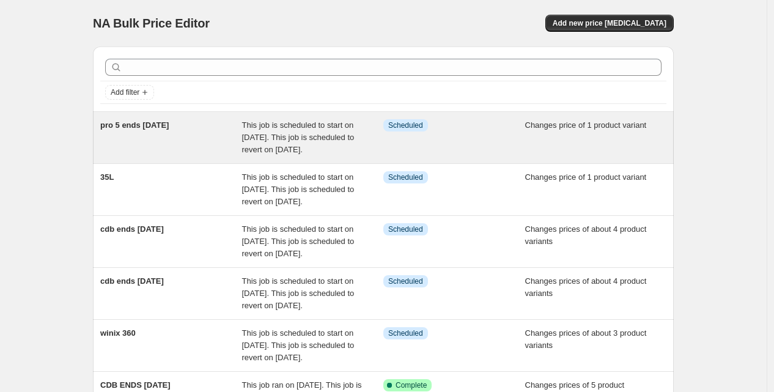
click at [192, 154] on div "pro 5 ends [DATE]" at bounding box center [171, 137] width 142 height 37
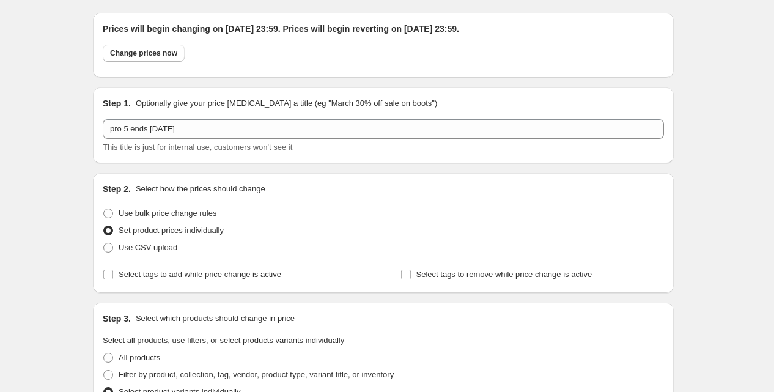
scroll to position [26, 0]
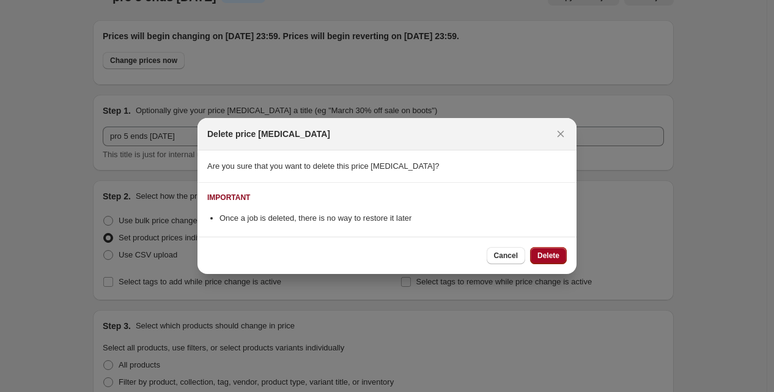
click at [552, 251] on span "Delete" at bounding box center [548, 256] width 22 height 10
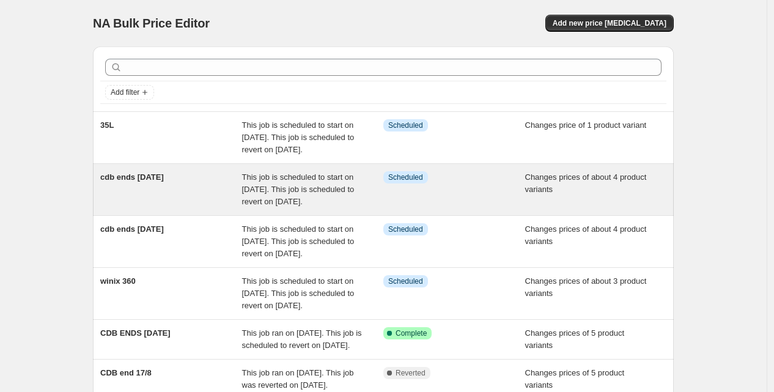
scroll to position [1, 0]
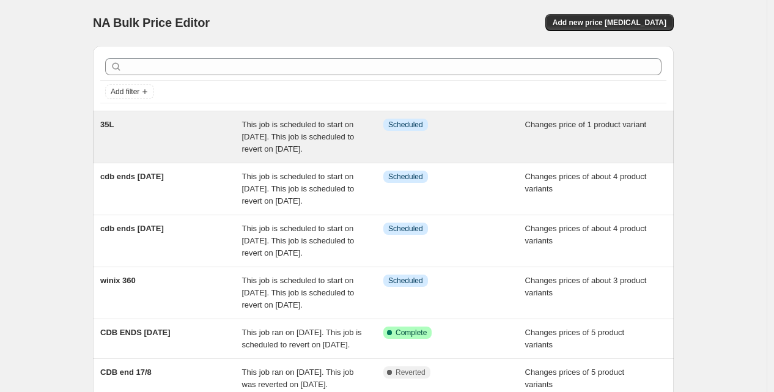
click at [205, 155] on div "35L" at bounding box center [171, 137] width 142 height 37
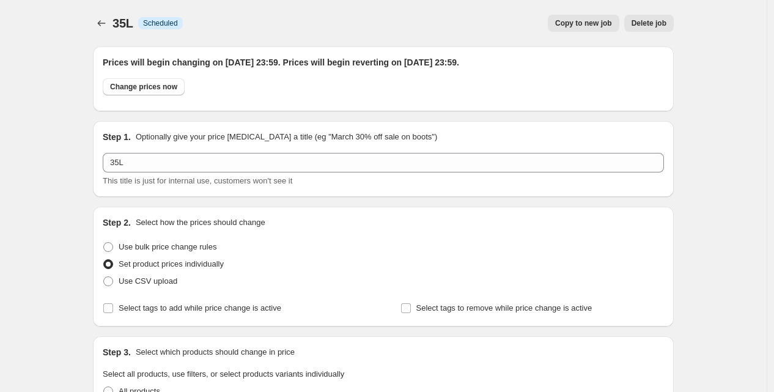
scroll to position [1, 0]
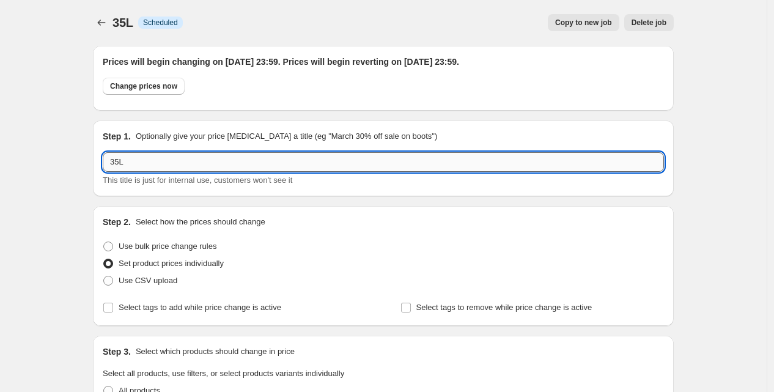
click at [136, 156] on input "35L" at bounding box center [383, 162] width 561 height 20
click at [141, 160] on input "cool serasons" at bounding box center [383, 162] width 561 height 20
type input "cool seasons"
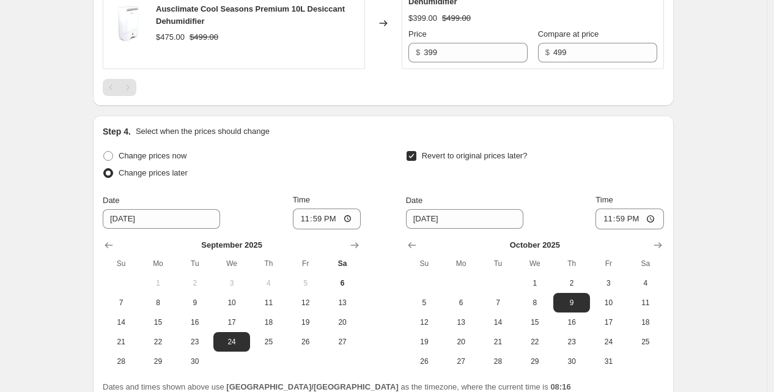
scroll to position [658, 0]
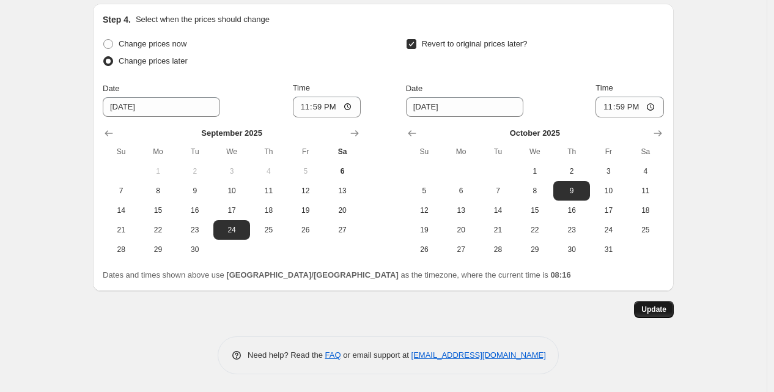
click at [644, 303] on button "Update" at bounding box center [654, 309] width 40 height 17
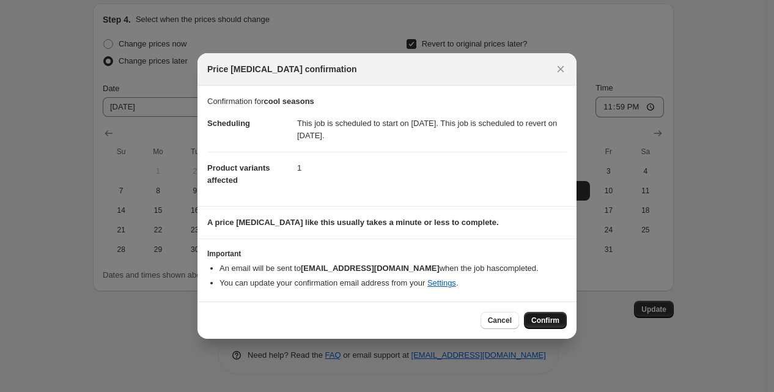
click at [545, 315] on span "Confirm" at bounding box center [545, 320] width 28 height 10
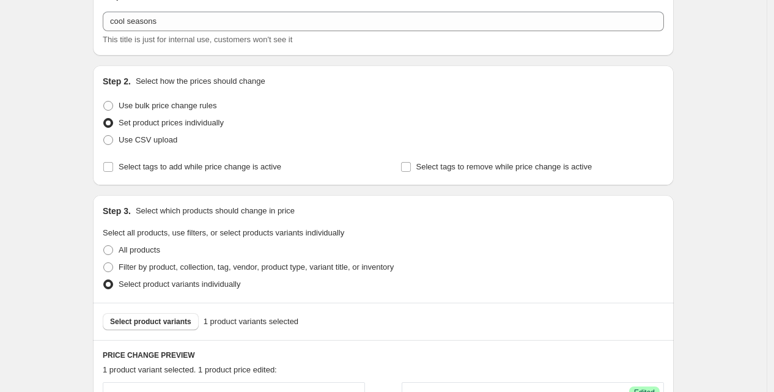
scroll to position [0, 0]
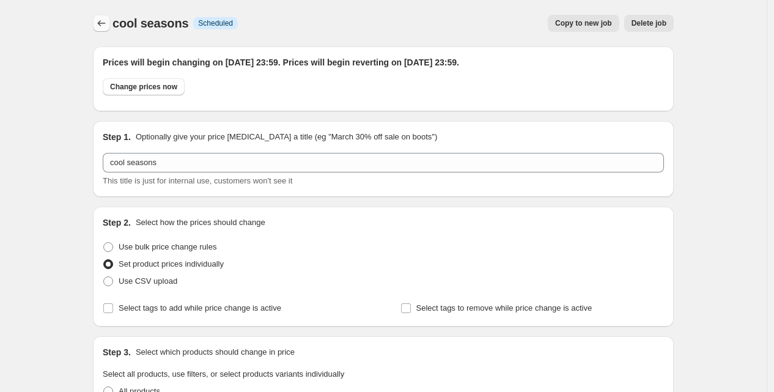
click at [101, 25] on icon "Price change jobs" at bounding box center [101, 23] width 12 height 12
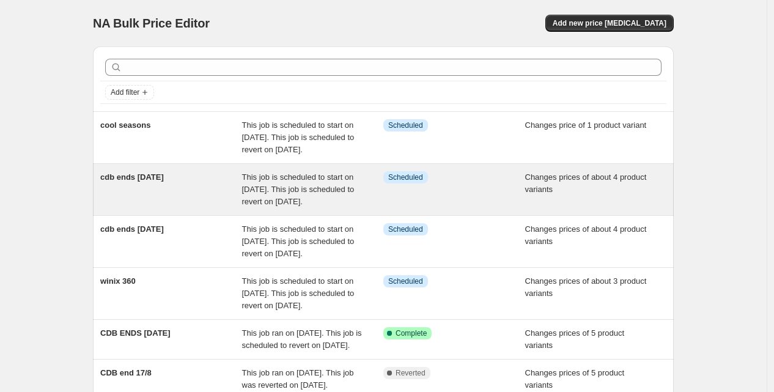
click at [142, 182] on span "cdb ends [DATE]" at bounding box center [132, 176] width 64 height 9
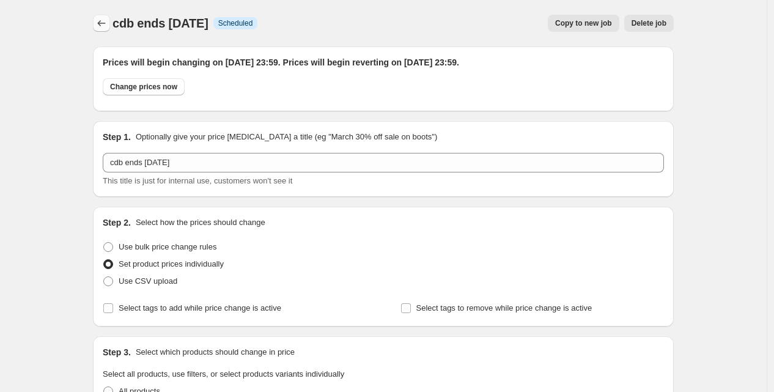
click at [98, 19] on icon "Price change jobs" at bounding box center [101, 23] width 12 height 12
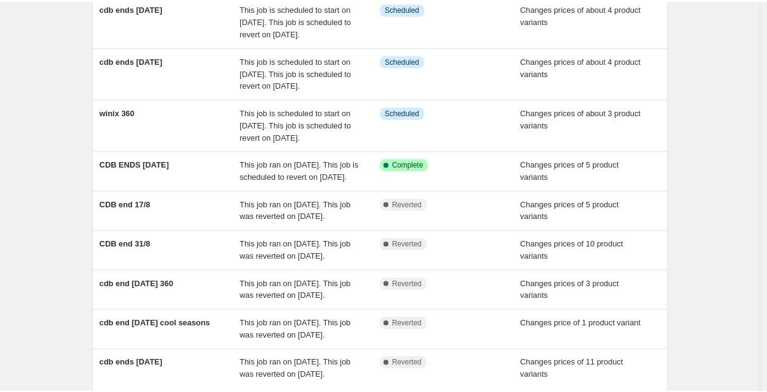
scroll to position [397, 0]
